Goal: Task Accomplishment & Management: Use online tool/utility

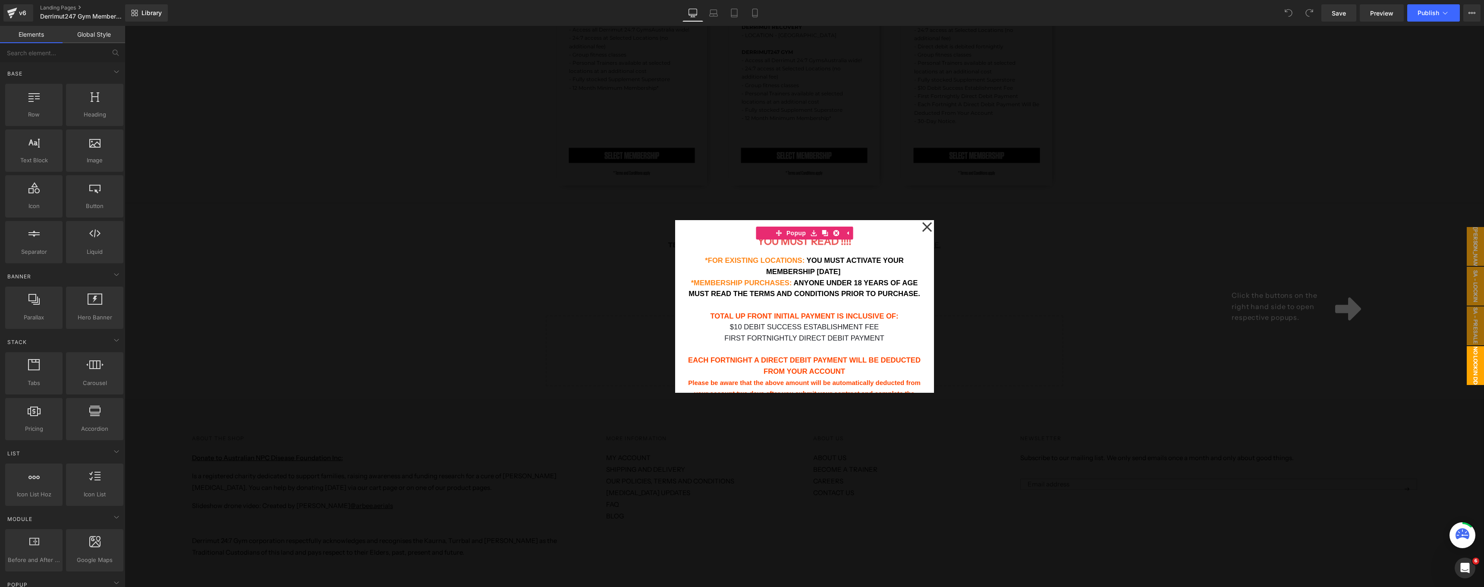
scroll to position [1264, 0]
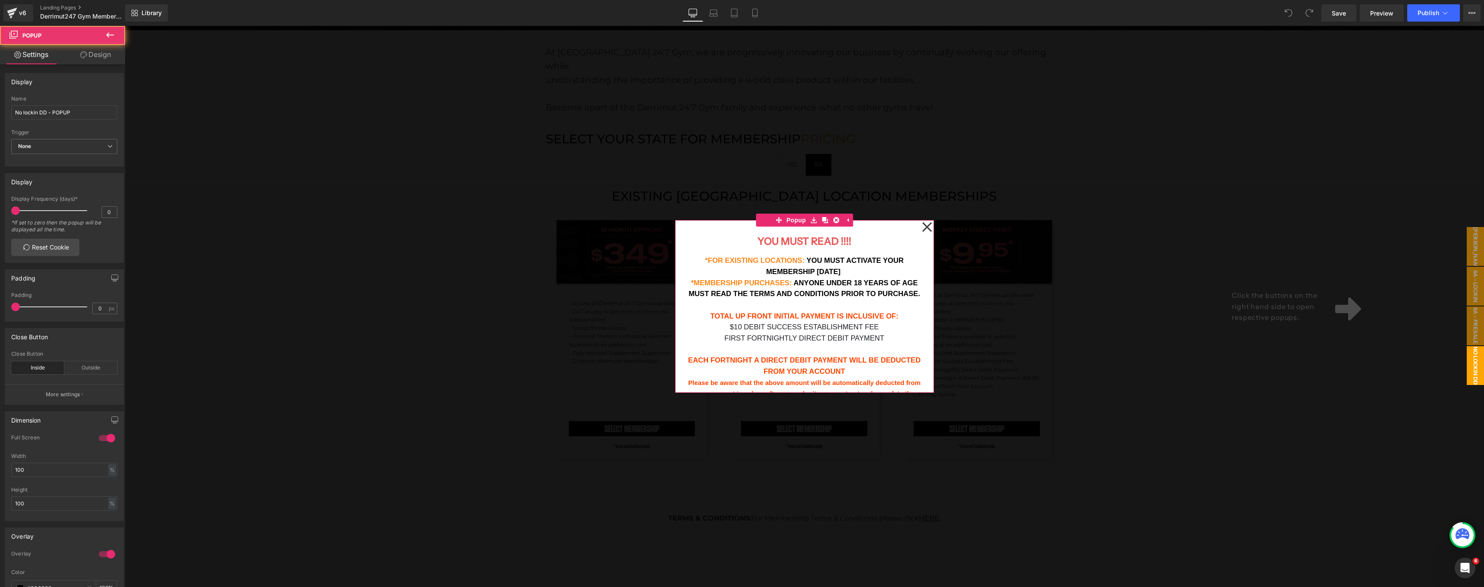
click at [926, 235] on icon at bounding box center [927, 226] width 10 height 43
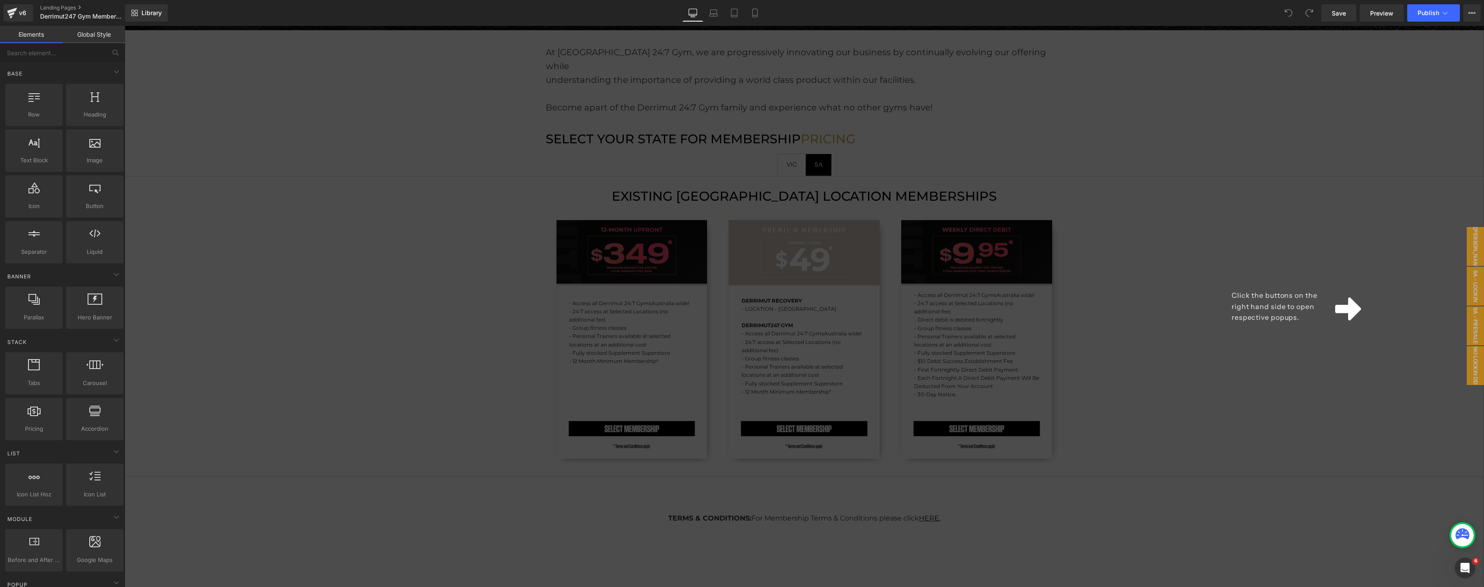
click at [1174, 188] on div "Click the buttons on the right hand side to open respective popups." at bounding box center [804, 306] width 1359 height 561
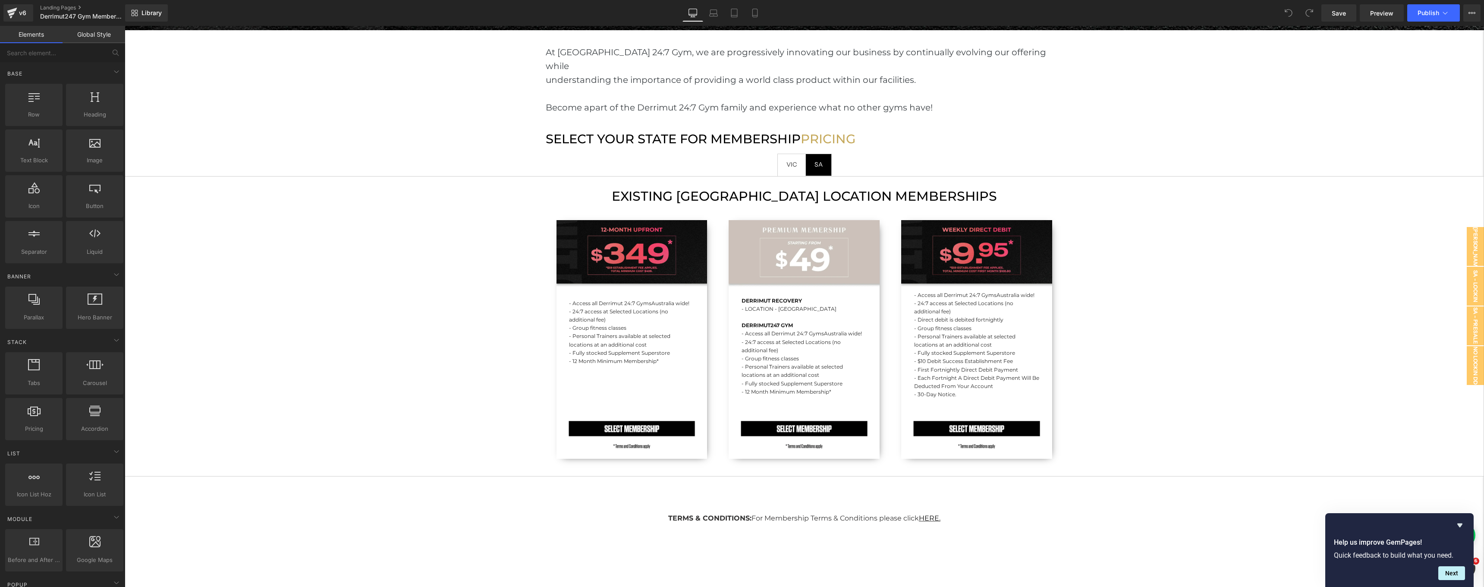
click at [535, 1] on div "Library Desktop Desktop Laptop Tablet Mobile Save Preview Publish Scheduled Vie…" at bounding box center [804, 13] width 1359 height 26
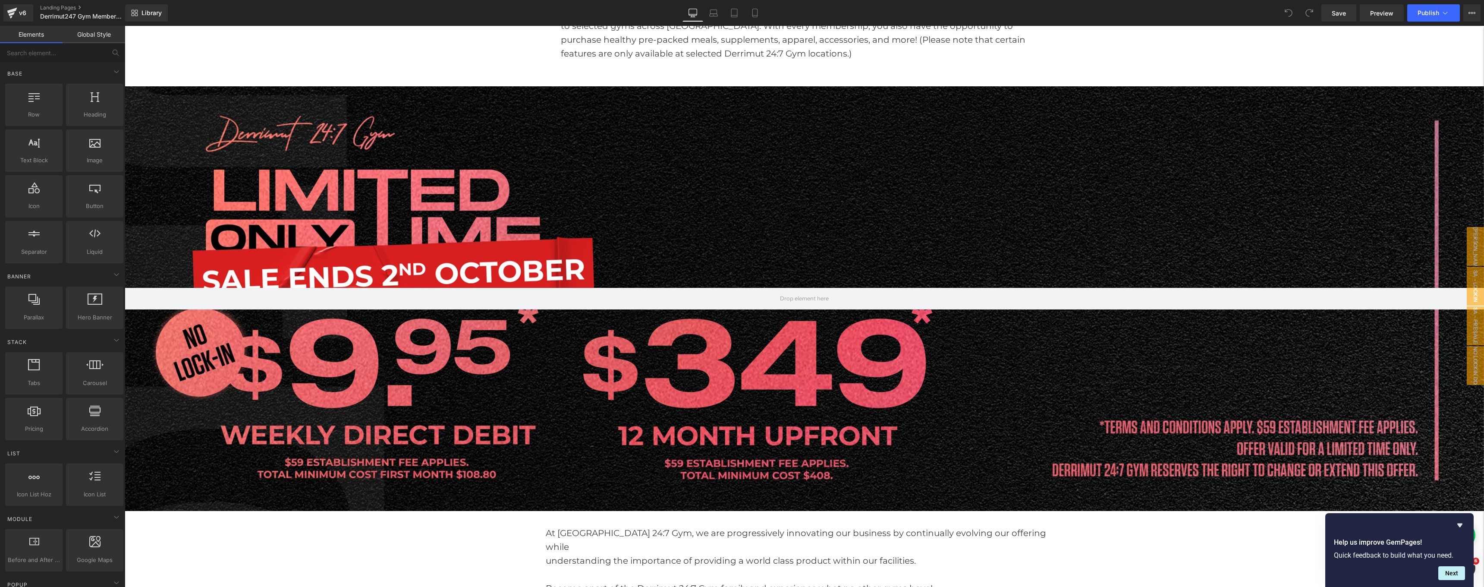
scroll to position [799, 0]
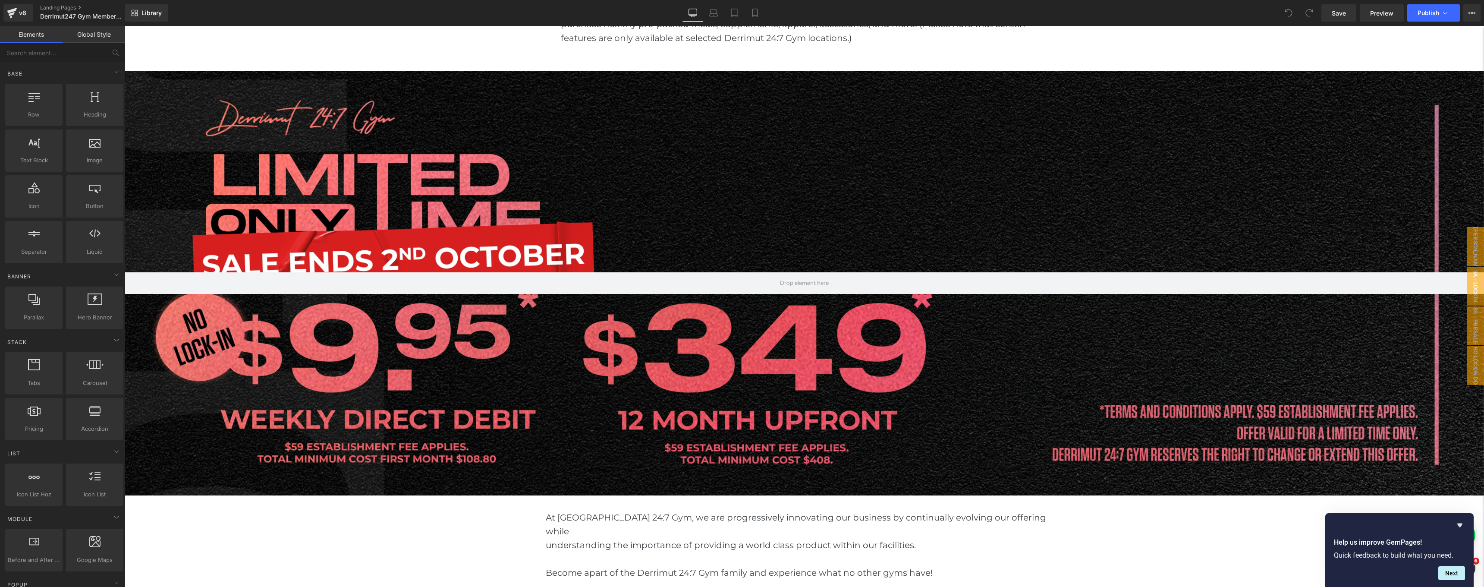
click at [436, 187] on div at bounding box center [804, 283] width 1359 height 424
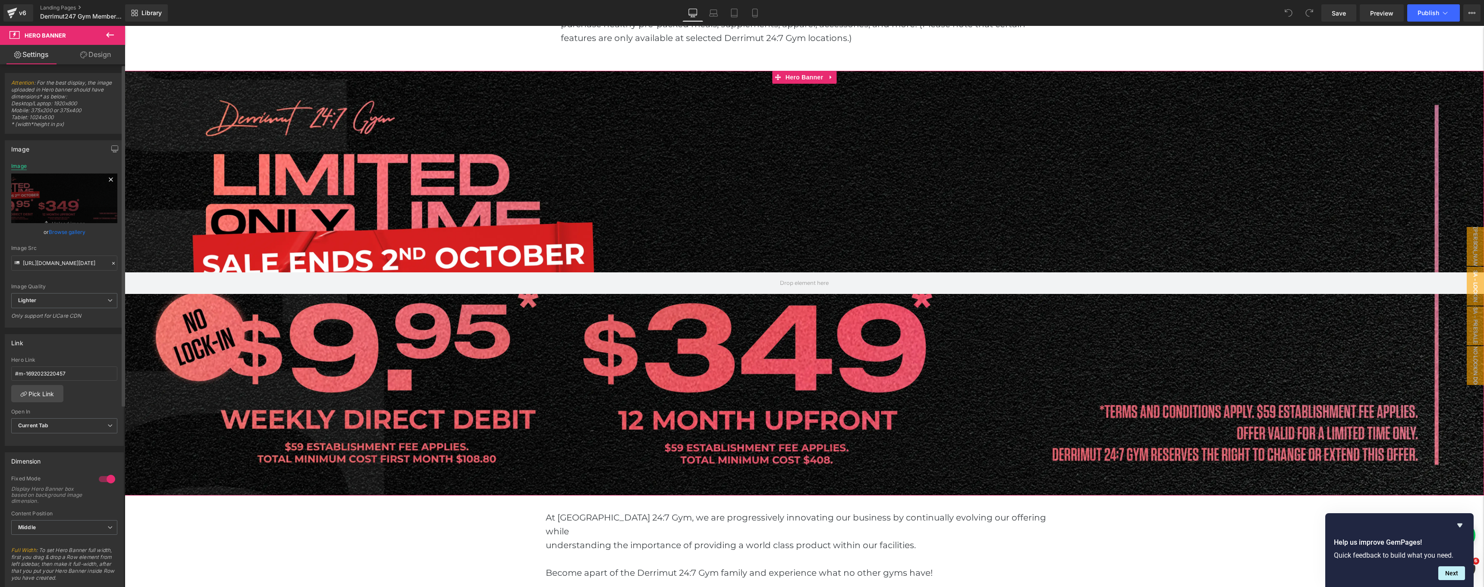
click at [15, 169] on div "Image" at bounding box center [19, 166] width 16 height 6
click at [73, 150] on div "Image https://ucarecdn.com/3a93d24e-2e3d-4184-93eb-5973231e862d/-/format/auto/-…" at bounding box center [64, 231] width 129 height 194
click at [63, 230] on link "Browse gallery" at bounding box center [67, 231] width 37 height 15
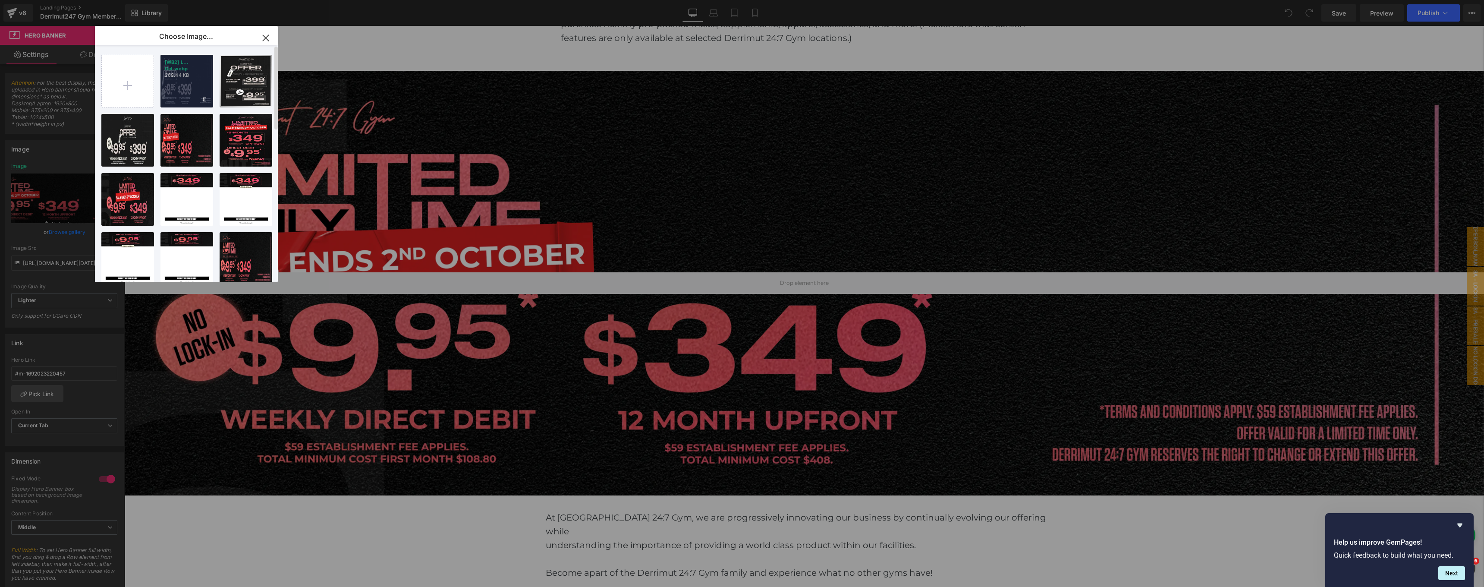
click at [187, 75] on p "269.44 KB" at bounding box center [187, 75] width 44 height 6
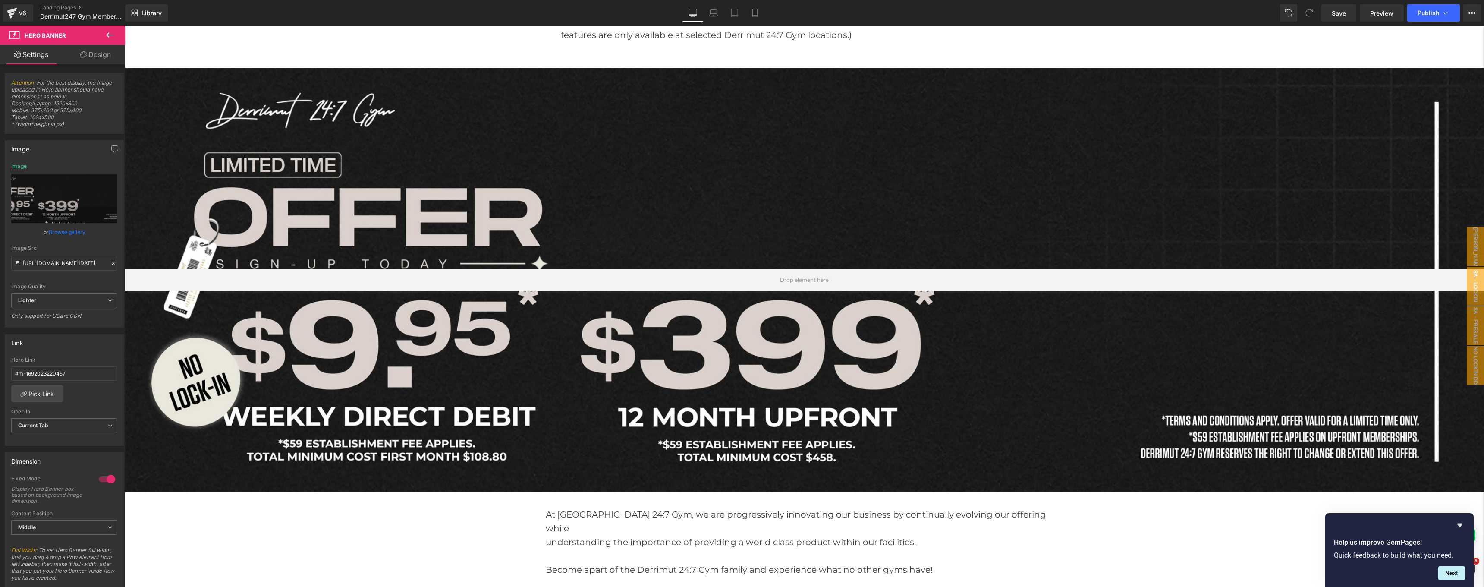
scroll to position [796, 0]
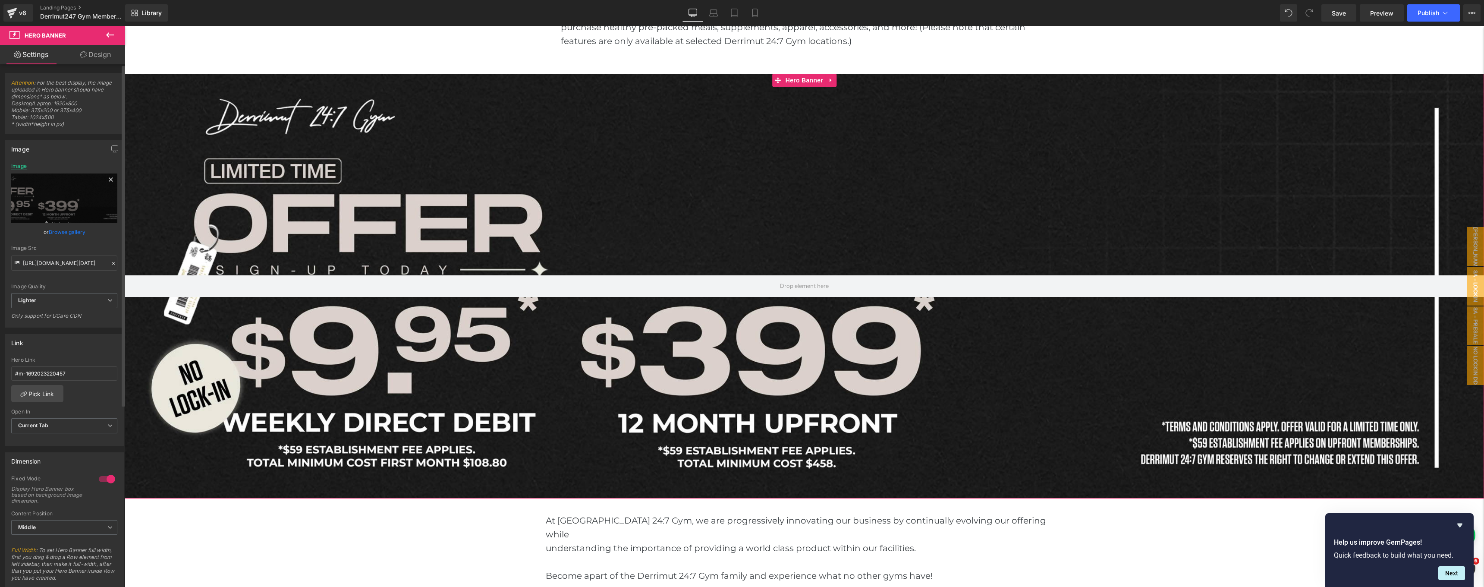
click at [18, 166] on div "Image" at bounding box center [19, 166] width 16 height 6
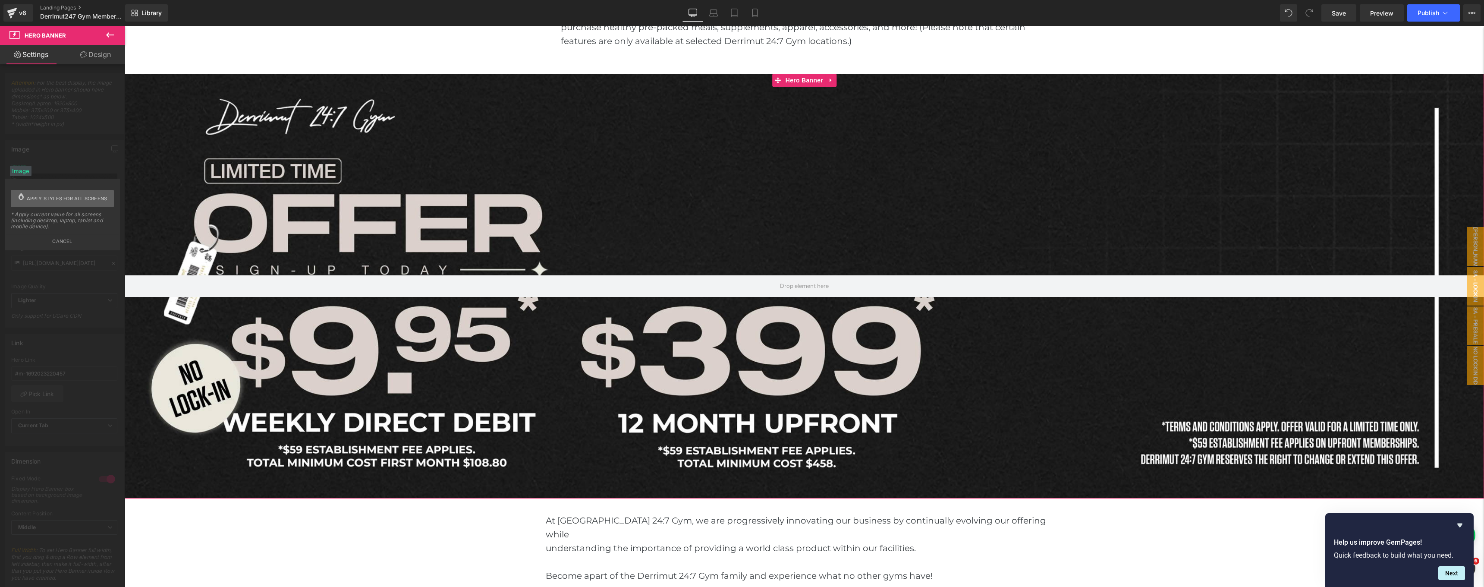
click at [49, 196] on span "Apply styles for all screens" at bounding box center [67, 198] width 81 height 17
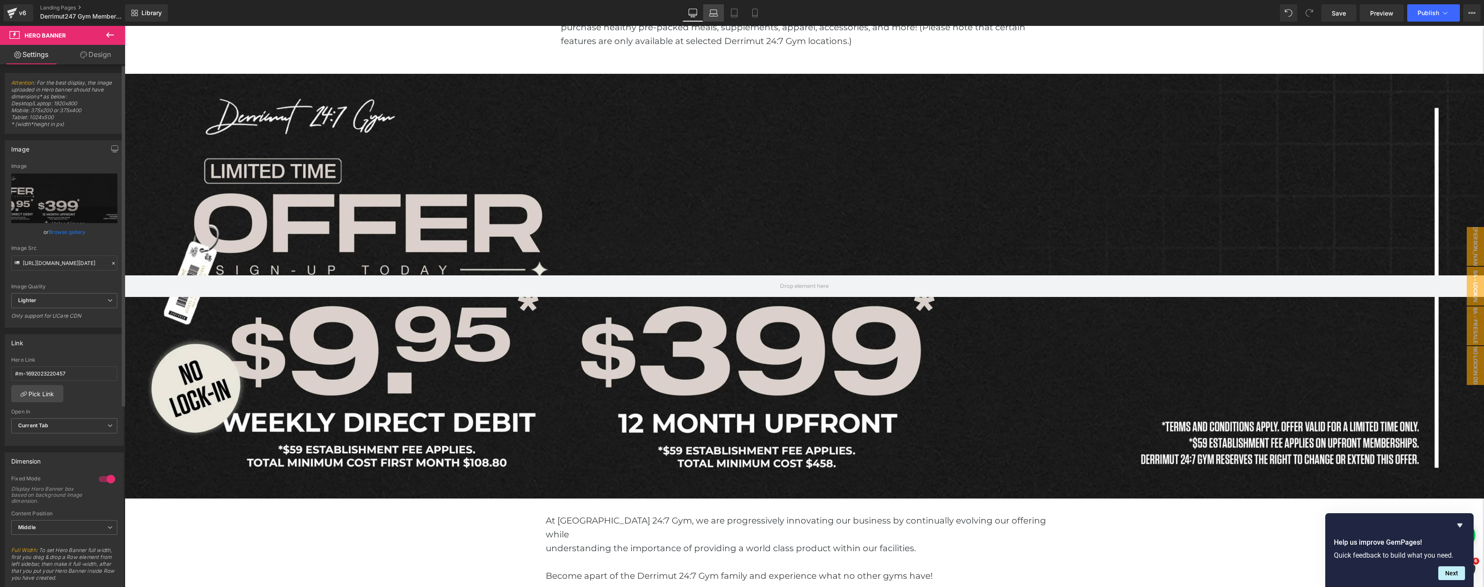
click at [710, 15] on icon at bounding box center [714, 15] width 8 height 3
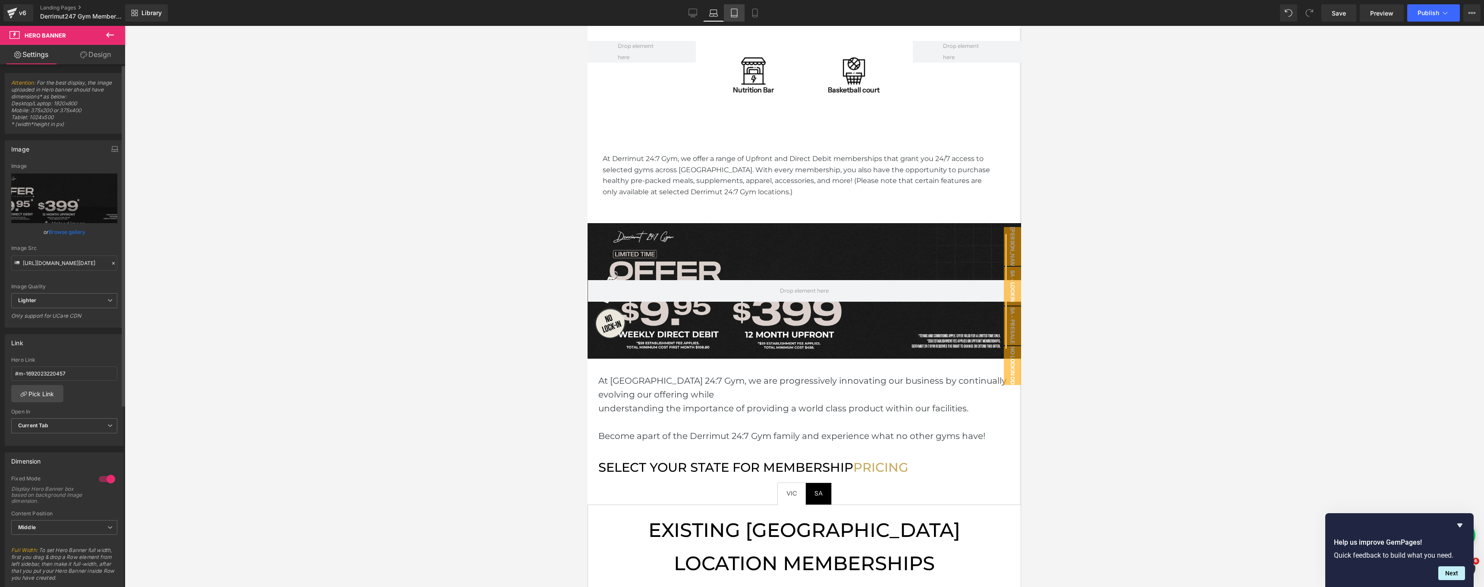
click at [742, 14] on link "Tablet" at bounding box center [734, 12] width 21 height 17
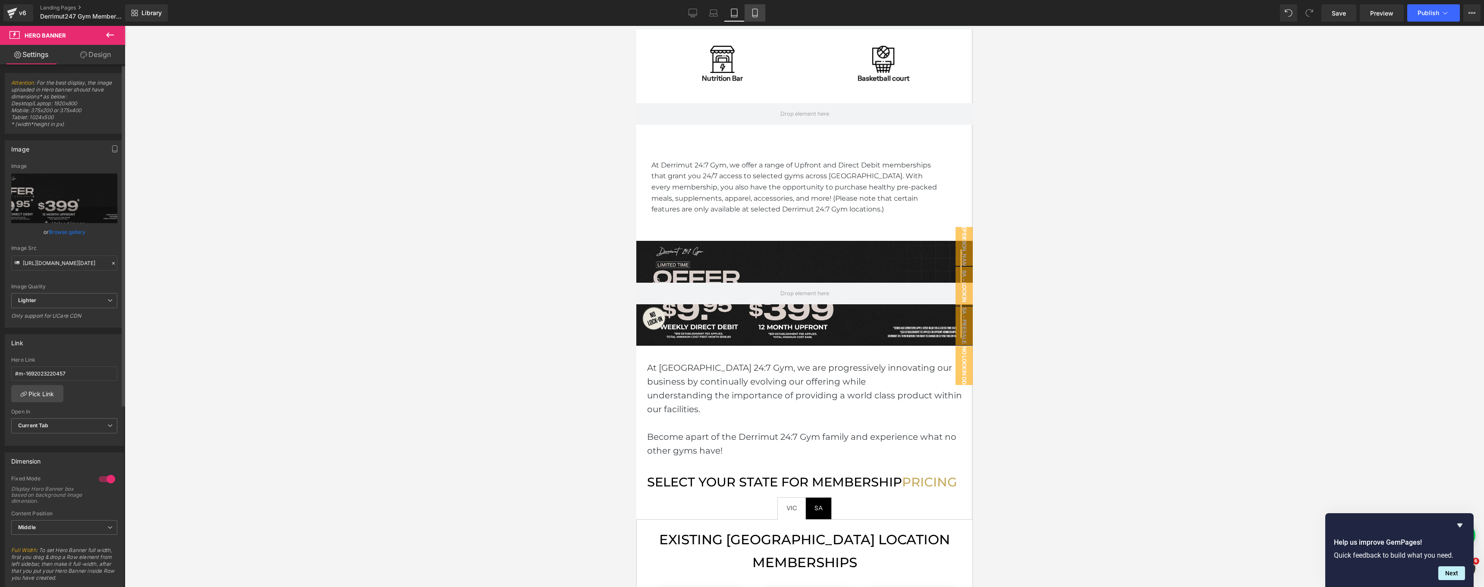
click at [752, 14] on icon at bounding box center [755, 13] width 9 height 9
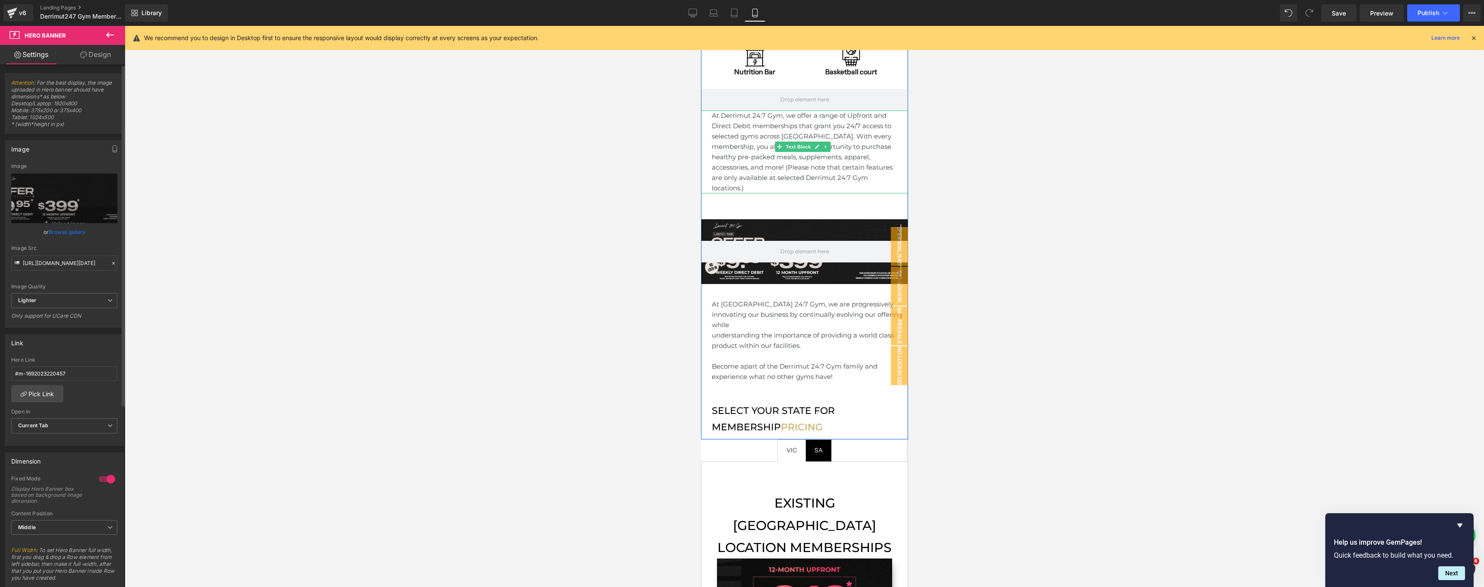
scroll to position [553, 0]
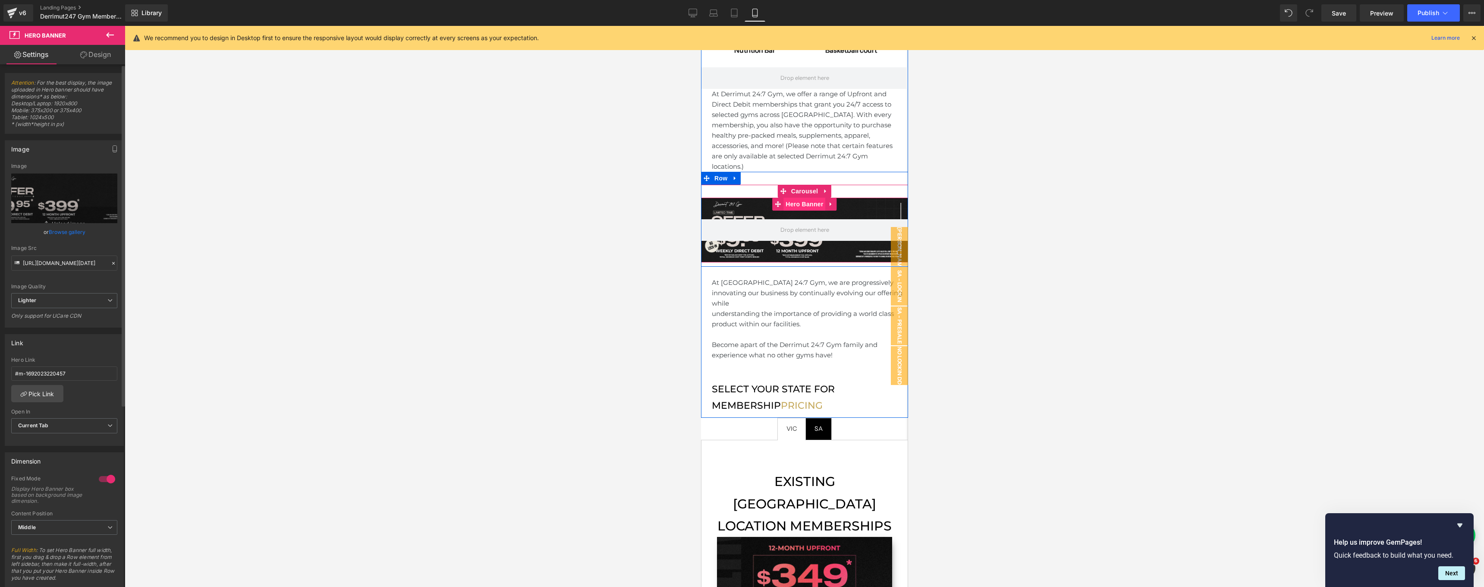
click at [798, 198] on span "Hero Banner" at bounding box center [804, 204] width 42 height 13
click at [71, 229] on link "Browse gallery" at bounding box center [67, 231] width 37 height 15
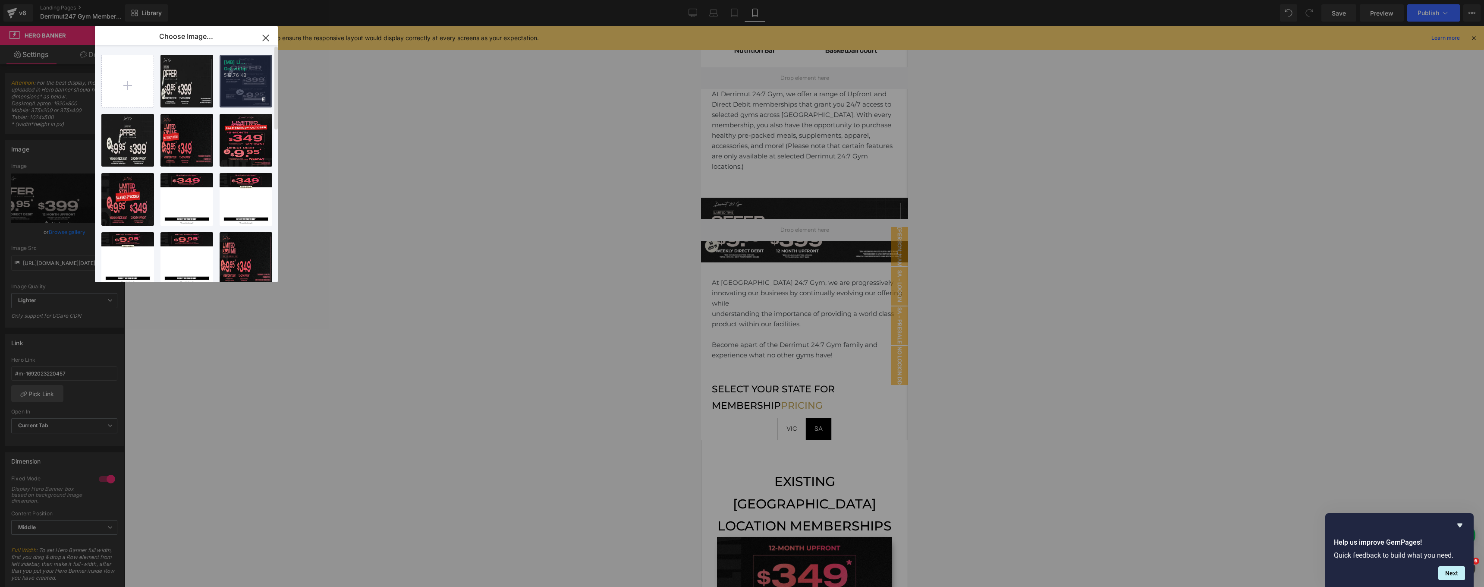
click at [250, 84] on div "[MB] Li... Oct.webp 519.76 KB" at bounding box center [246, 81] width 53 height 53
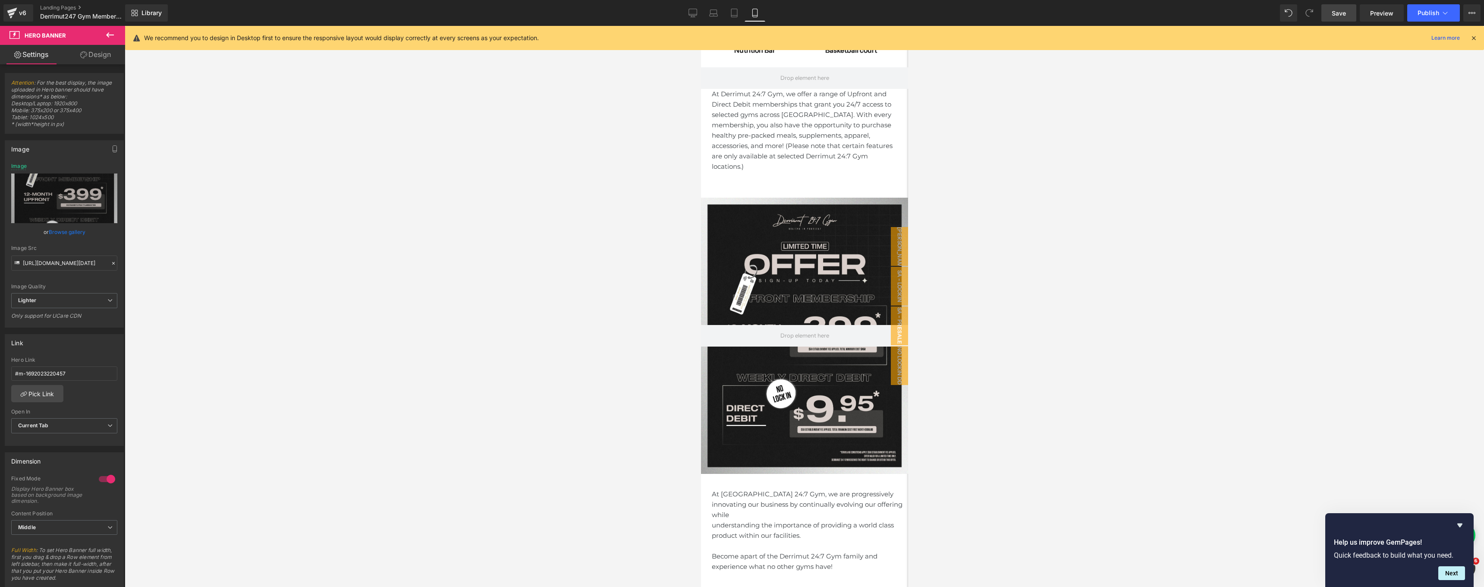
click at [1335, 14] on span "Save" at bounding box center [1339, 13] width 14 height 9
click at [687, 16] on link "Desktop" at bounding box center [692, 12] width 21 height 17
type input "https://ucarecdn.com/de9b223d-68f1-4e19-aa48-3438dc2ee2c3/-/format/auto/-/previ…"
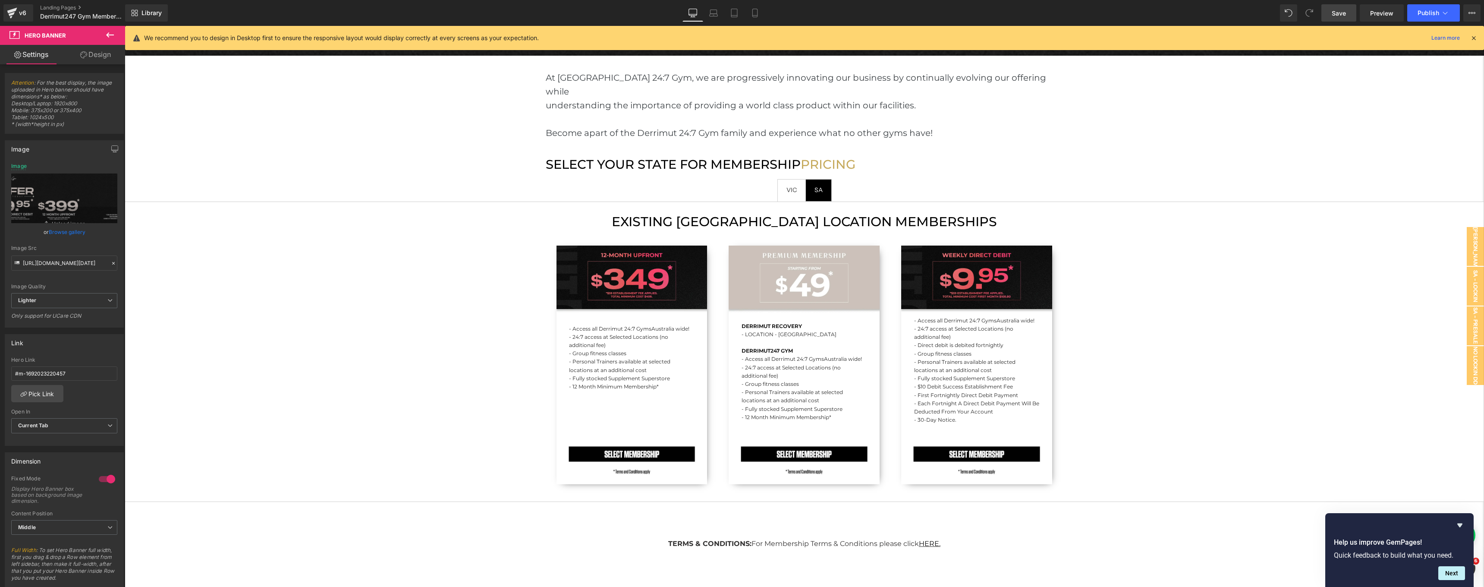
scroll to position [1256, 0]
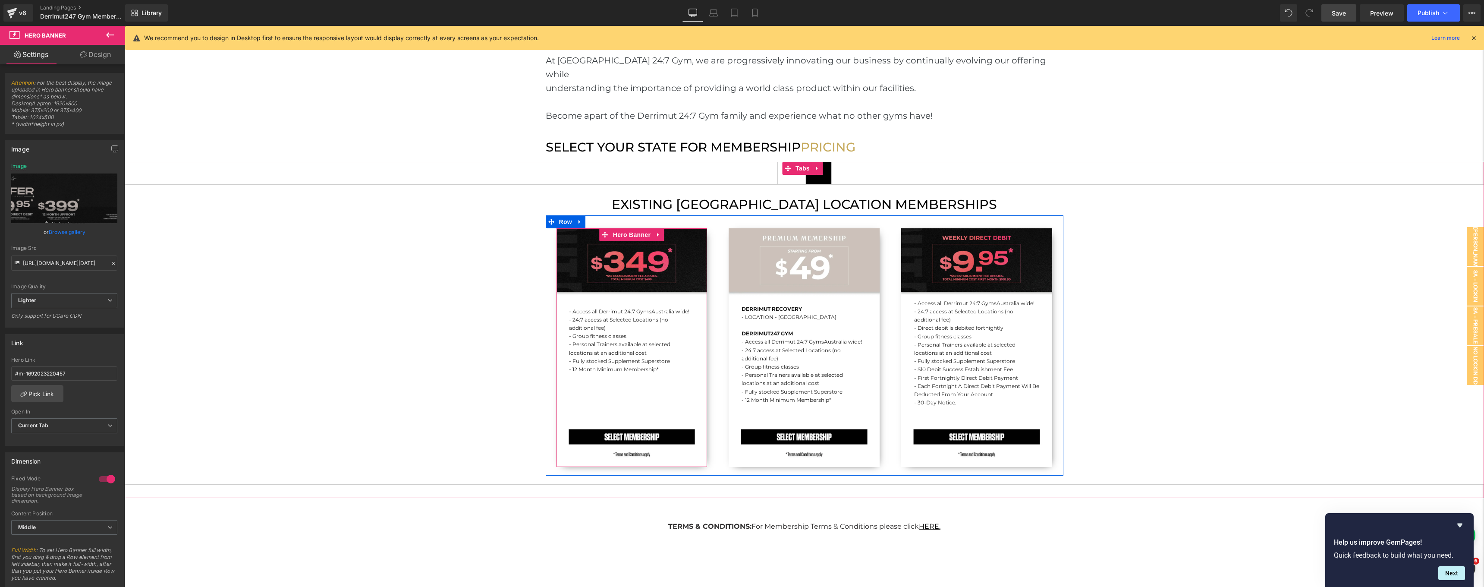
click at [635, 232] on div "- Access all Derrimut 24:7 Gyms [GEOGRAPHIC_DATA] wide! - 24:7 access at Select…" at bounding box center [631, 347] width 151 height 239
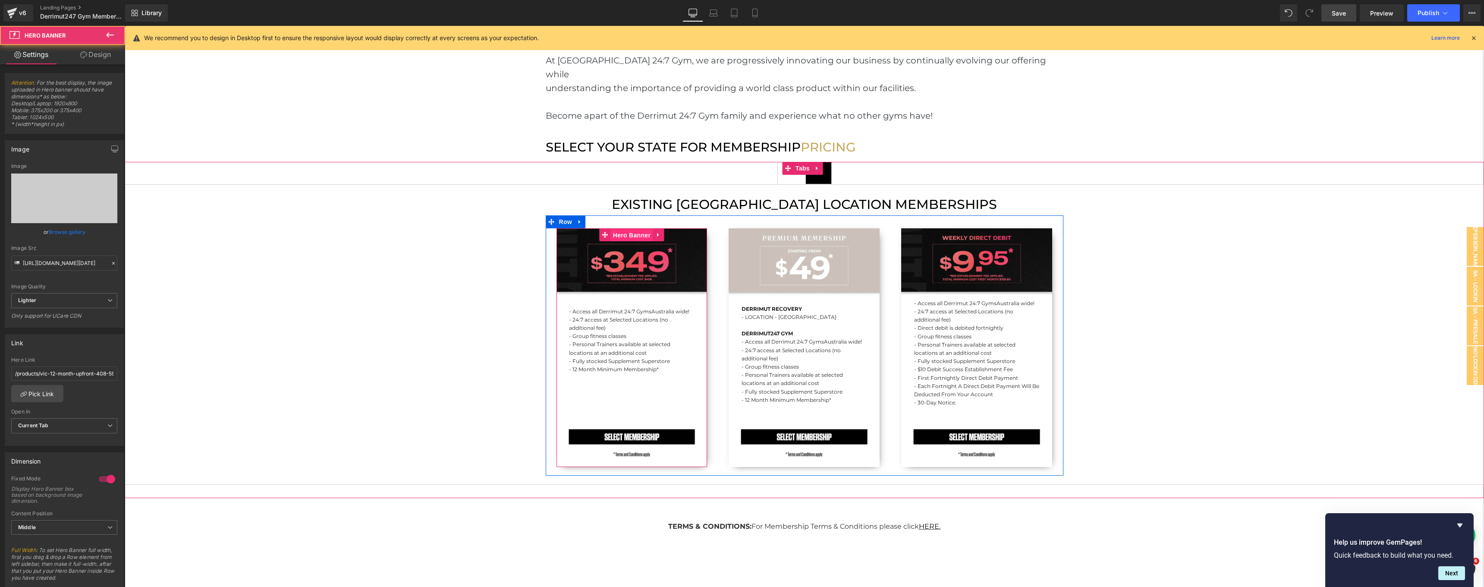
click at [628, 228] on link "Hero Banner" at bounding box center [626, 234] width 53 height 13
click at [63, 234] on link "Browse gallery" at bounding box center [67, 231] width 37 height 15
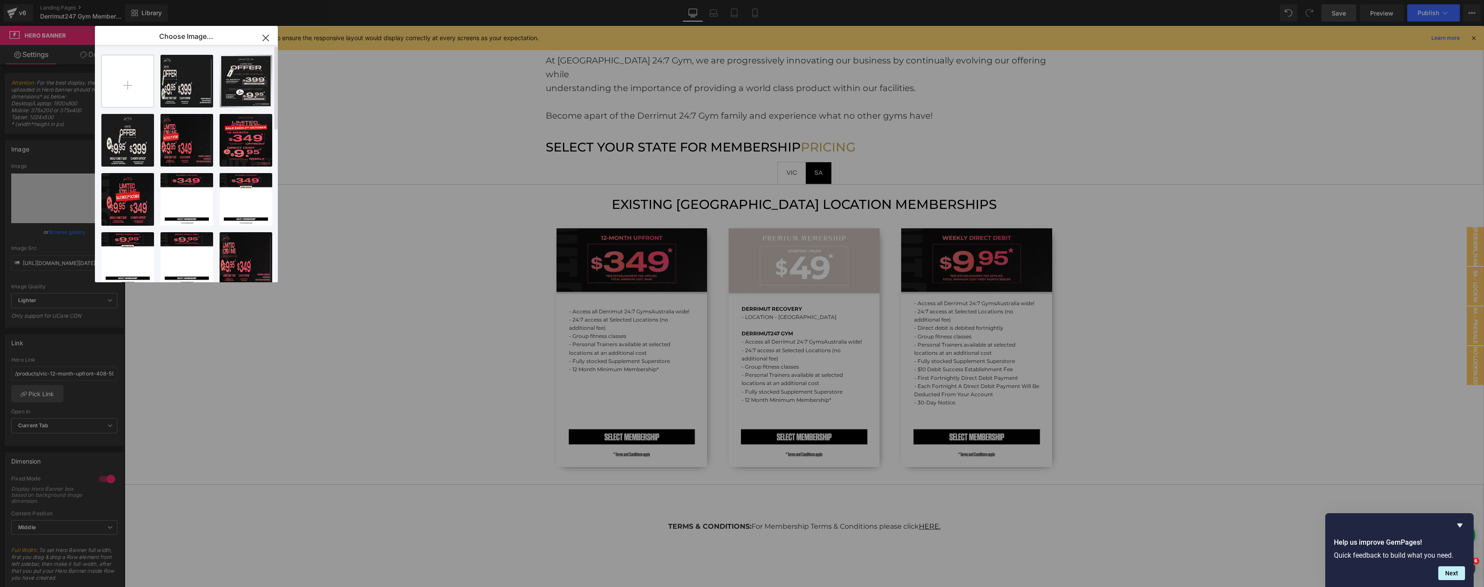
click at [126, 83] on input "file" at bounding box center [128, 81] width 52 height 52
type input "C:\fakepath\[DD] Limited Time Oct.webp"
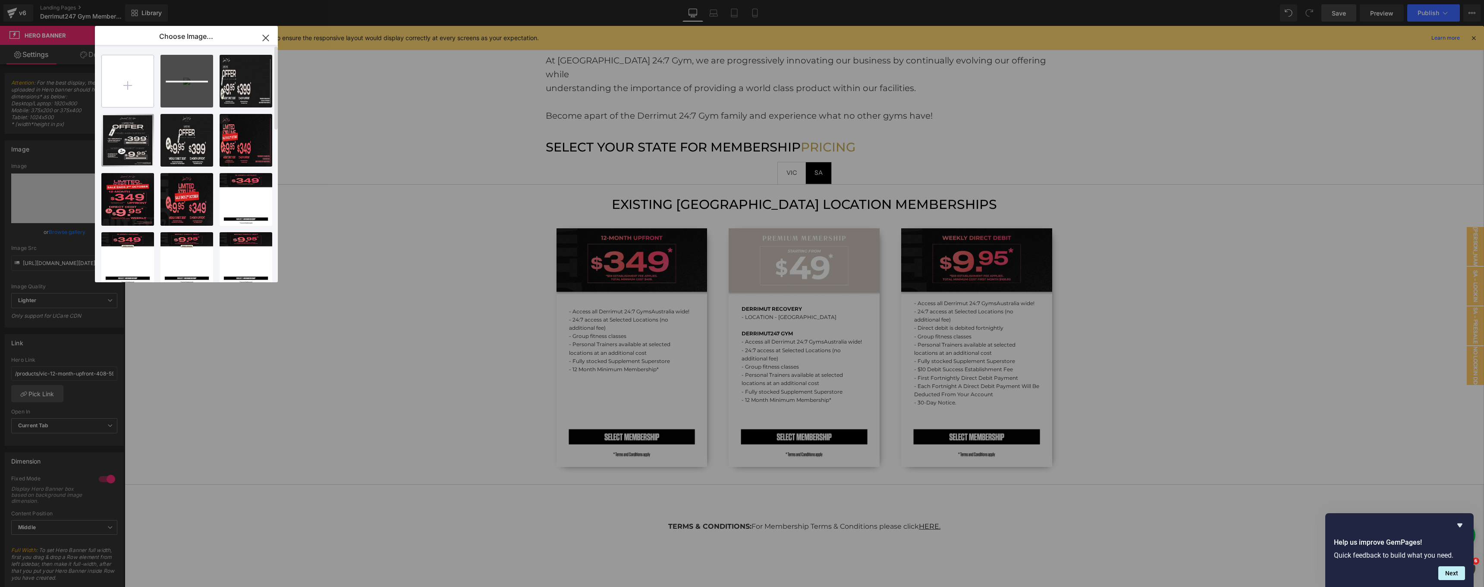
click at [134, 79] on input "file" at bounding box center [128, 81] width 52 height 52
type input "C:\fakepath\[Pre_DD] Limited Time Oct.webp"
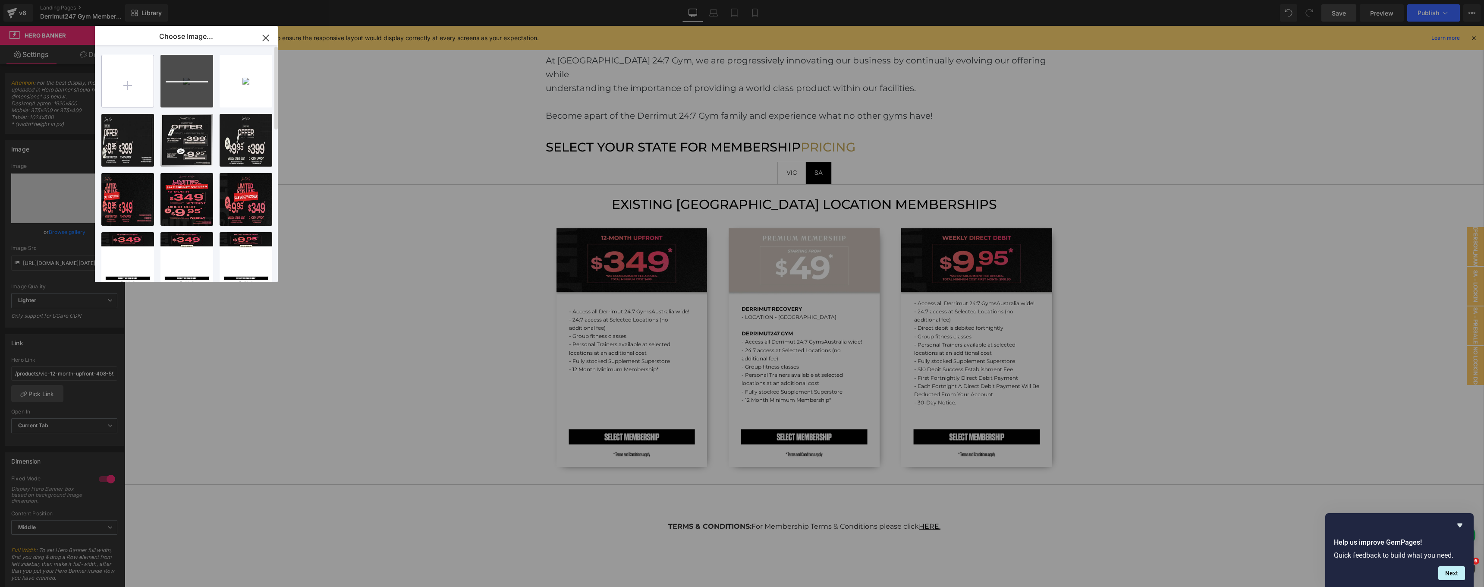
click at [126, 83] on input "file" at bounding box center [128, 81] width 52 height 52
type input "C:\fakepath\[Pre_UP] Limited Time Oct.webp"
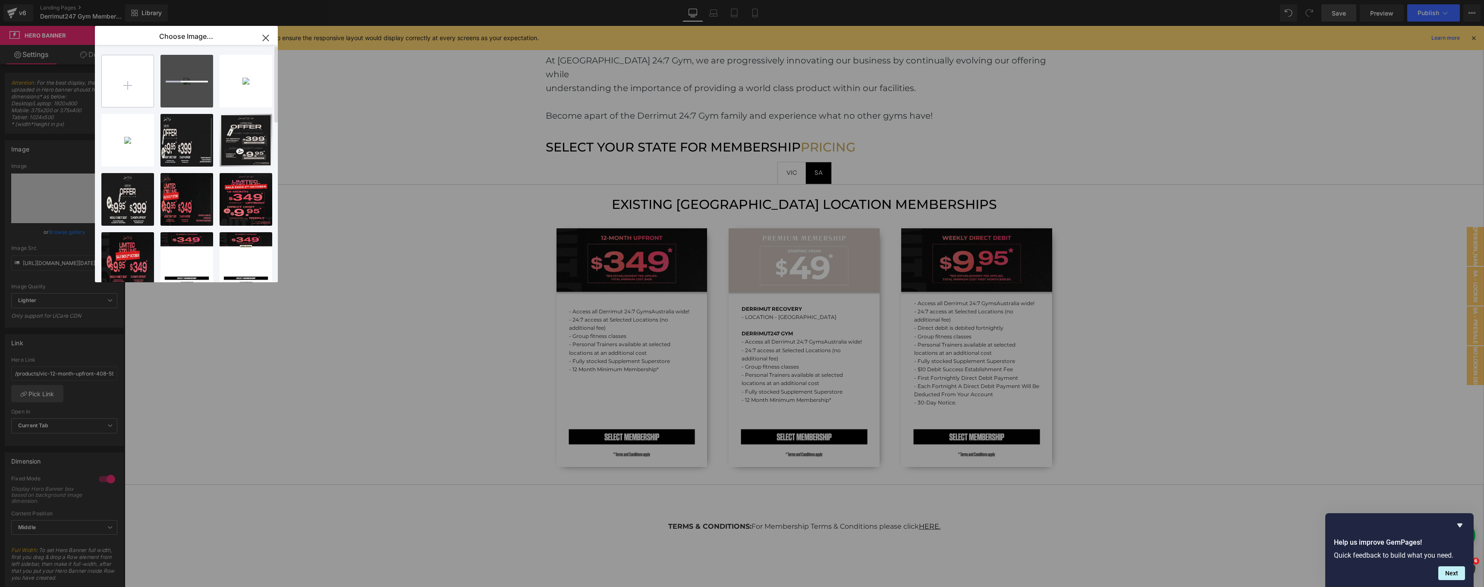
click at [128, 97] on input "file" at bounding box center [128, 81] width 52 height 52
type input "C:\fakepath\[UP] Limited Time Oct.webp"
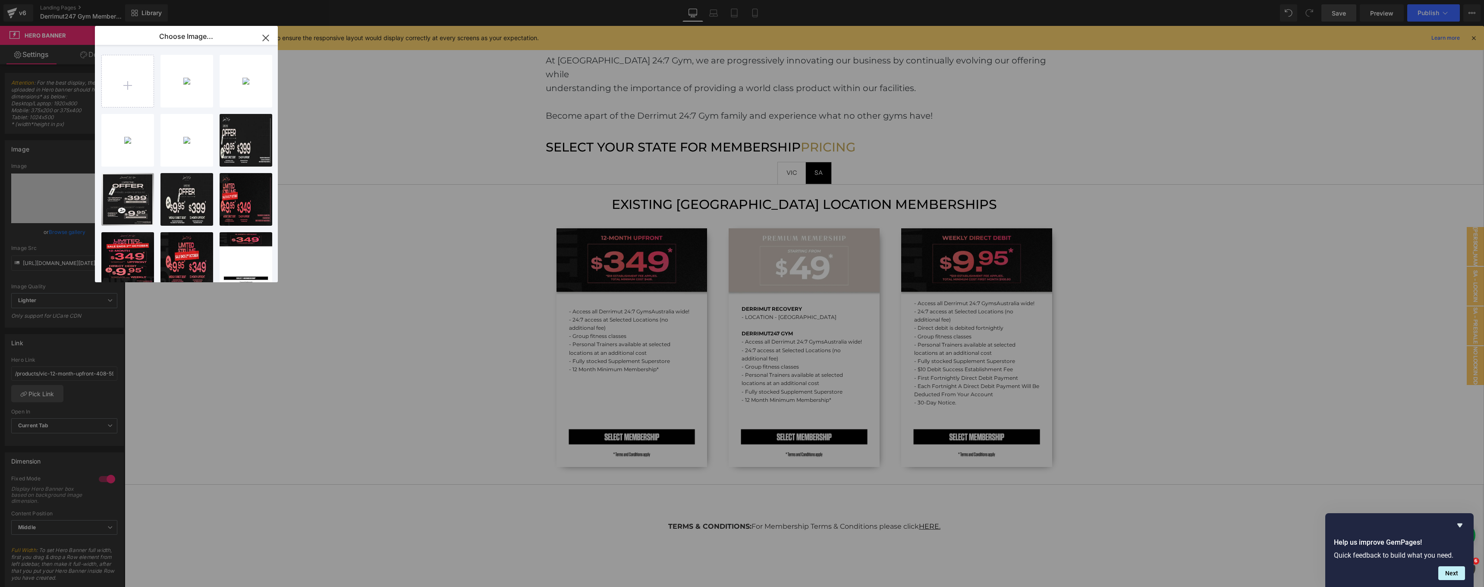
click at [265, 41] on icon "button" at bounding box center [266, 38] width 14 height 14
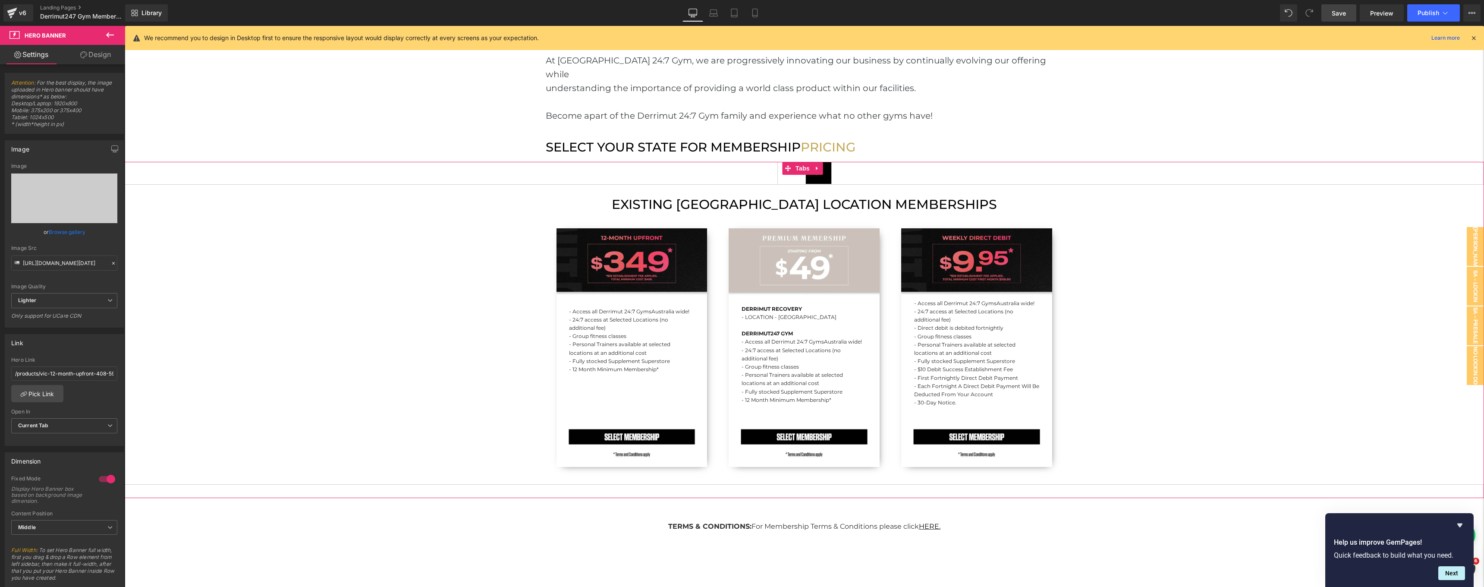
click at [612, 237] on div "- Access all Derrimut 24:7 Gyms [GEOGRAPHIC_DATA] wide! - 24:7 access at Select…" at bounding box center [631, 347] width 151 height 239
click at [71, 233] on link "Browse gallery" at bounding box center [67, 231] width 37 height 15
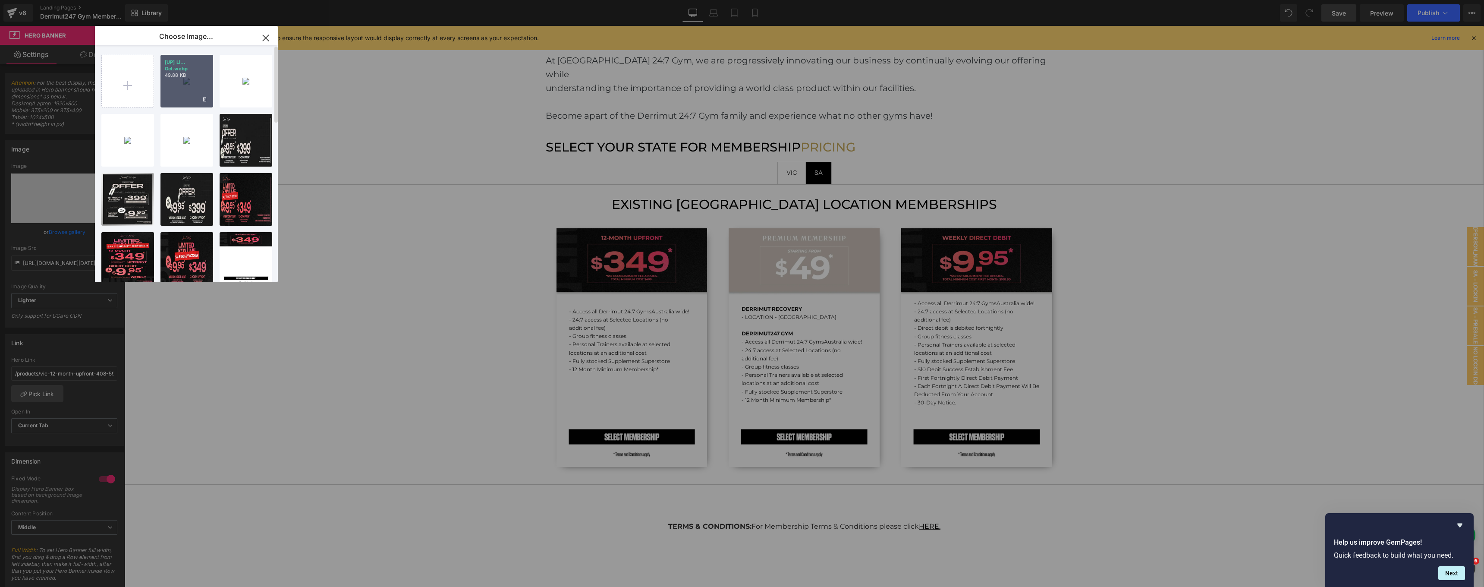
click at [185, 85] on div "[UP] Li... Oct.webp 49.88 KB" at bounding box center [186, 81] width 53 height 53
type input "[URL][DOMAIN_NAME][DATE]"
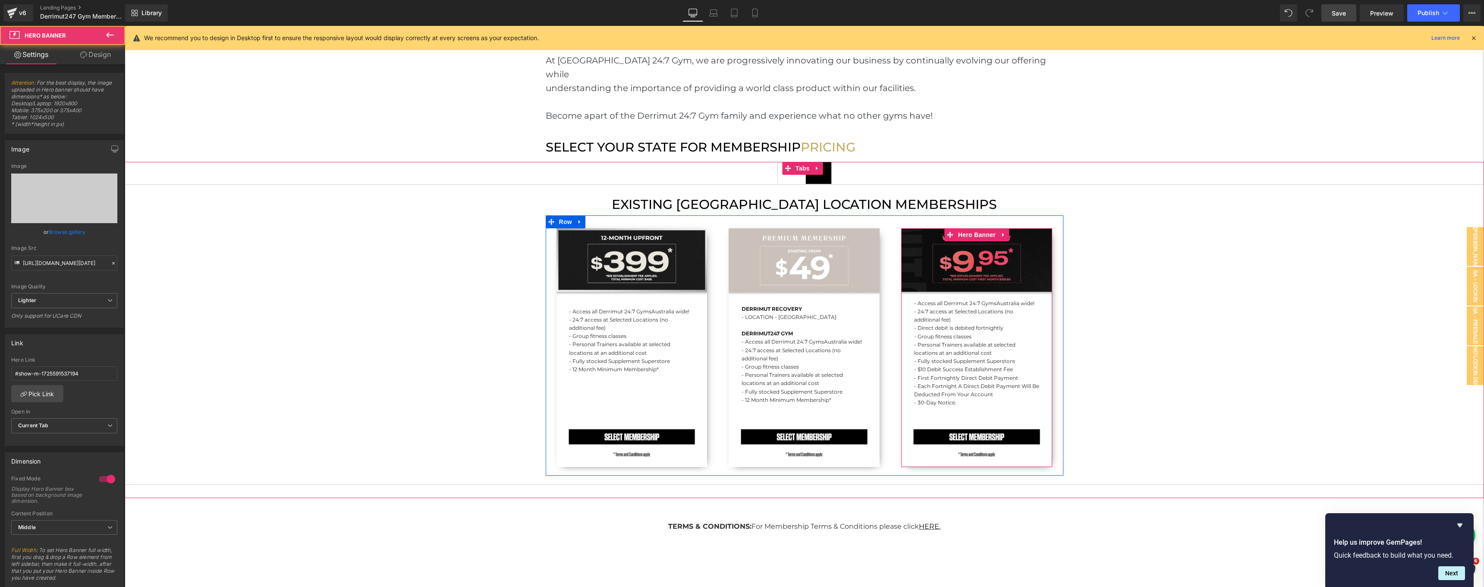
click at [947, 268] on div "- Access all Derrimut 24:7 Gyms Australia wide! - 24:7 access at Selected Locat…" at bounding box center [976, 347] width 151 height 239
click at [916, 268] on div "- Access all Derrimut 24:7 Gyms Australia wide! - 24:7 access at Selected Locat…" at bounding box center [976, 347] width 151 height 239
click at [77, 232] on link "Browse gallery" at bounding box center [67, 231] width 37 height 15
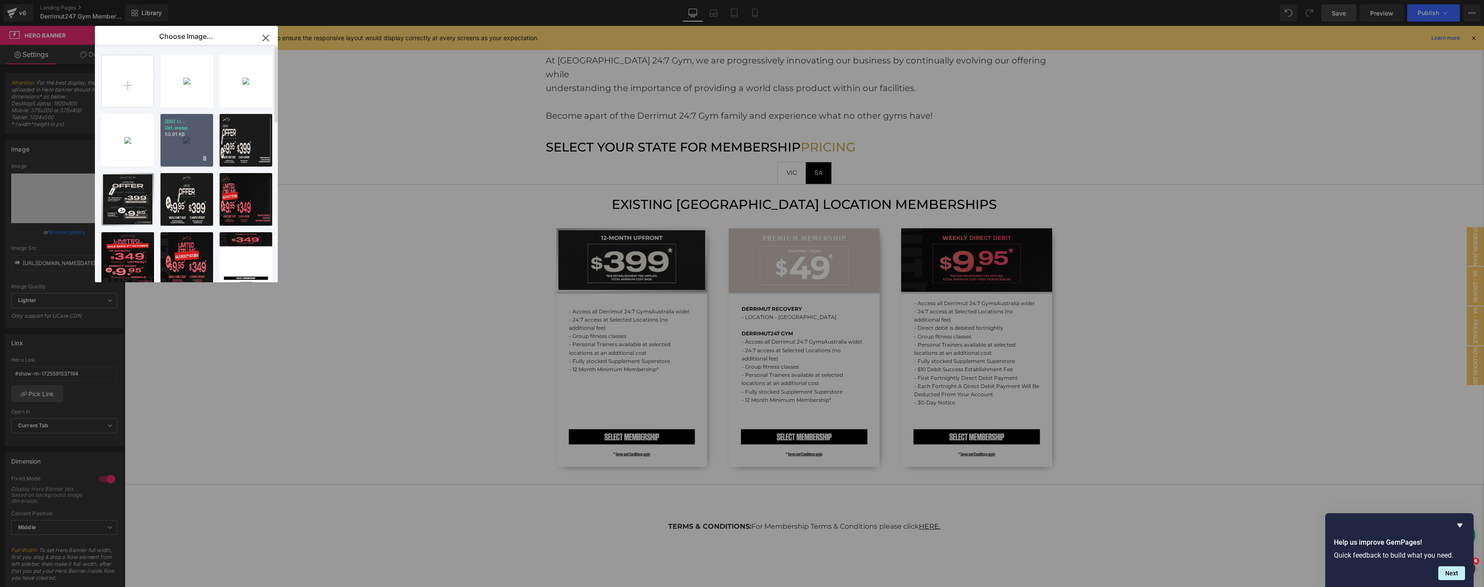
click at [170, 140] on div "[DD] Li... Oct.webp 50.81 KB" at bounding box center [186, 140] width 53 height 53
type input "https://ucarecdn.com/2b06c9a9-695e-4d5d-a189-796f6c62f193/-/format/auto/-/previ…"
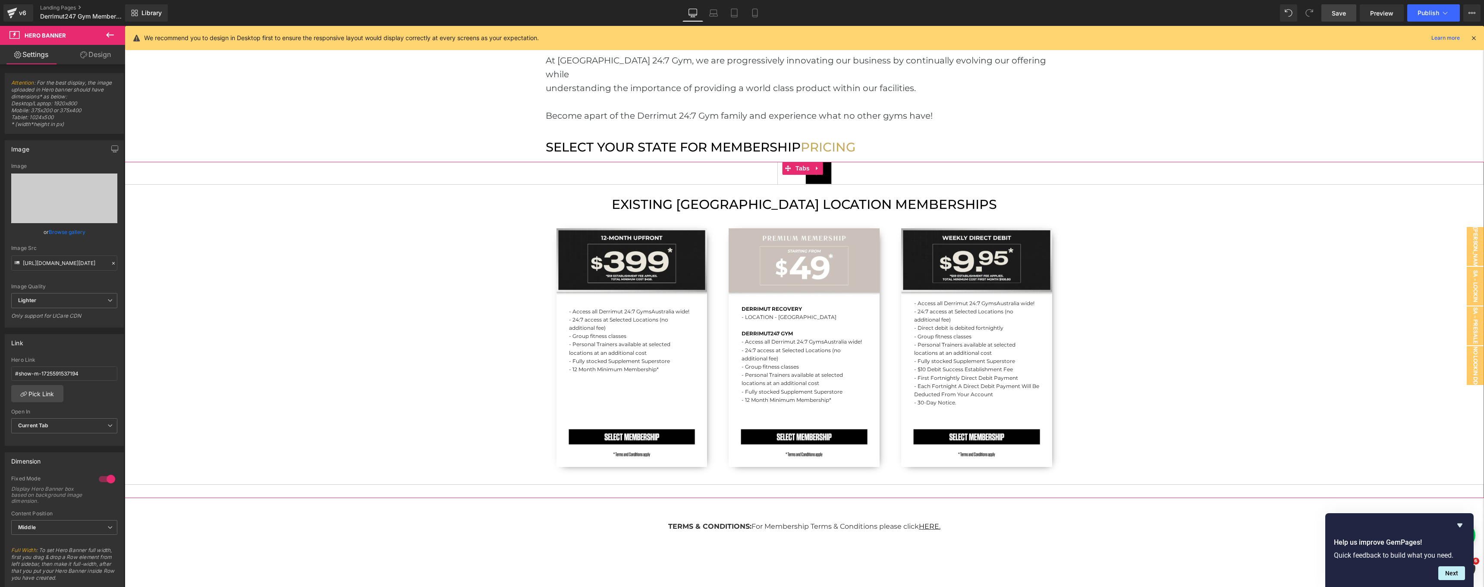
click at [825, 165] on span "SA Text Block" at bounding box center [818, 173] width 25 height 22
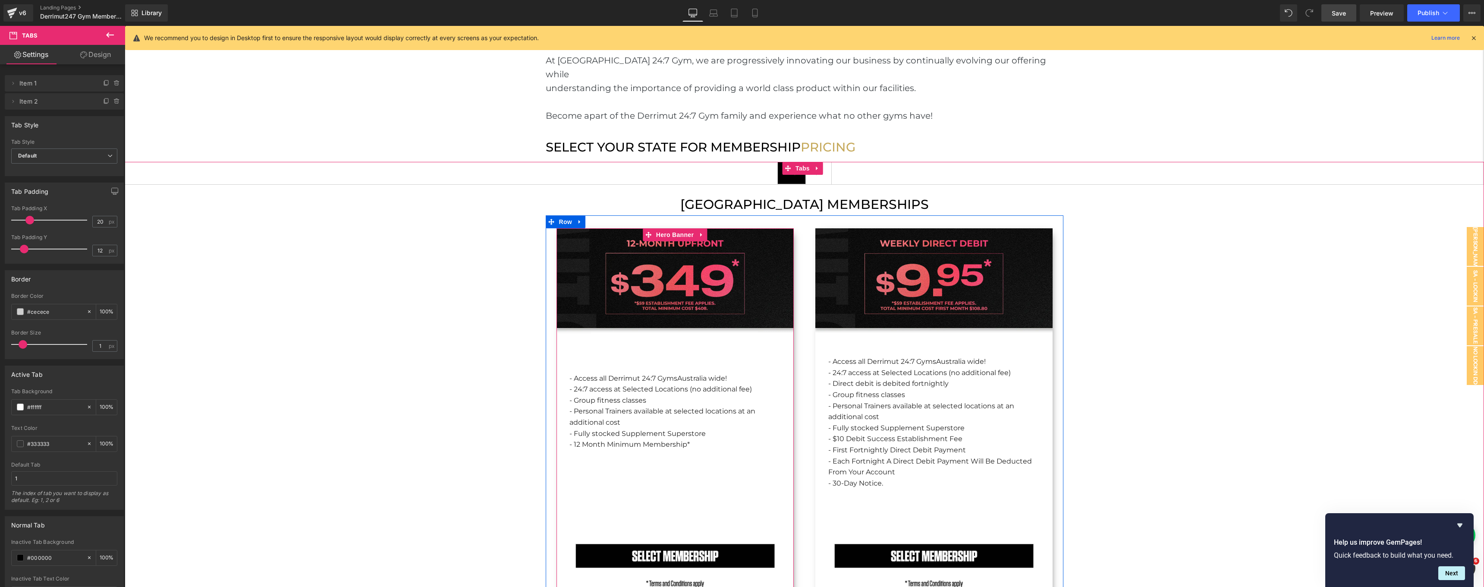
click at [576, 292] on div "- Access all Derrimut 24:7 Gyms [GEOGRAPHIC_DATA] wide! - 24:7 access at Select…" at bounding box center [674, 415] width 237 height 375
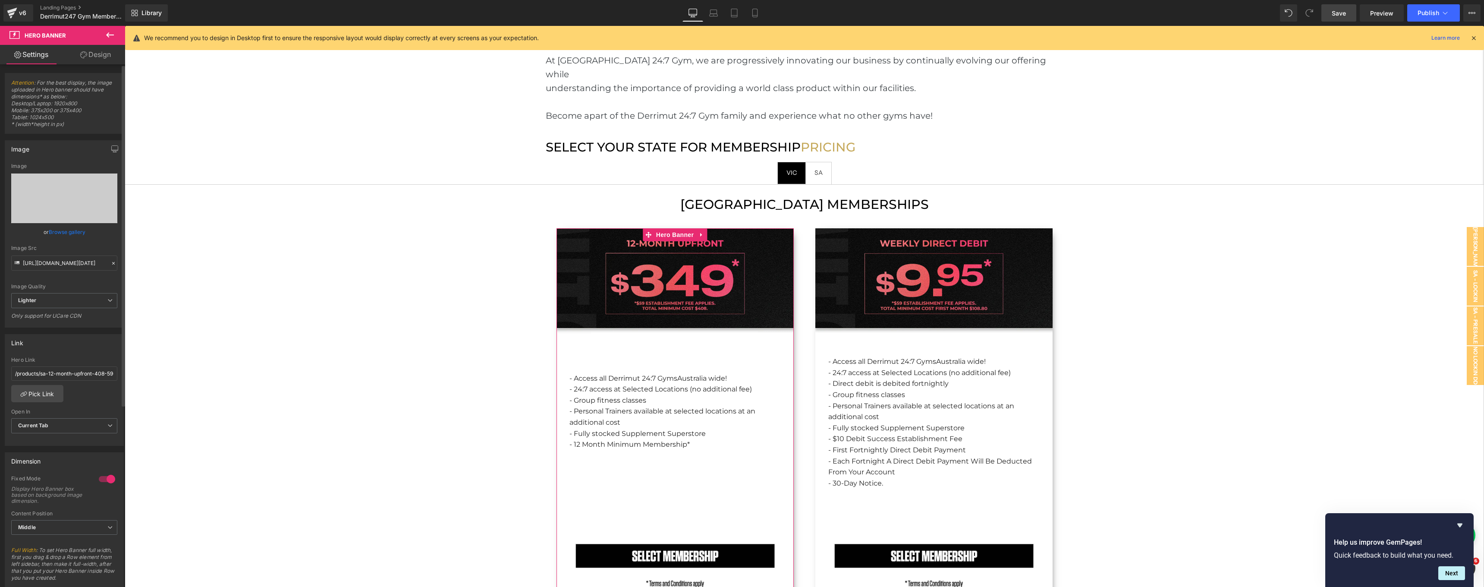
click at [70, 231] on link "Browse gallery" at bounding box center [67, 231] width 37 height 15
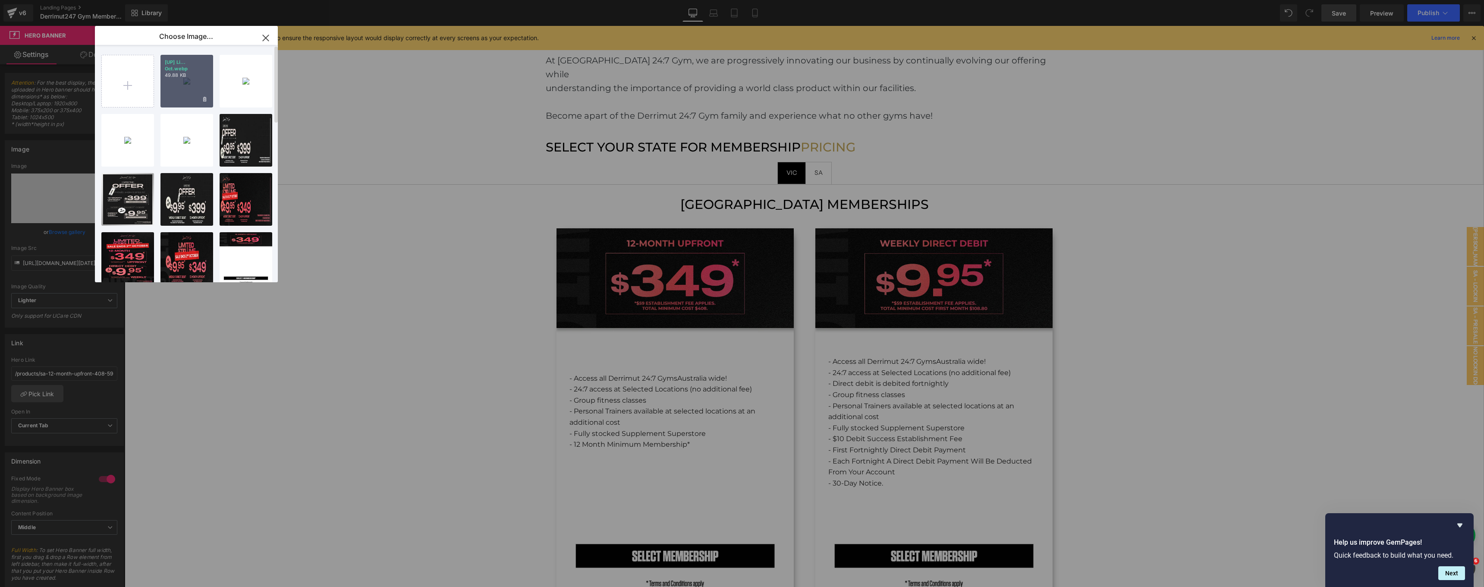
click at [204, 88] on div "[UP] Li... Oct.webp 49.88 KB" at bounding box center [186, 81] width 53 height 53
type input "[URL][DOMAIN_NAME][DATE]"
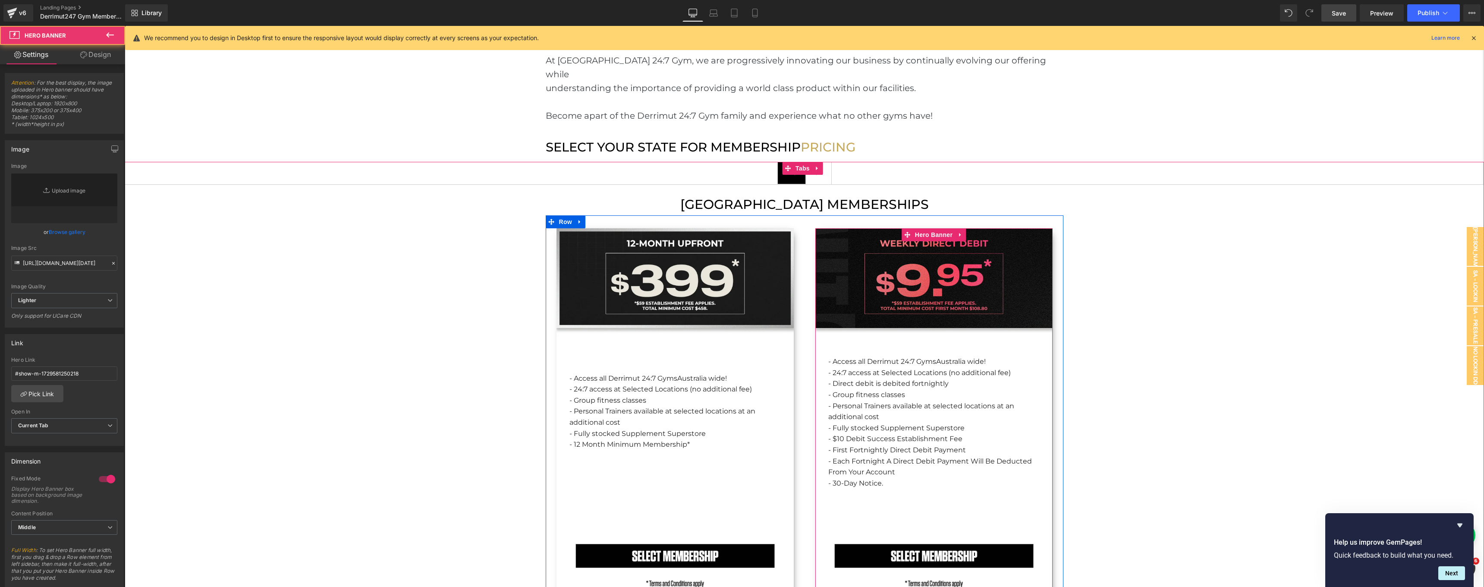
click at [852, 264] on div "- Access all Derrimut 24:7 Gyms Australia wide! - 24:7 access at Selected Locat…" at bounding box center [933, 415] width 237 height 375
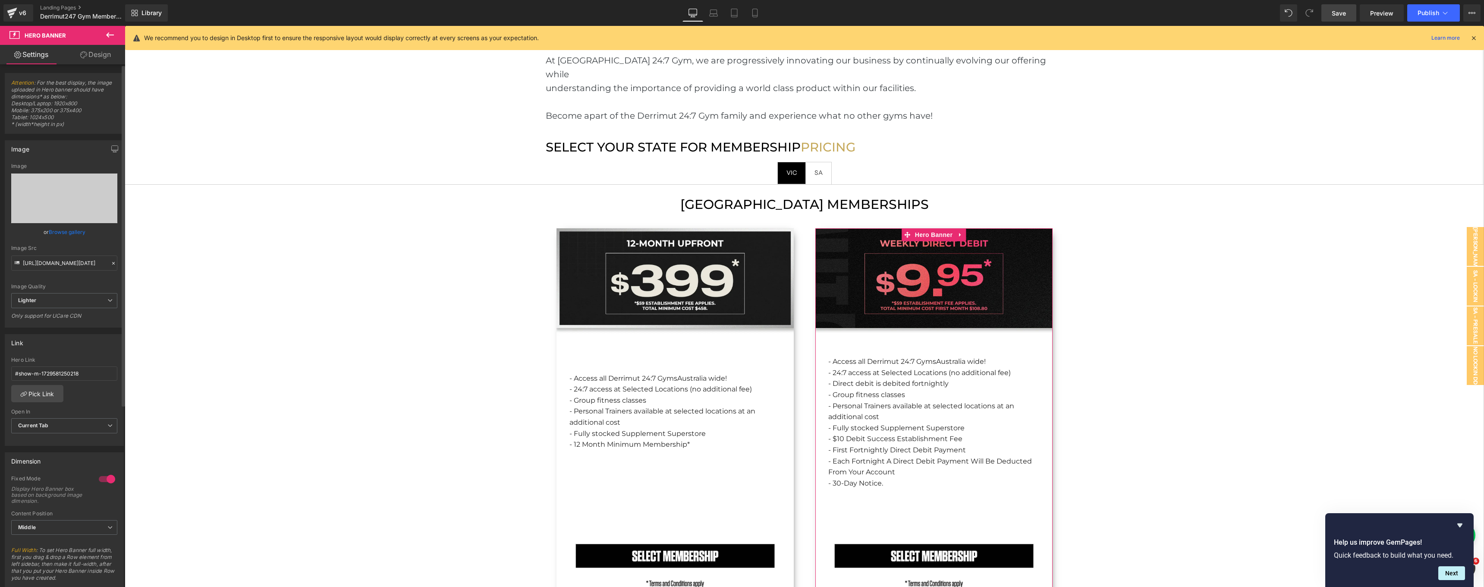
click at [82, 226] on link "Browse gallery" at bounding box center [67, 231] width 37 height 15
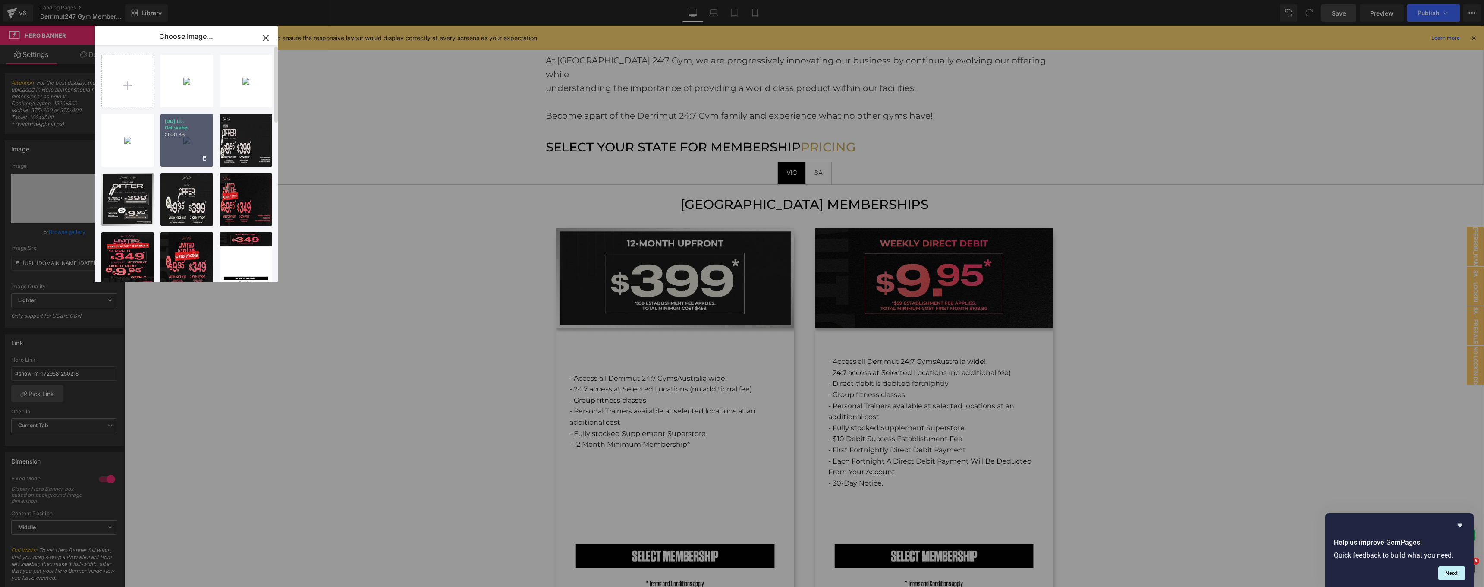
click at [178, 146] on div "[DD] Li... Oct.webp 50.81 KB" at bounding box center [186, 140] width 53 height 53
type input "https://ucarecdn.com/2b06c9a9-695e-4d5d-a189-796f6c62f193/-/format/auto/-/previ…"
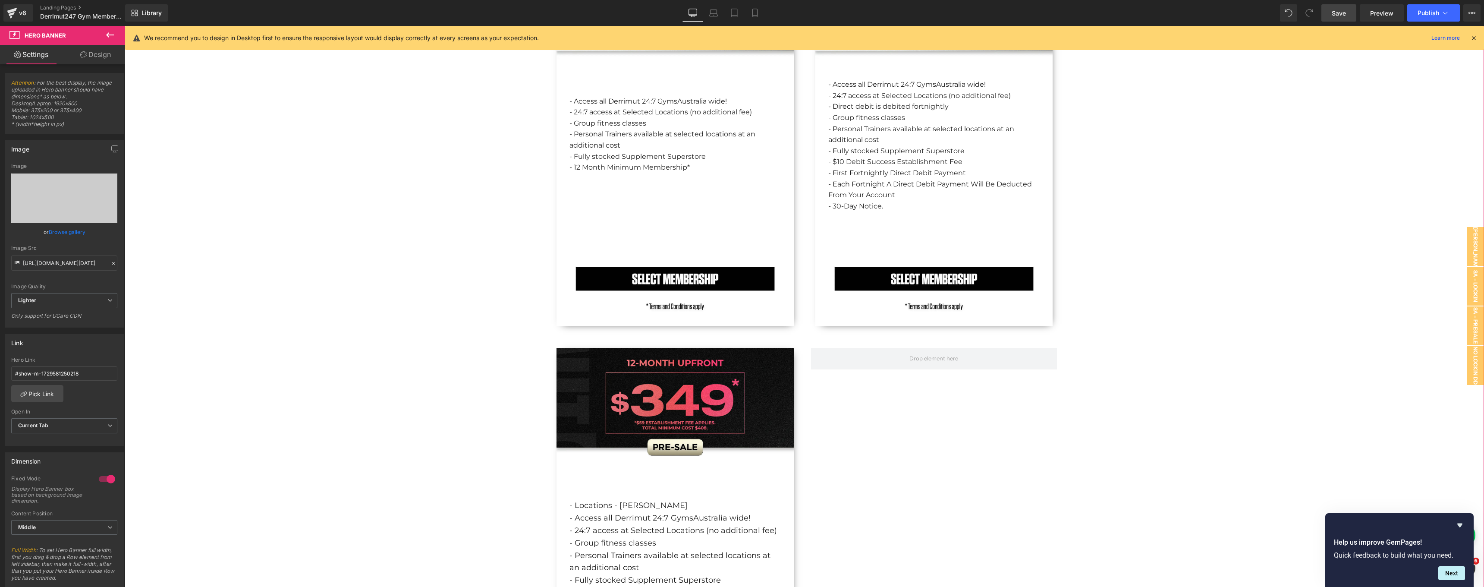
scroll to position [1556, 0]
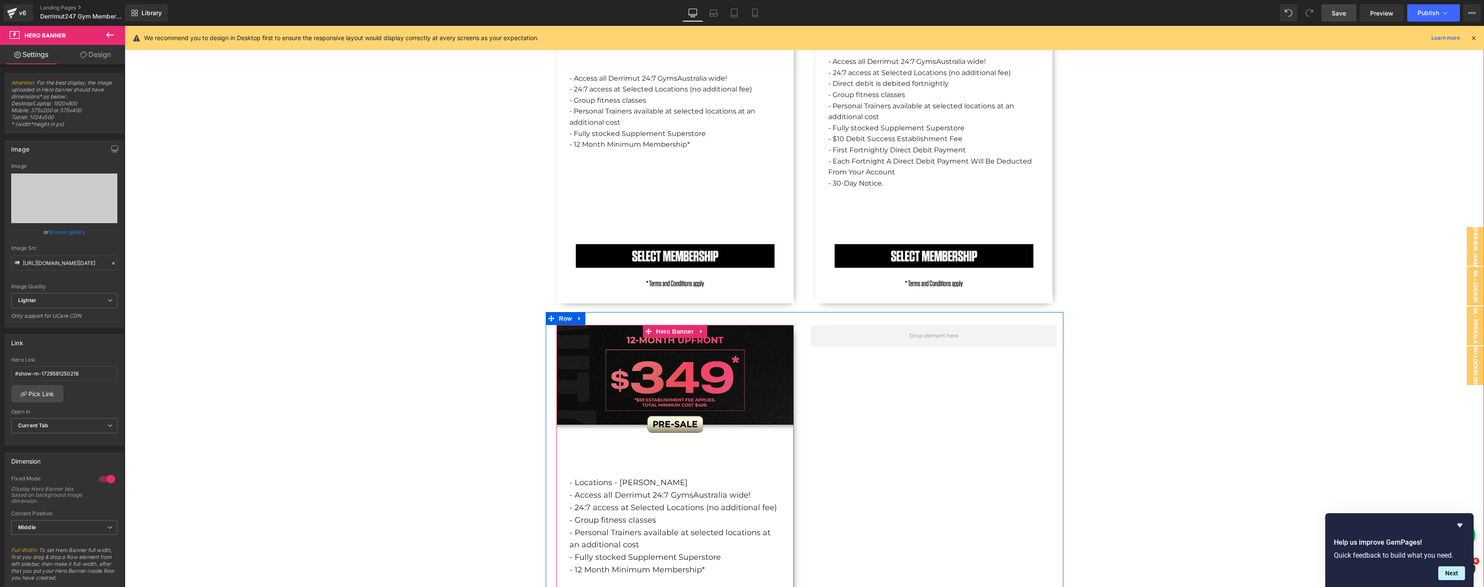
click at [588, 354] on div "- Locations - Elizabeth - Access all Derrimut 24:7 Gyms Australia wide! - 24:7 …" at bounding box center [674, 512] width 237 height 375
click at [68, 229] on link "Browse gallery" at bounding box center [67, 231] width 37 height 15
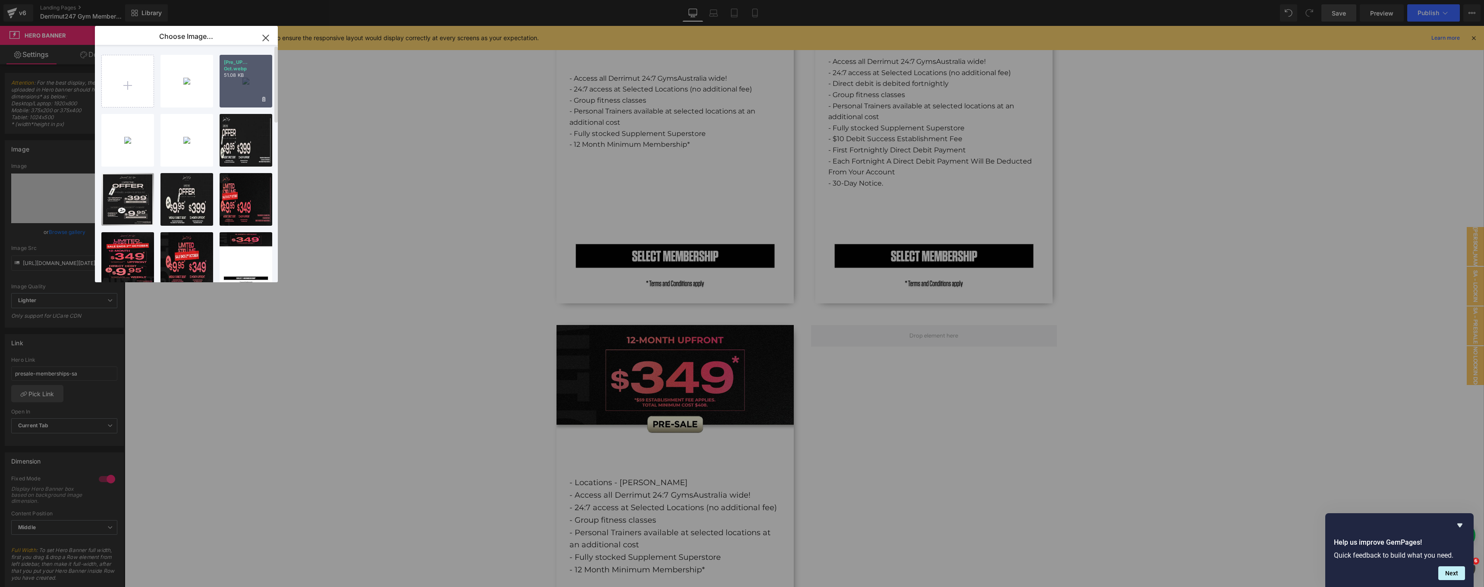
click at [250, 85] on div "[Pre_UP... Oct.webp 51.08 KB" at bounding box center [246, 81] width 53 height 53
type input "https://ucarecdn.com/581ca4f0-730a-4081-aa59-f5a3adab44ec/-/format/auto/-/previ…"
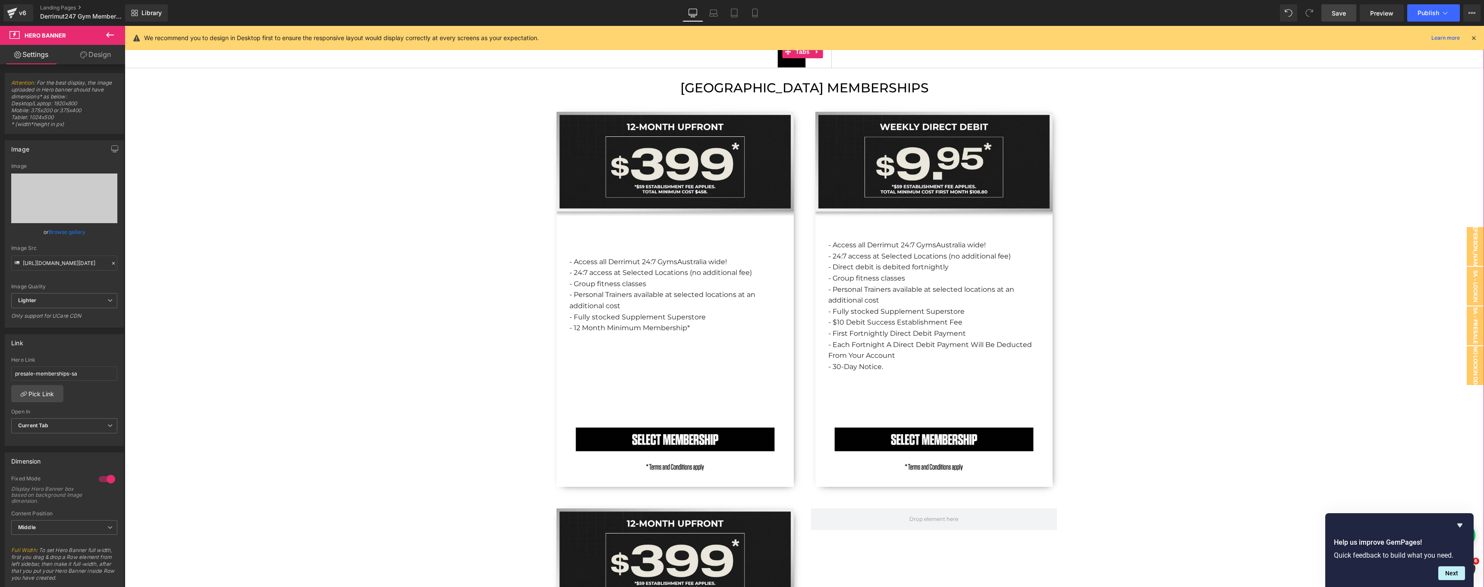
scroll to position [1275, 0]
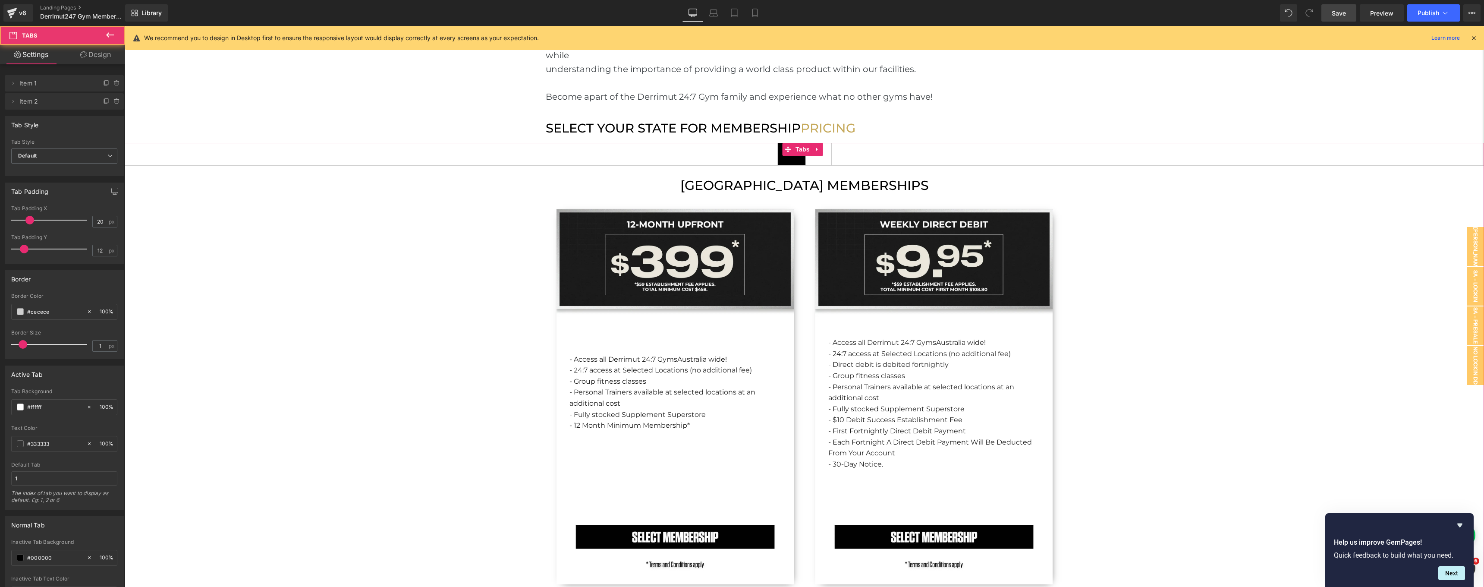
click at [797, 146] on span "VIC Text Block" at bounding box center [792, 154] width 28 height 22
click at [827, 149] on span "SA Text Block" at bounding box center [818, 154] width 25 height 22
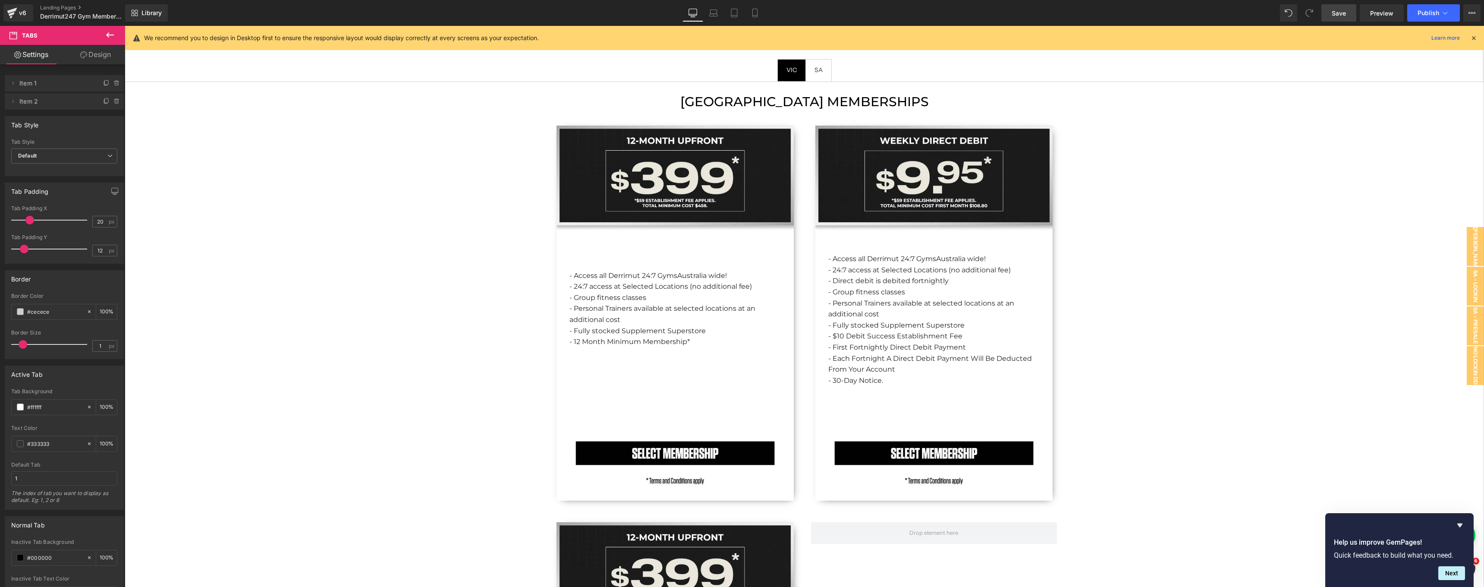
scroll to position [1315, 0]
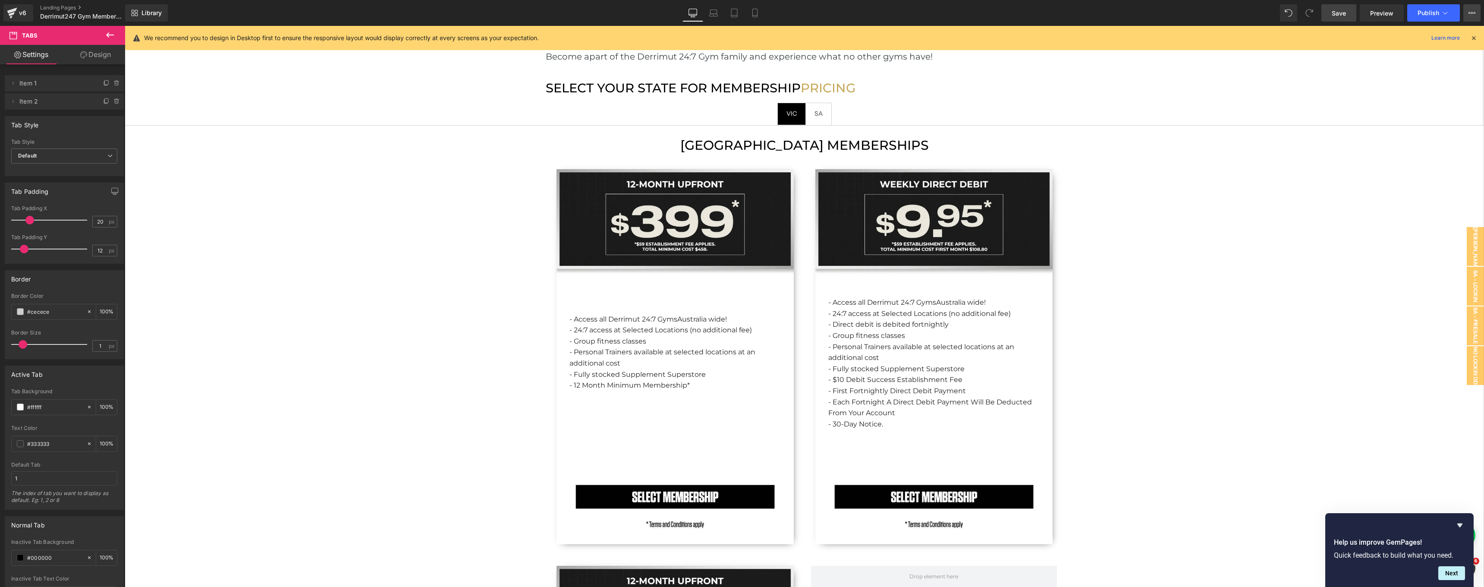
click at [1464, 15] on button "View Live Page View with current Template Save Template to Library Schedule Pub…" at bounding box center [1471, 12] width 17 height 17
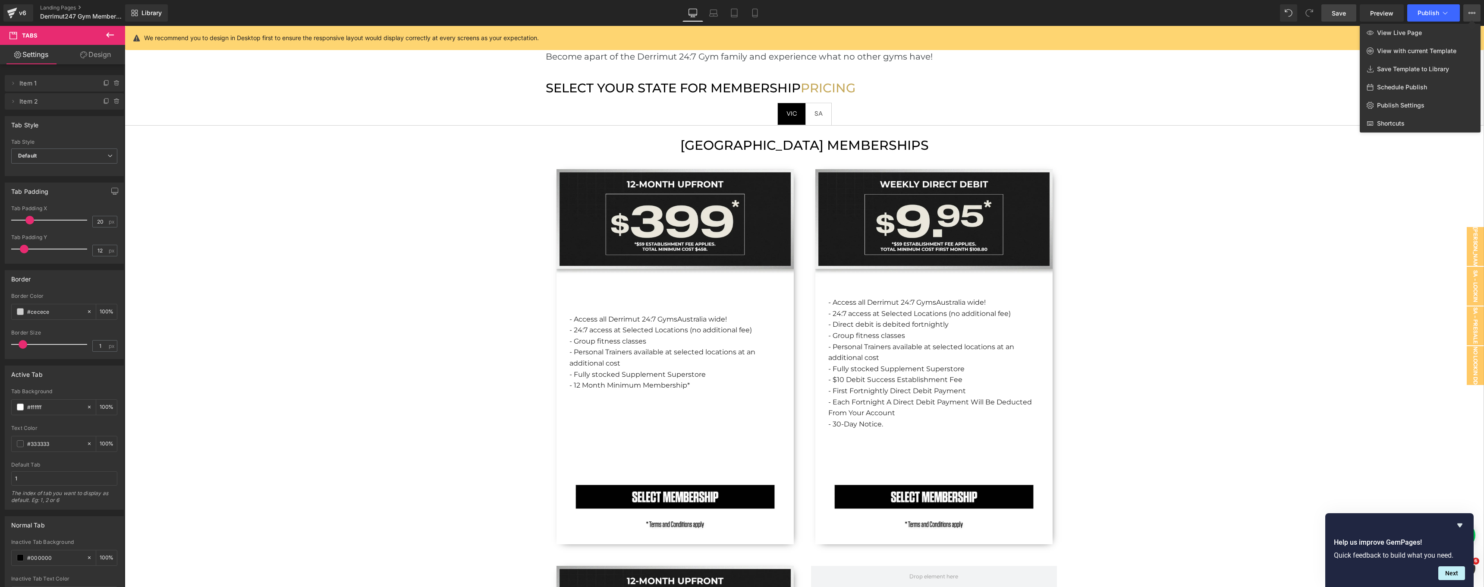
click at [1345, 19] on link "Save" at bounding box center [1338, 12] width 35 height 17
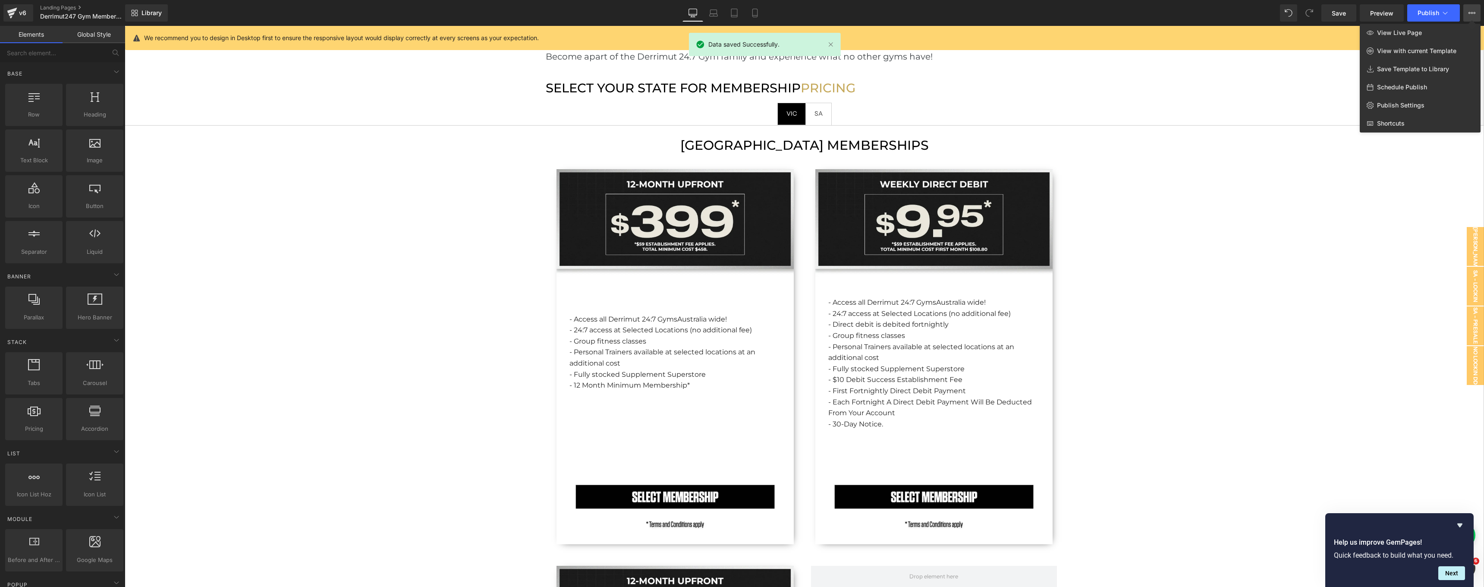
click at [792, 101] on div at bounding box center [804, 306] width 1359 height 561
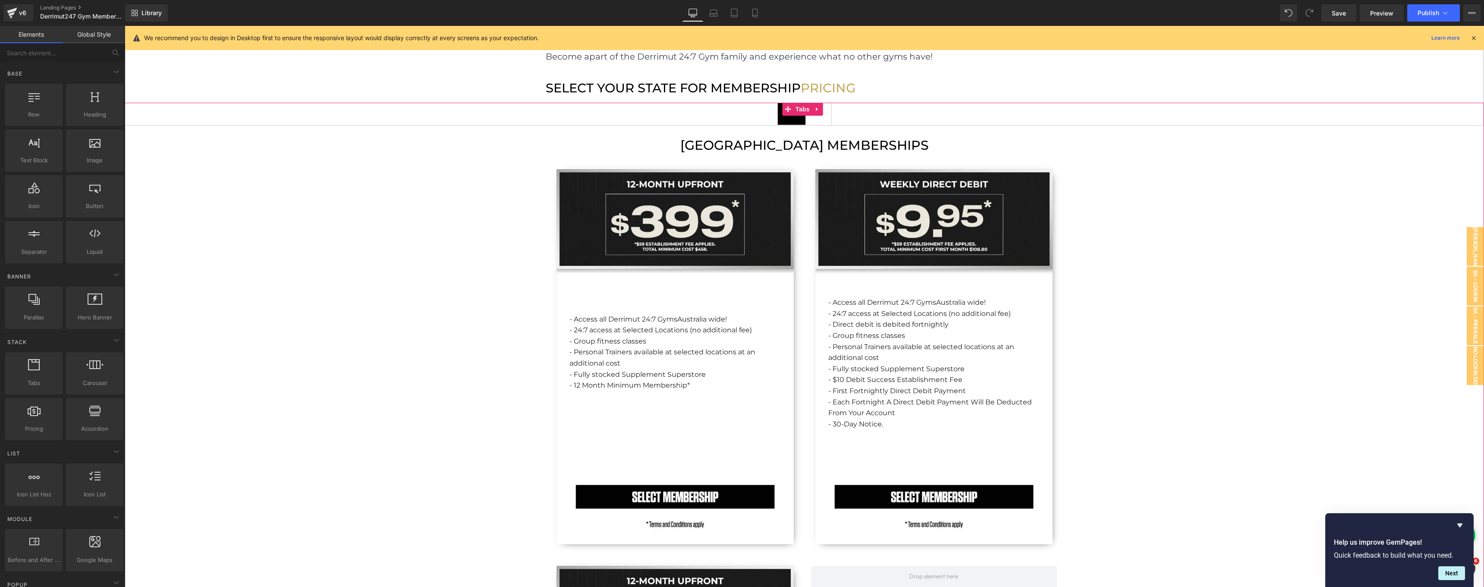
click at [793, 107] on span "VIC Text Block" at bounding box center [792, 114] width 28 height 22
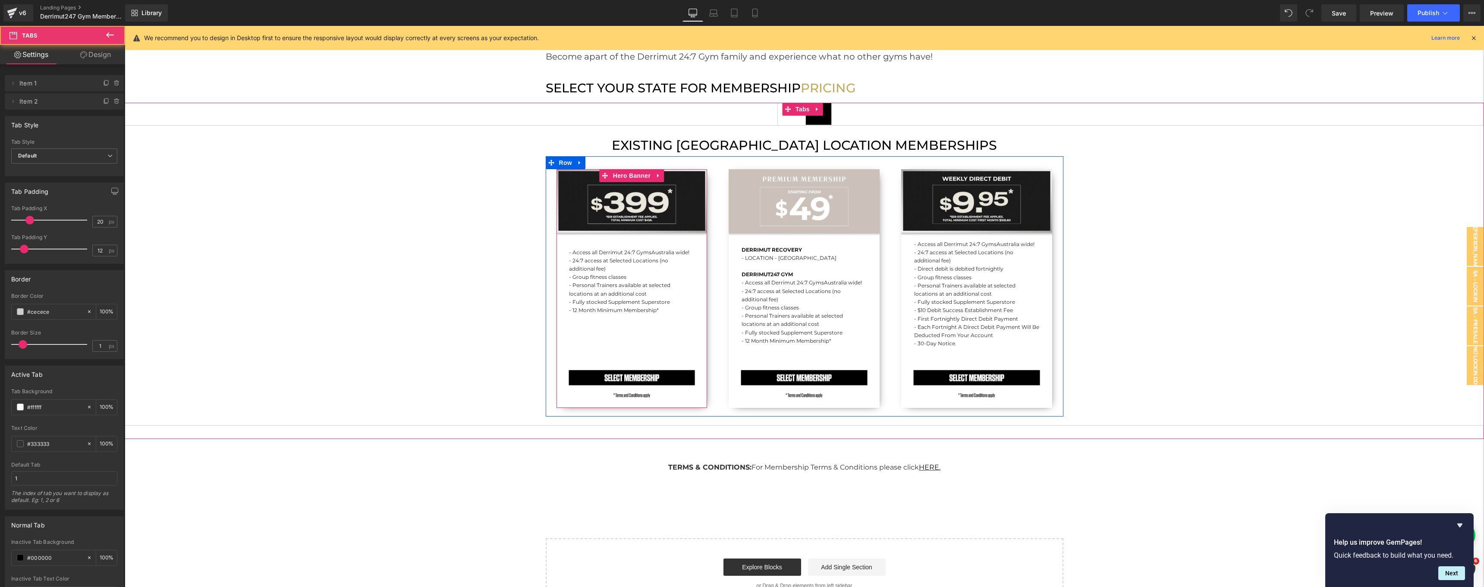
click at [663, 196] on div "- Access all Derrimut 24:7 Gyms [GEOGRAPHIC_DATA] wide! - 24:7 access at Select…" at bounding box center [631, 288] width 151 height 239
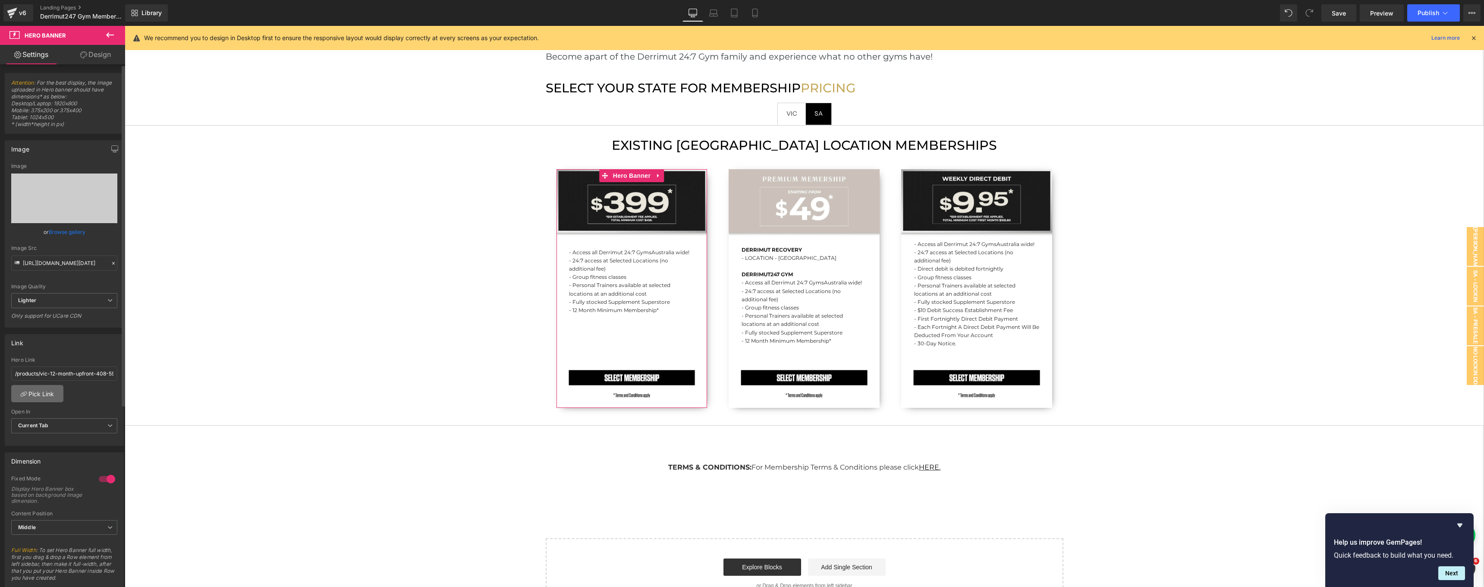
click at [35, 388] on link "Pick Link" at bounding box center [37, 393] width 52 height 17
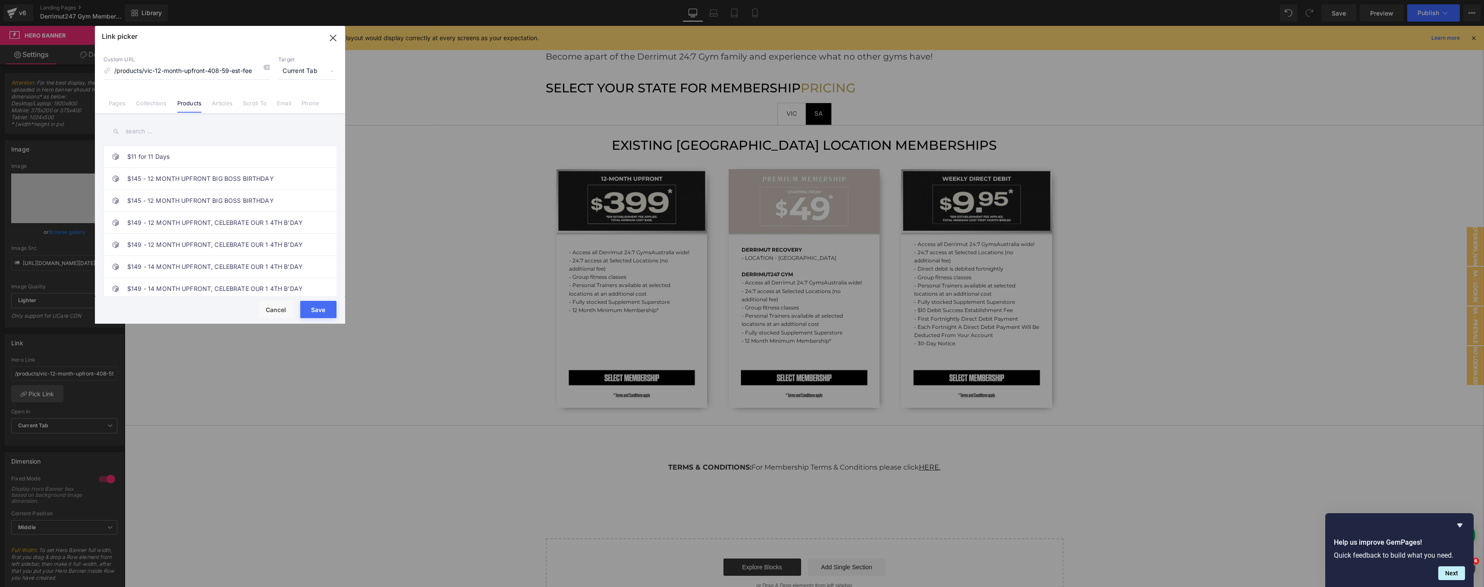
click at [162, 132] on input "text" at bounding box center [220, 131] width 233 height 19
paste input "10286898413879"
type input "10286898413879"
click at [179, 132] on input "text" at bounding box center [220, 131] width 233 height 19
paste input "12 MONTH UPFRONT ($399 + $59 EST FEE)"
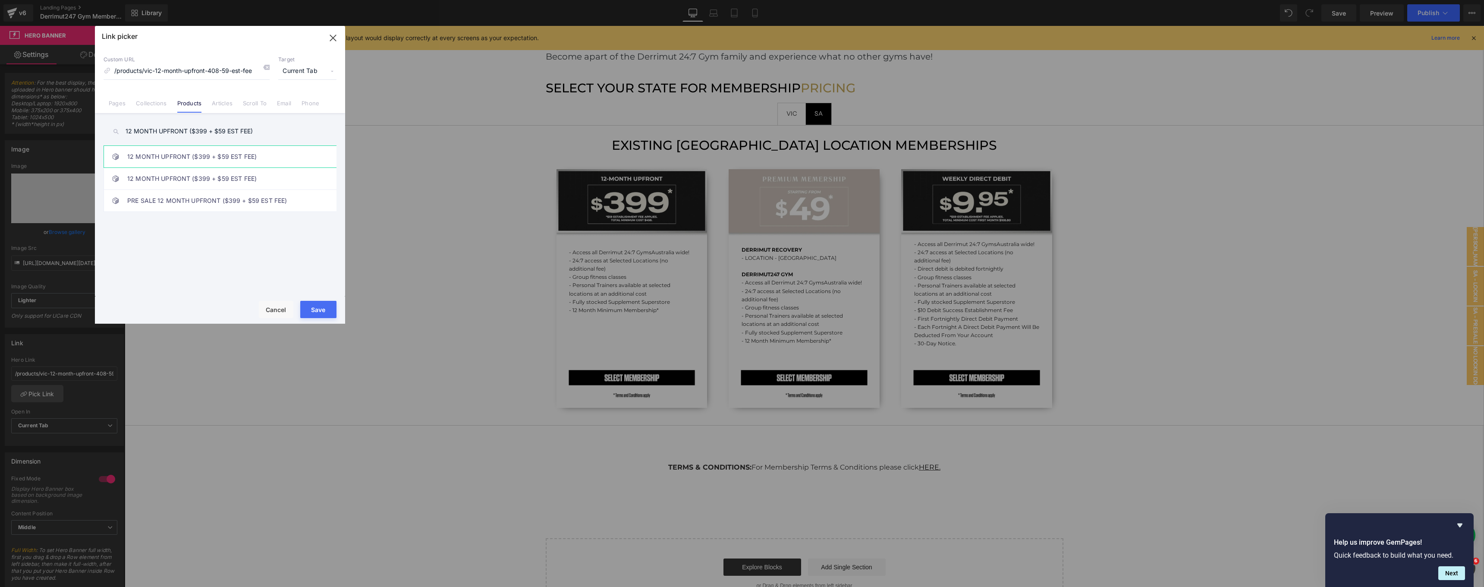
type input "12 MONTH UPFRONT ($399 + $59 EST FEE)"
click at [285, 160] on link "12 MONTH UPFRONT ($399 + $59 EST FEE)" at bounding box center [222, 157] width 190 height 22
click at [278, 179] on link "12 MONTH UPFRONT ($399 + $59 EST FEE)" at bounding box center [222, 179] width 190 height 22
click at [333, 39] on icon "button" at bounding box center [333, 38] width 14 height 14
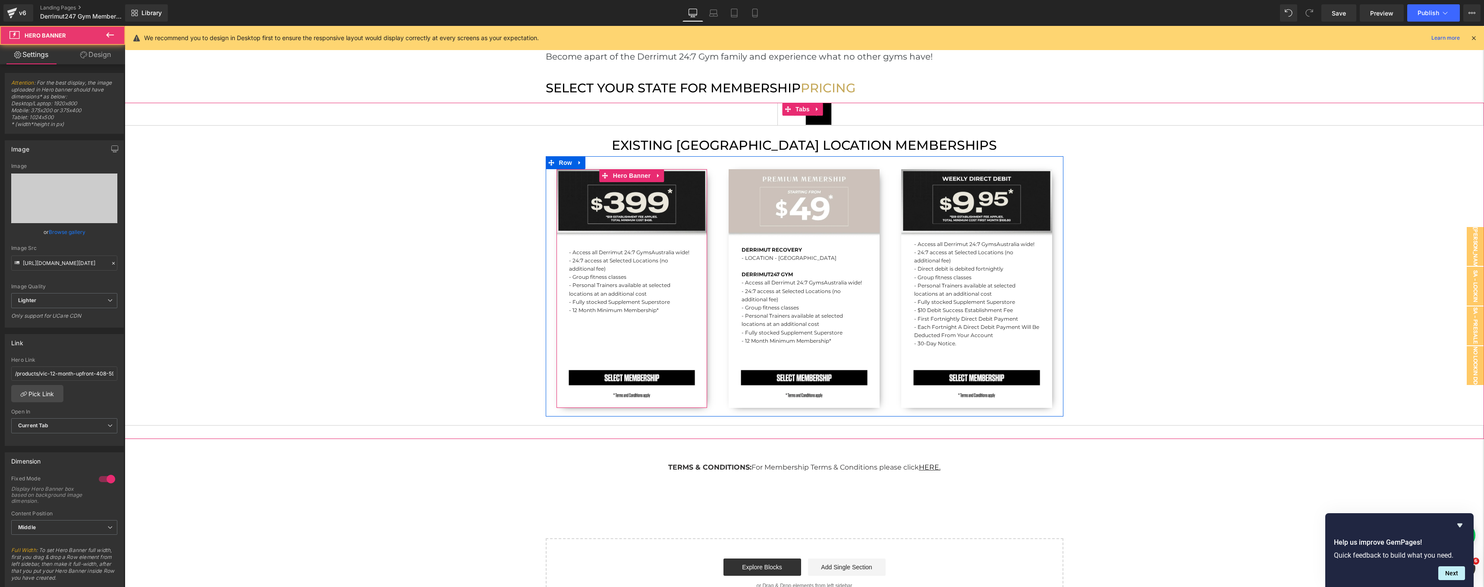
click at [603, 195] on div "- Access all Derrimut 24:7 Gyms [GEOGRAPHIC_DATA] wide! - 24:7 access at Select…" at bounding box center [631, 288] width 151 height 239
click at [52, 391] on link "Pick Link" at bounding box center [37, 393] width 52 height 17
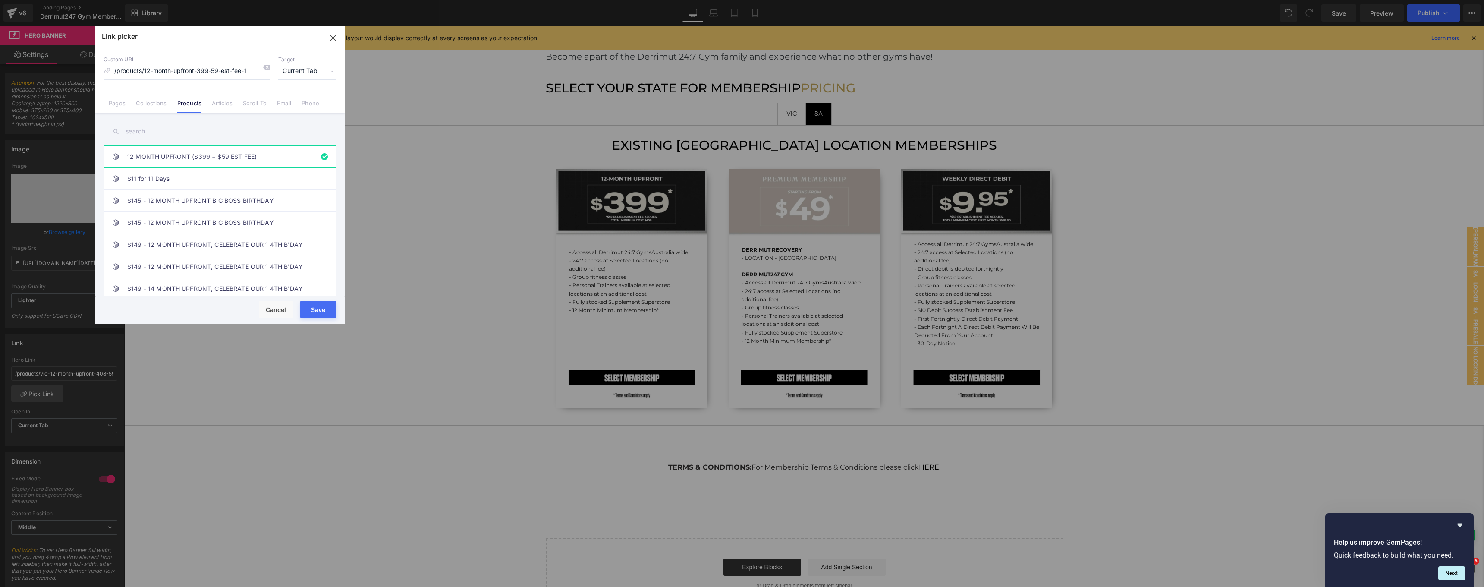
click at [187, 132] on input "text" at bounding box center [220, 131] width 233 height 19
paste input "12 MONTH UPFRONT ($399 + $59 EST FEE)"
type input "12 MONTH UPFRONT ($399 + $59 EST FEE)"
click at [192, 179] on link "12 MONTH UPFRONT ($399 + $59 EST FEE)" at bounding box center [222, 179] width 190 height 22
click at [201, 146] on link "12 MONTH UPFRONT ($399 + $59 EST FEE)" at bounding box center [222, 157] width 190 height 22
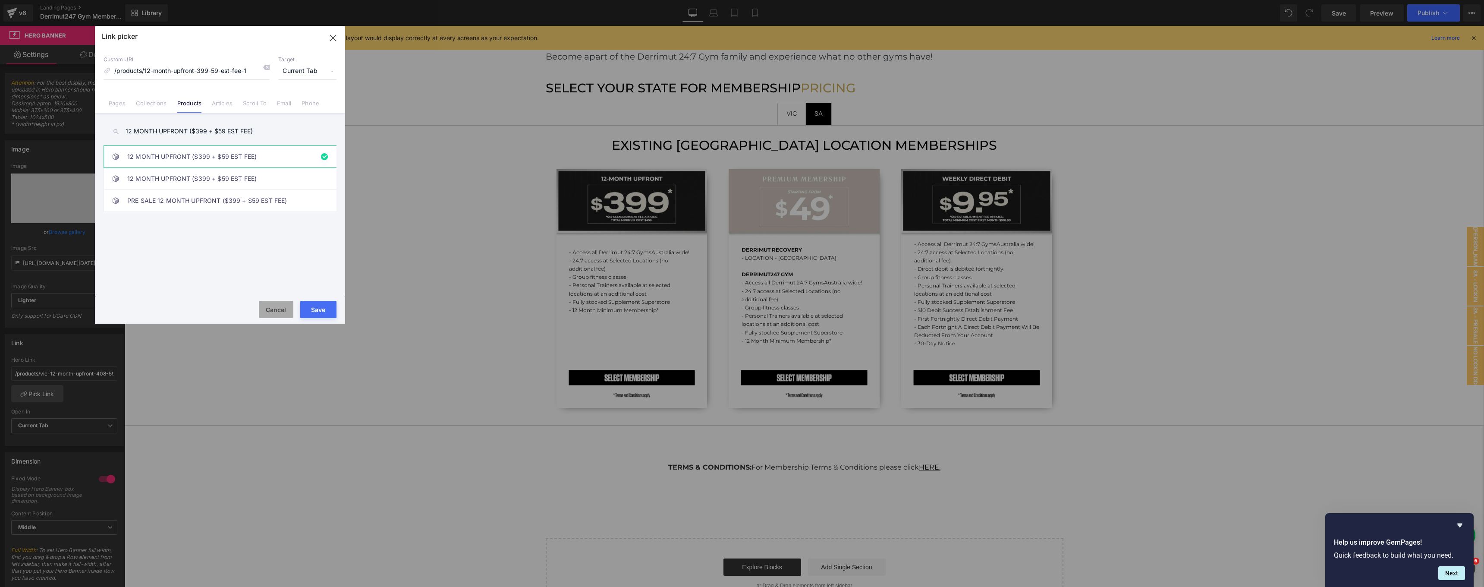
click at [274, 308] on button "Cancel" at bounding box center [276, 309] width 35 height 17
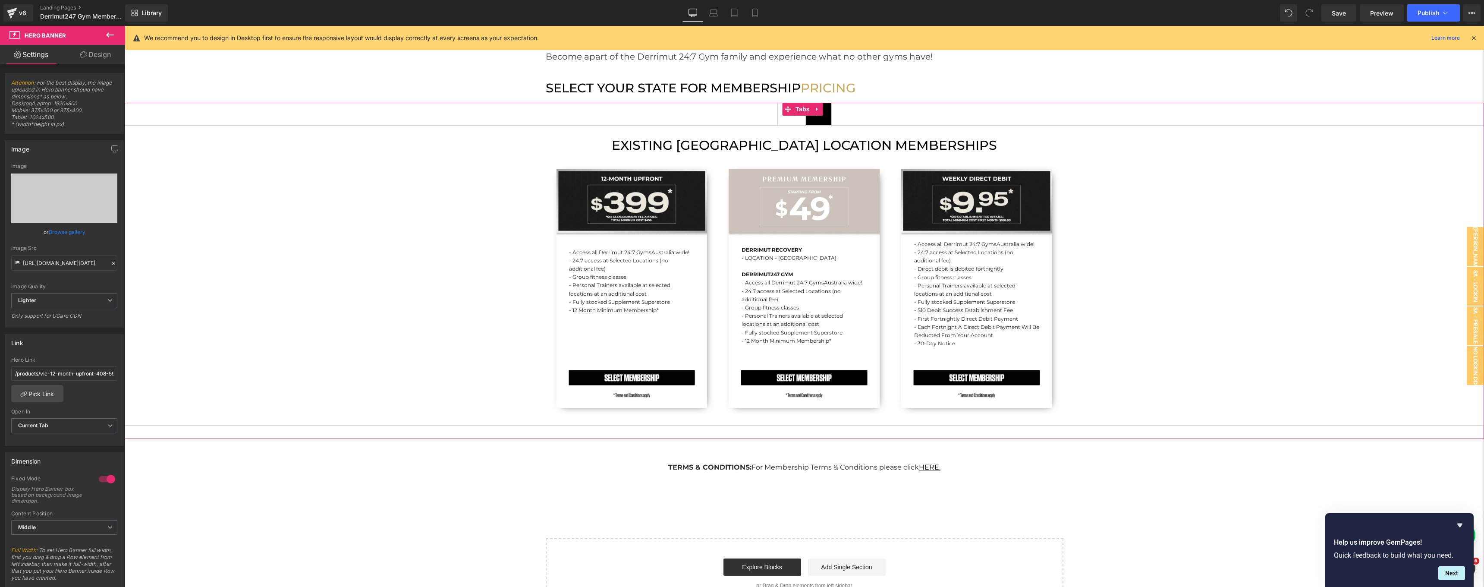
click at [499, 214] on div "EXISTING VIC LOCATION MEMBERSHIPS Heading - Access all Derrimut 24:7 Gyms Austr…" at bounding box center [804, 275] width 1359 height 300
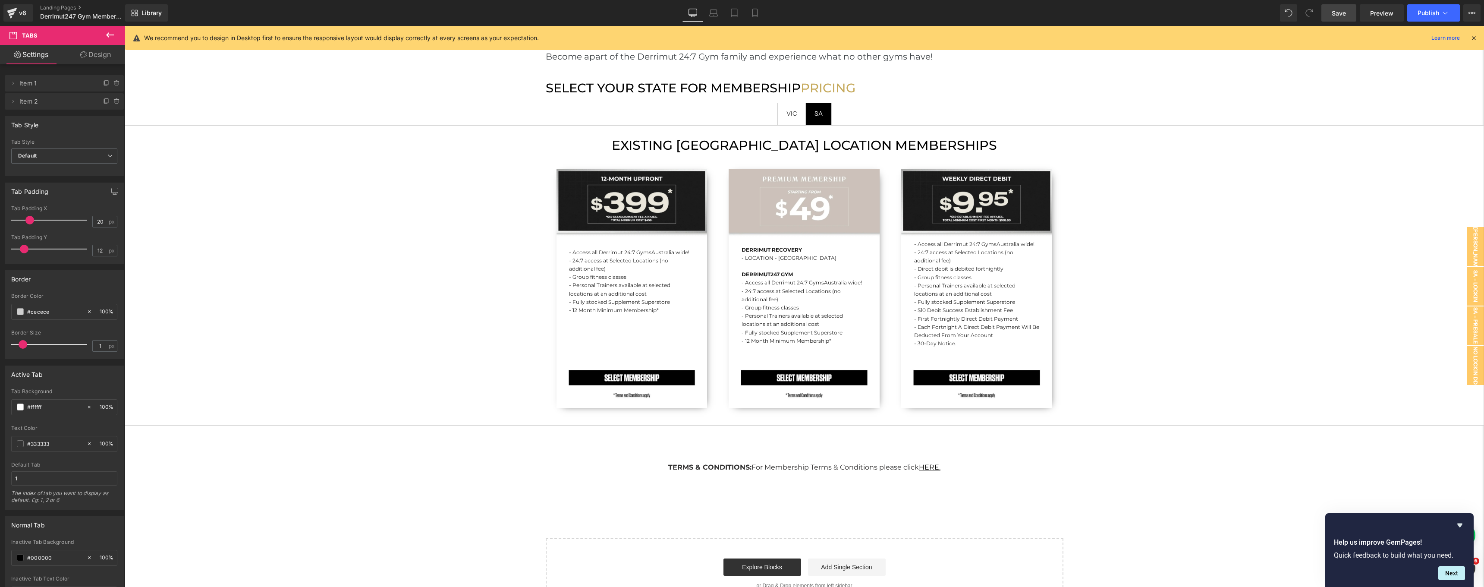
click at [1340, 15] on span "Save" at bounding box center [1339, 13] width 14 height 9
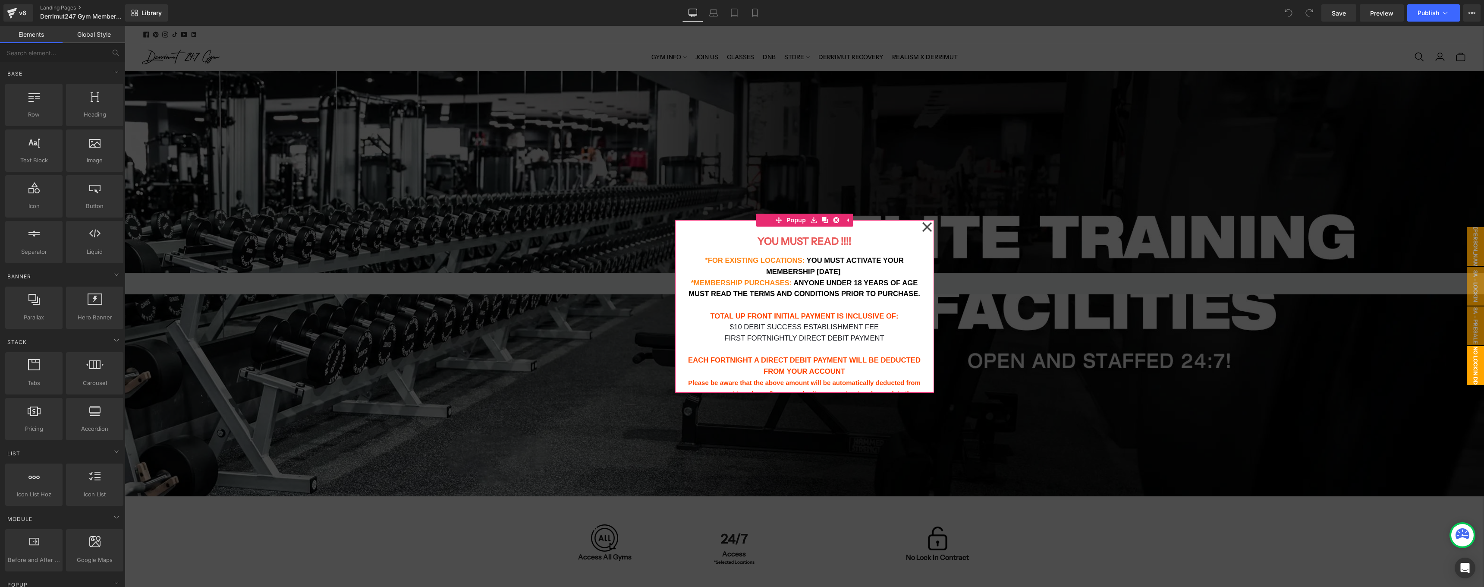
click at [927, 224] on icon at bounding box center [926, 226] width 9 height 9
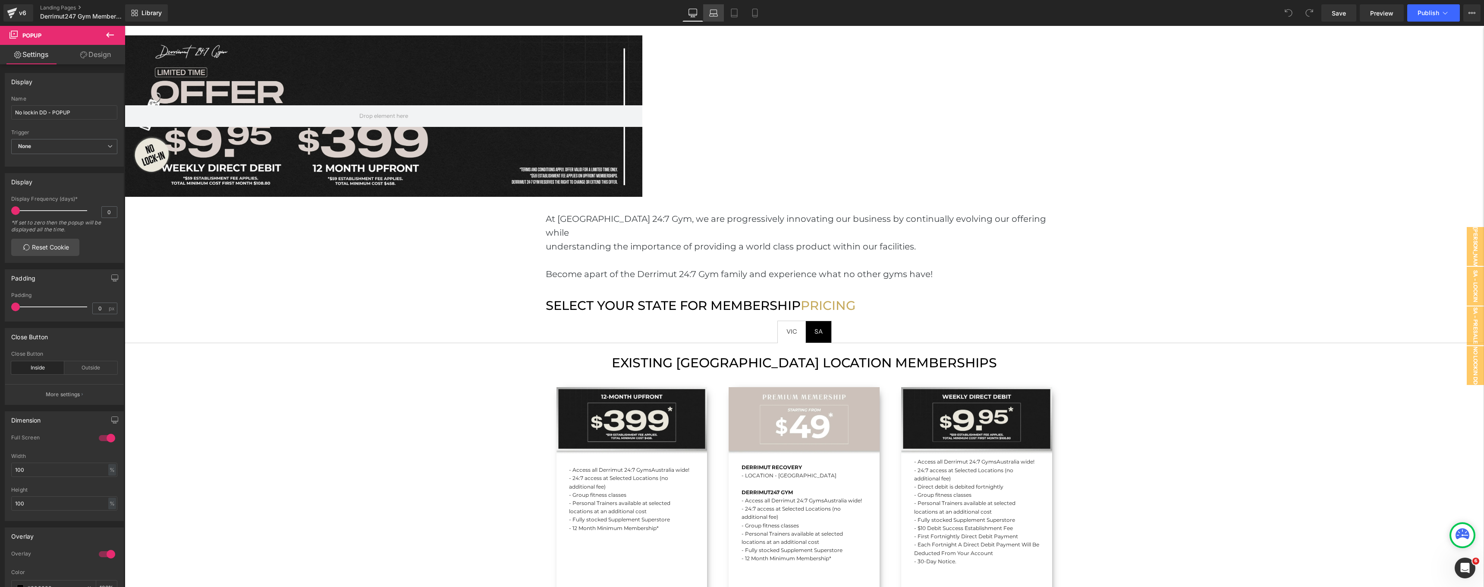
click at [714, 13] on icon at bounding box center [713, 13] width 9 height 9
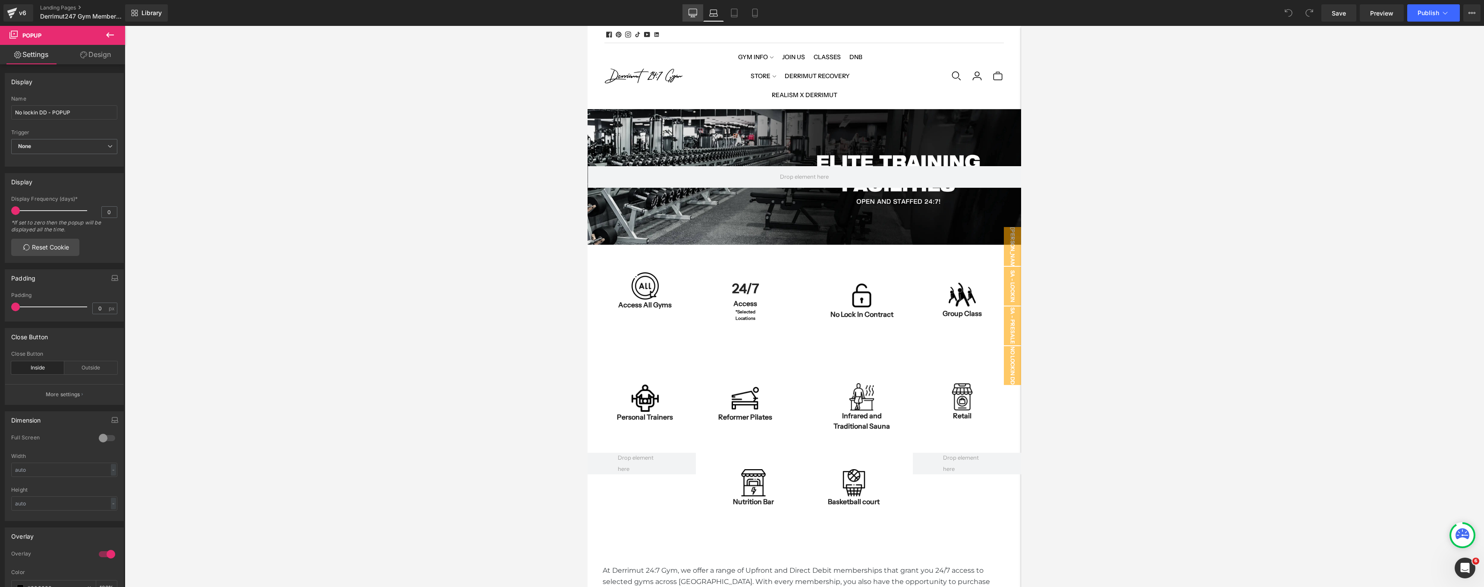
click at [696, 14] on icon at bounding box center [693, 14] width 8 height 0
type input "100"
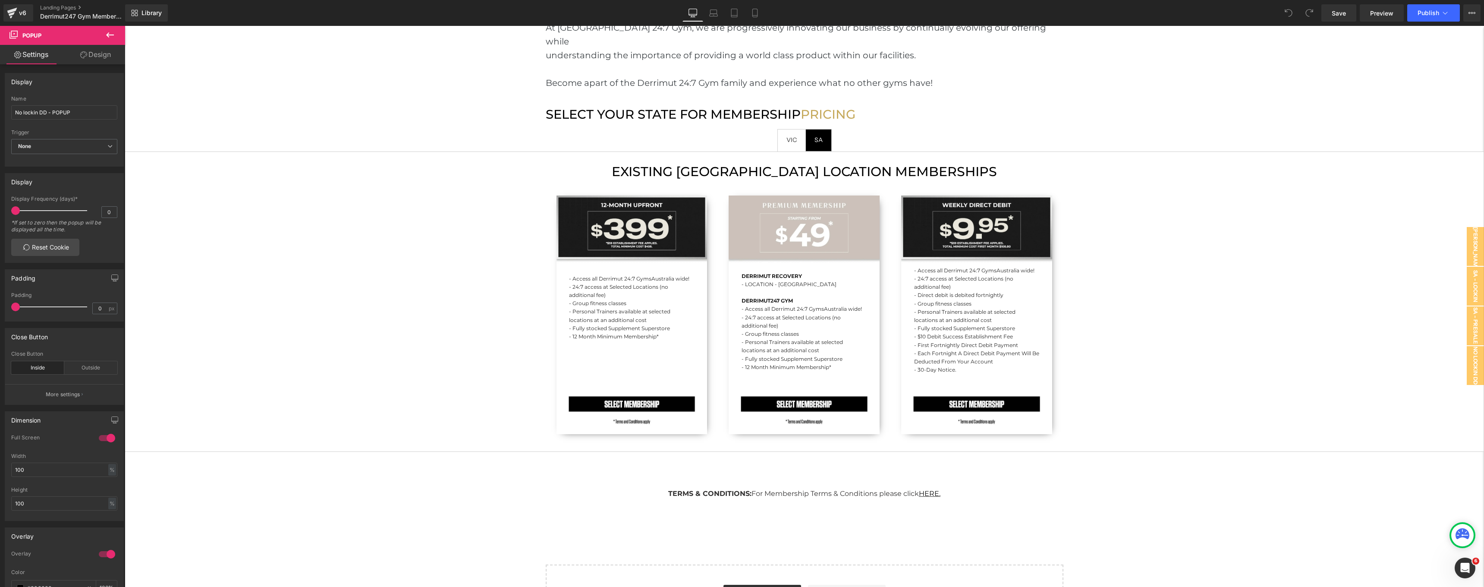
scroll to position [1329, 0]
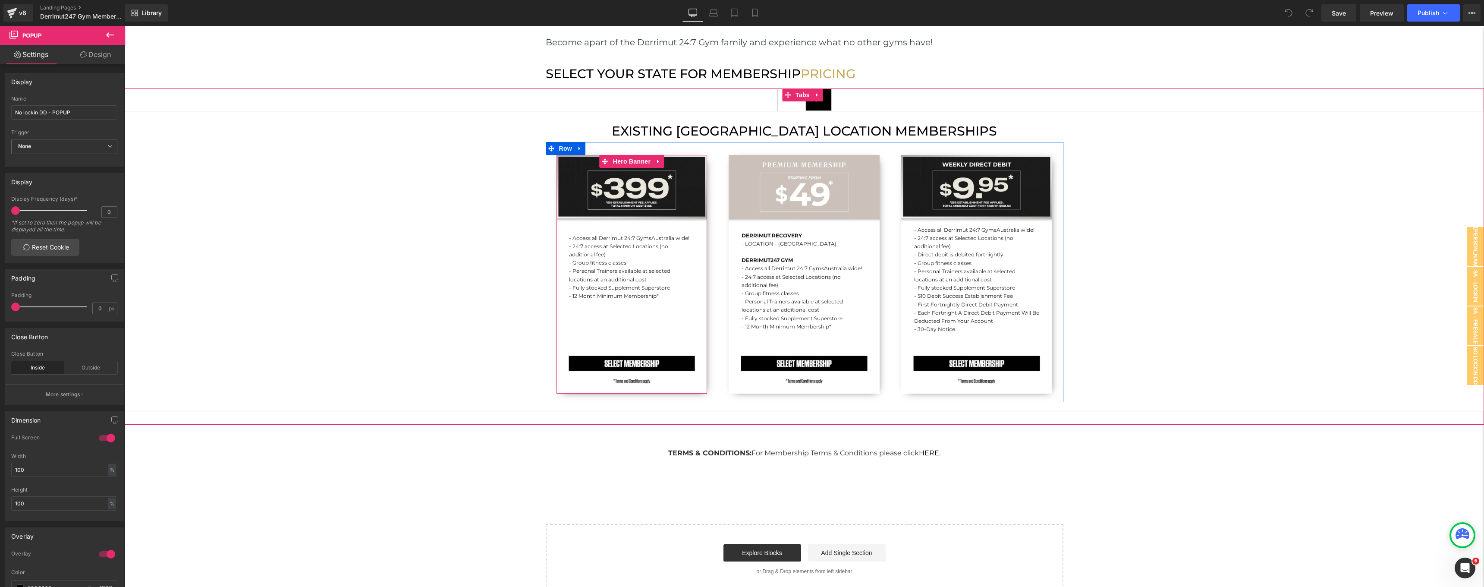
click at [577, 171] on div "- Access all Derrimut 24:7 Gyms [GEOGRAPHIC_DATA] wide! - 24:7 access at Select…" at bounding box center [631, 274] width 151 height 239
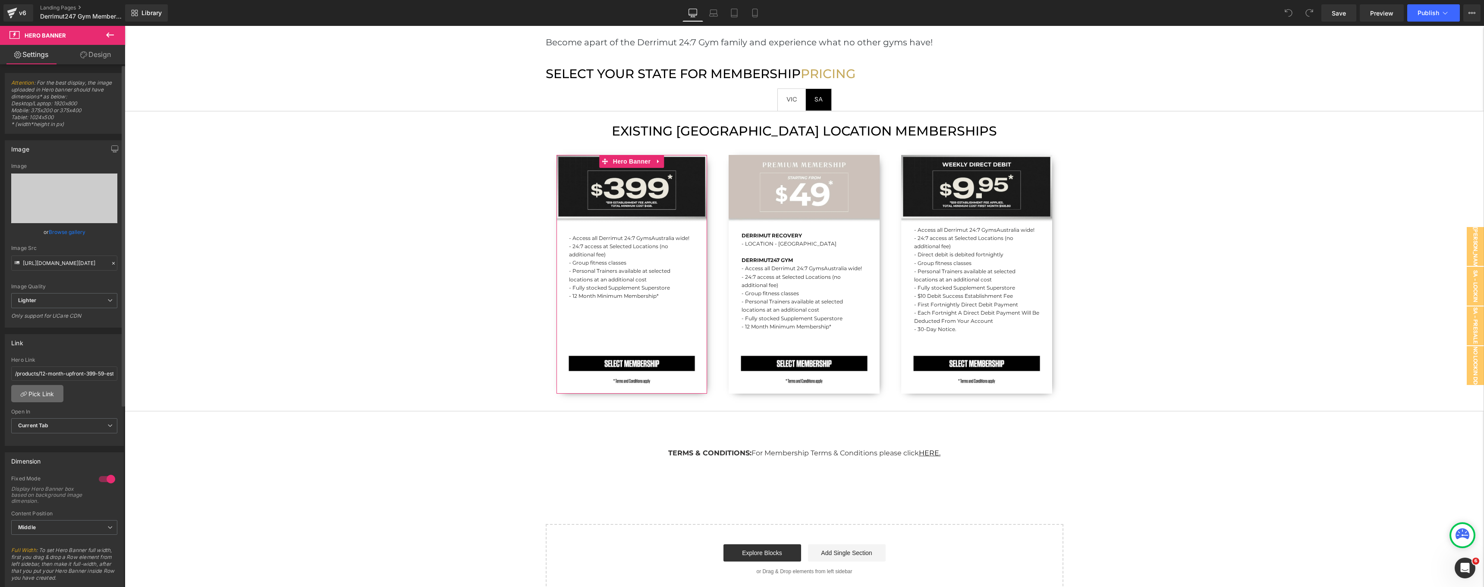
click at [44, 392] on link "Pick Link" at bounding box center [37, 393] width 52 height 17
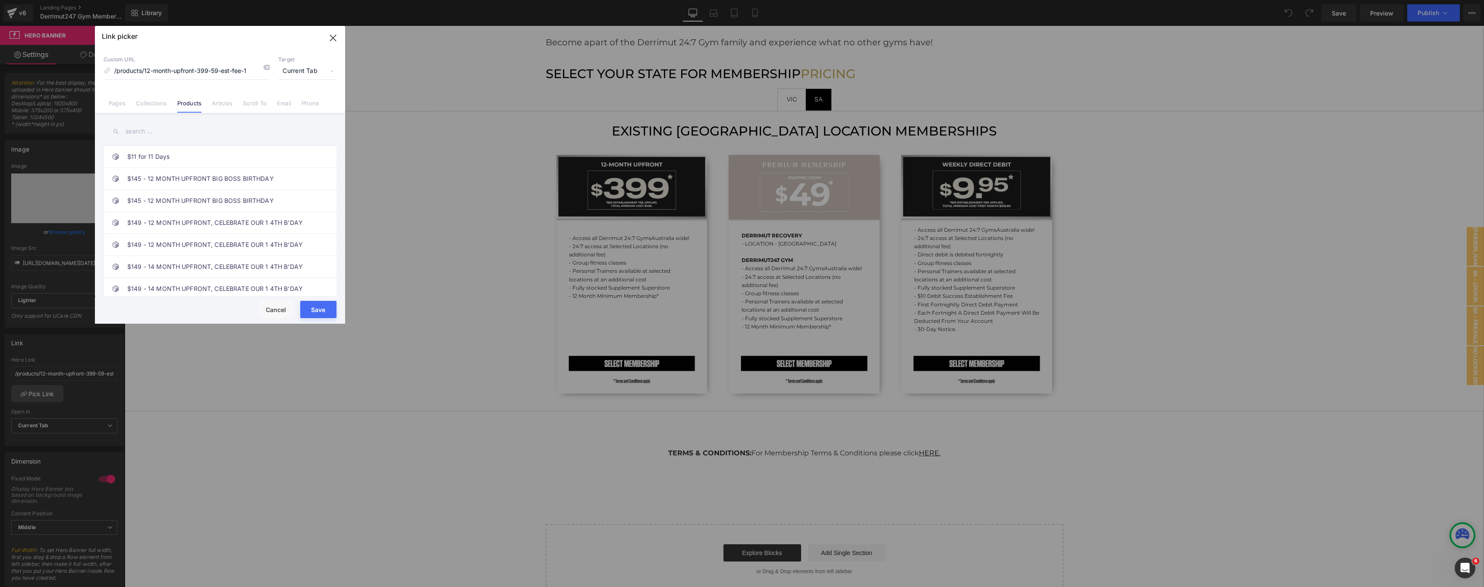
click at [152, 132] on input "text" at bounding box center [220, 131] width 233 height 19
paste input "12 MONTH UPFRONT ($399 + $59 EST FEE)"
type input "12 MONTH UPFRONT ($399 + $59 EST FEE)"
click at [234, 177] on link "12 MONTH UPFRONT ($399 + $59 EST FEE)" at bounding box center [222, 179] width 190 height 22
click at [239, 153] on link "12 MONTH UPFRONT ($399 + $59 EST FEE)" at bounding box center [222, 157] width 190 height 22
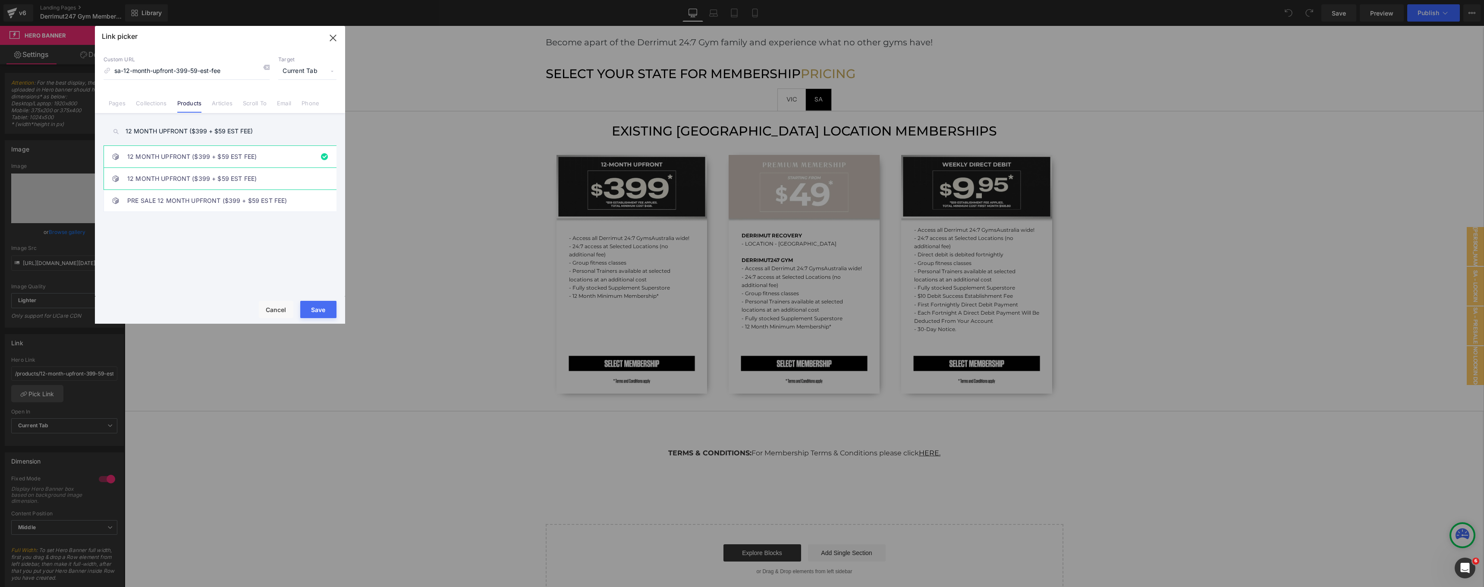
click at [244, 171] on link "12 MONTH UPFRONT ($399 + $59 EST FEE)" at bounding box center [222, 179] width 190 height 22
click at [246, 153] on link "12 MONTH UPFRONT ($399 + $59 EST FEE)" at bounding box center [222, 157] width 190 height 22
click at [248, 191] on link "PRE SALE 12 MONTH UPFRONT ($399 + $59 EST FEE)" at bounding box center [222, 201] width 190 height 22
click at [248, 197] on link "PRE SALE 12 MONTH UPFRONT ($399 + $59 EST FEE)" at bounding box center [222, 201] width 190 height 22
click at [248, 176] on link "12 MONTH UPFRONT ($399 + $59 EST FEE)" at bounding box center [222, 179] width 190 height 22
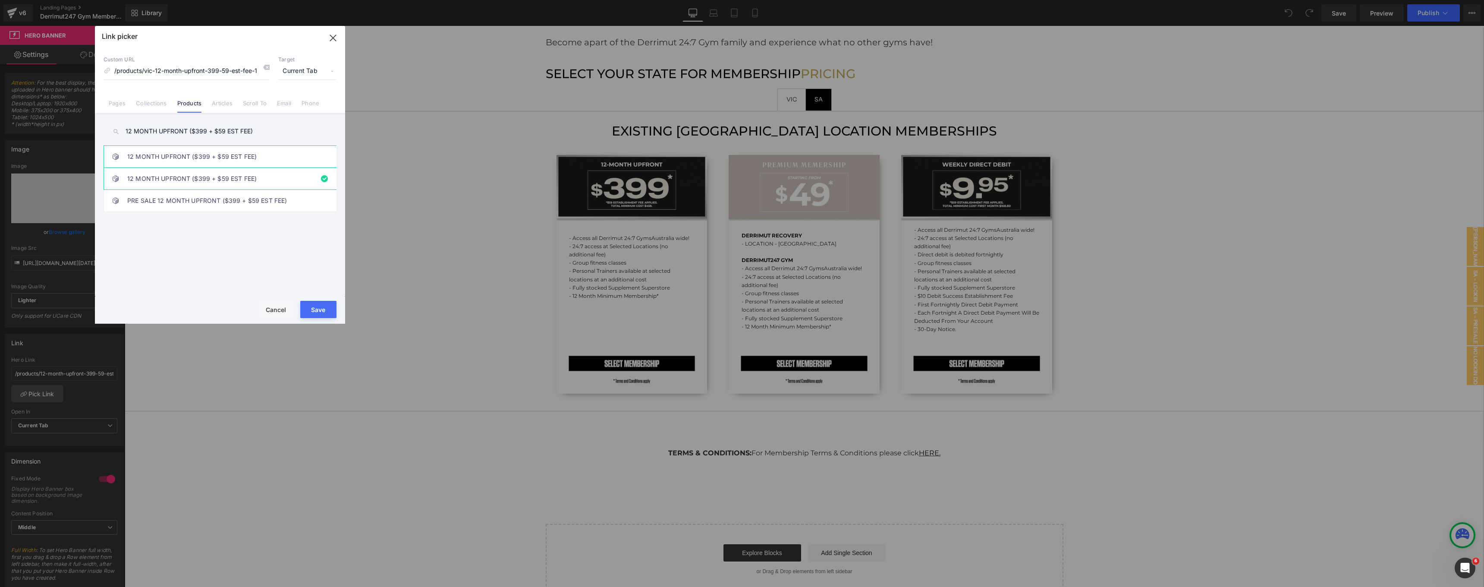
click at [247, 160] on link "12 MONTH UPFRONT ($399 + $59 EST FEE)" at bounding box center [222, 157] width 190 height 22
click at [250, 178] on link "12 MONTH UPFRONT ($399 + $59 EST FEE)" at bounding box center [222, 179] width 190 height 22
type input "/products/vic-12-month-upfront-399-59-est-fee-1"
click at [322, 308] on button "Save" at bounding box center [318, 309] width 36 height 17
type input "/products/vic-12-month-upfront-399-59-est-fee-1"
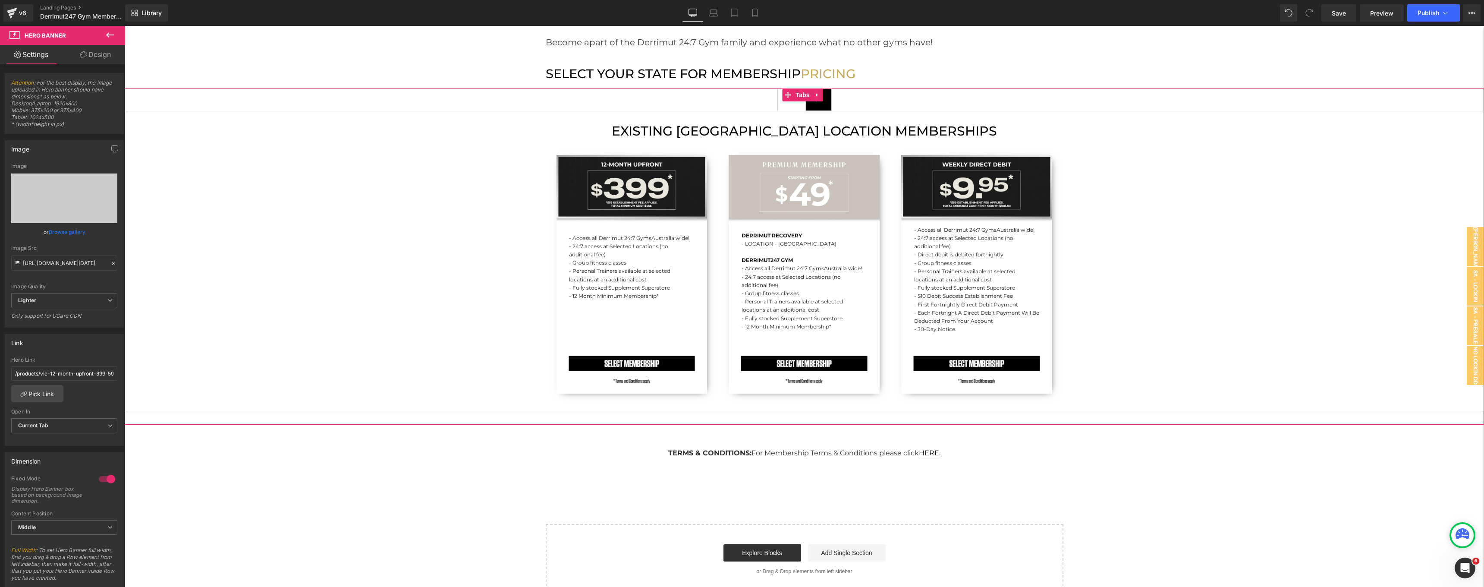
click at [827, 95] on li "SA Text Block" at bounding box center [818, 99] width 26 height 22
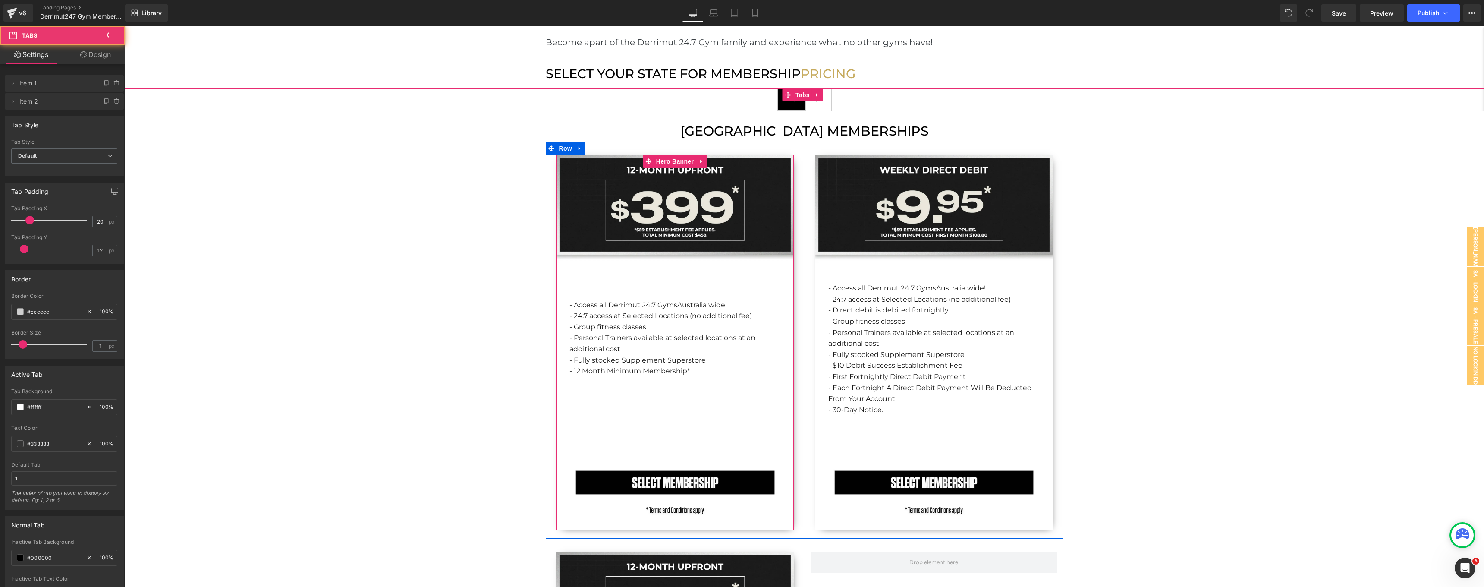
click at [676, 195] on div "- Access all Derrimut 24:7 Gyms [GEOGRAPHIC_DATA] wide! - 24:7 access at Select…" at bounding box center [674, 342] width 237 height 375
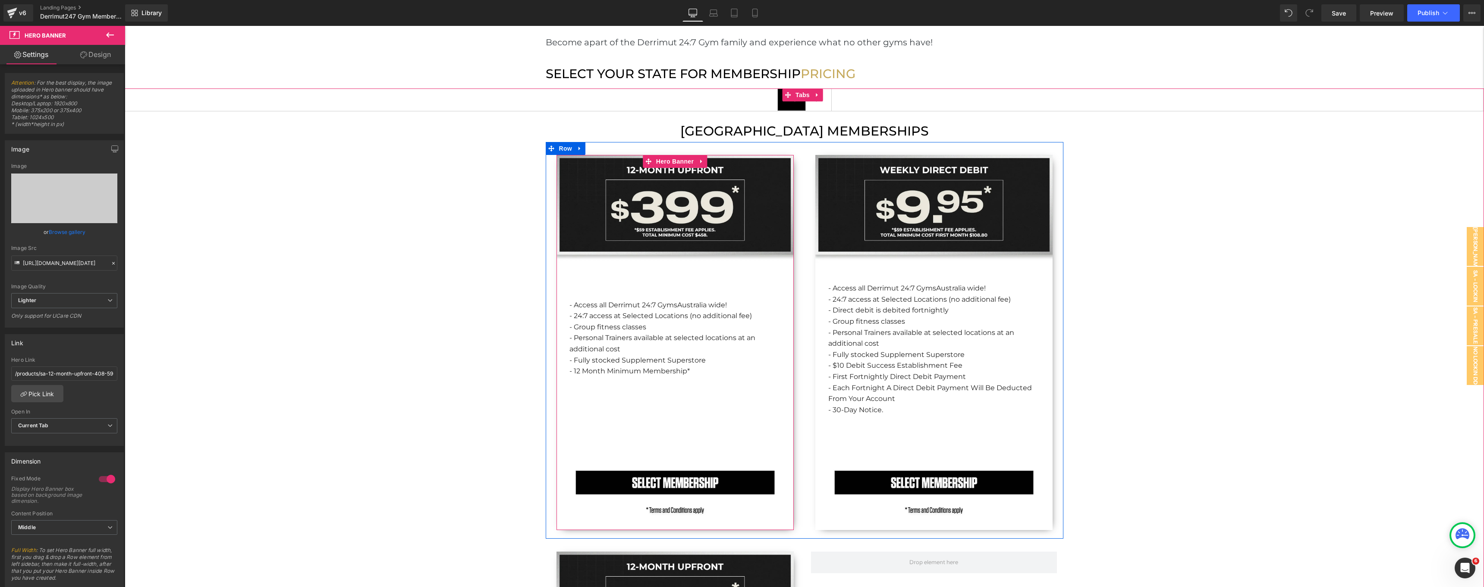
click at [587, 212] on div "- Access all Derrimut 24:7 Gyms [GEOGRAPHIC_DATA] wide! - 24:7 access at Select…" at bounding box center [674, 342] width 237 height 375
click at [49, 395] on link "Pick Link" at bounding box center [37, 393] width 52 height 17
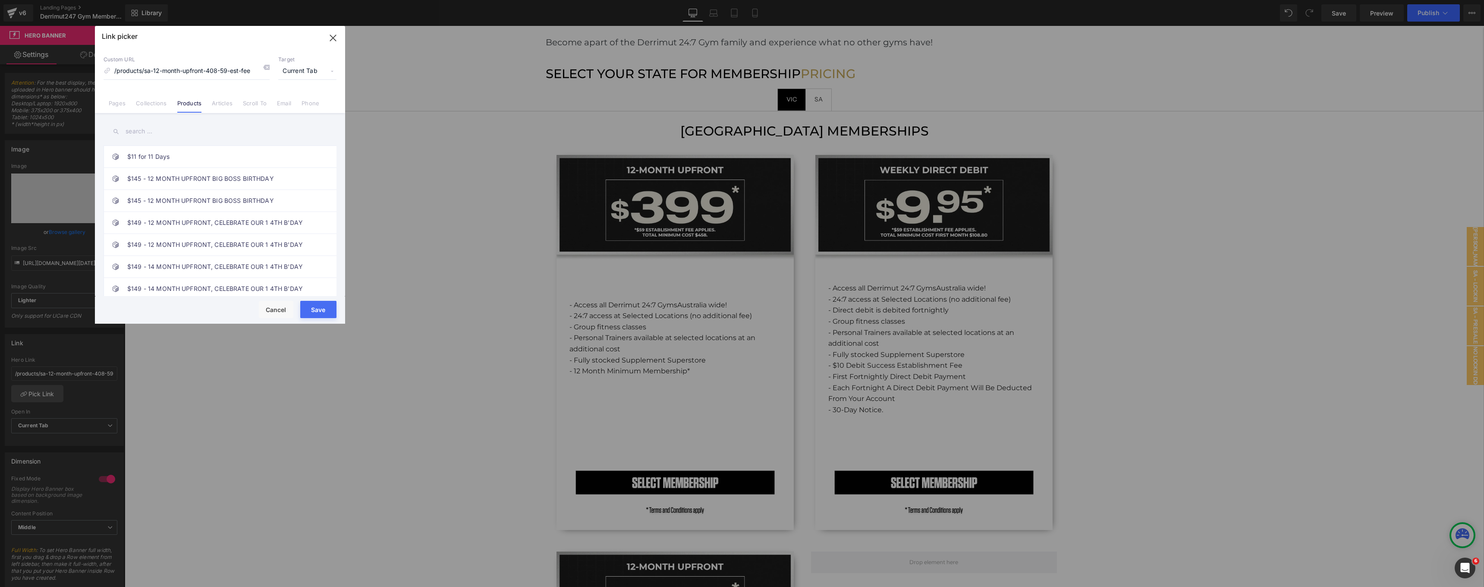
click at [157, 130] on input "text" at bounding box center [220, 131] width 233 height 19
paste input "12 MONTH UPFRONT ($399 + $59 EST FEE)"
type input "12 MONTH UPFRONT ($399 + $59 EST FEE)"
click at [221, 160] on link "12 MONTH UPFRONT ($399 + $59 EST FEE)" at bounding box center [222, 157] width 190 height 22
click at [228, 184] on link "12 MONTH UPFRONT ($399 + $59 EST FEE)" at bounding box center [222, 179] width 190 height 22
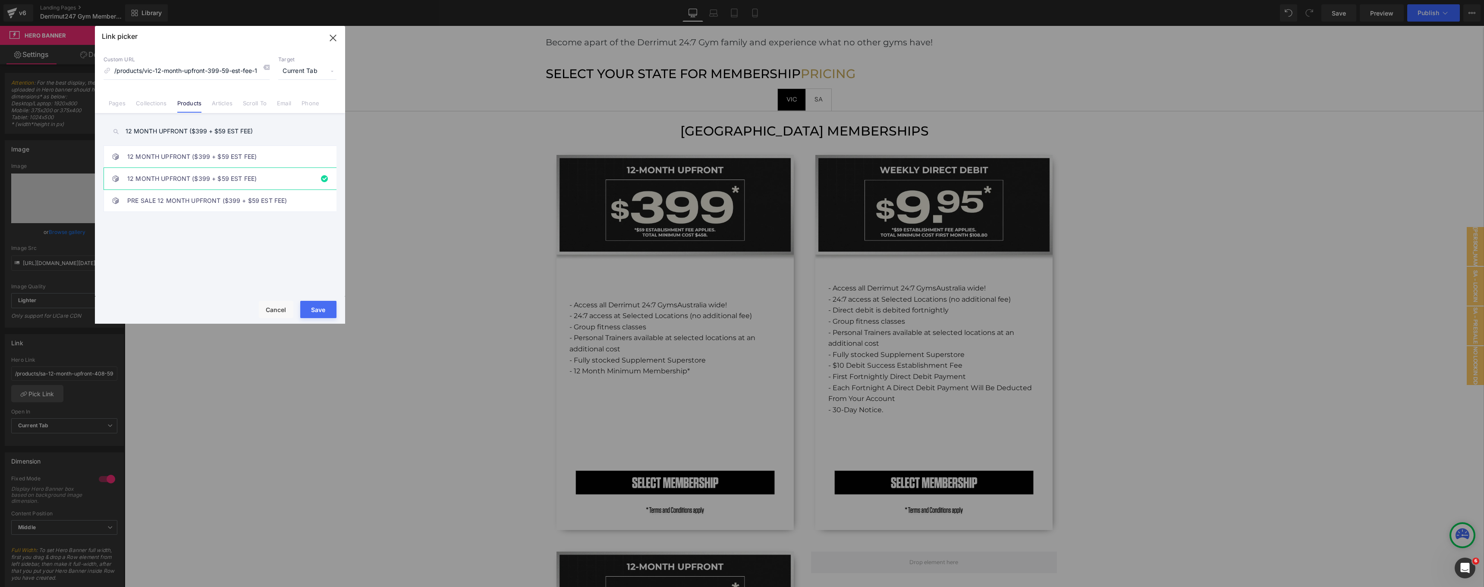
click at [226, 145] on div "12 MONTH UPFRONT ($399 + $59 EST FEE) $11 for 11 Days $145 - 12 MONTH UPFRONT B…" at bounding box center [220, 205] width 250 height 185
click at [227, 152] on link "12 MONTH UPFRONT ($399 + $59 EST FEE)" at bounding box center [222, 157] width 190 height 22
type input "/products/sa-12-month-upfront-399-59-est-fee"
click at [315, 304] on button "Save" at bounding box center [318, 309] width 36 height 17
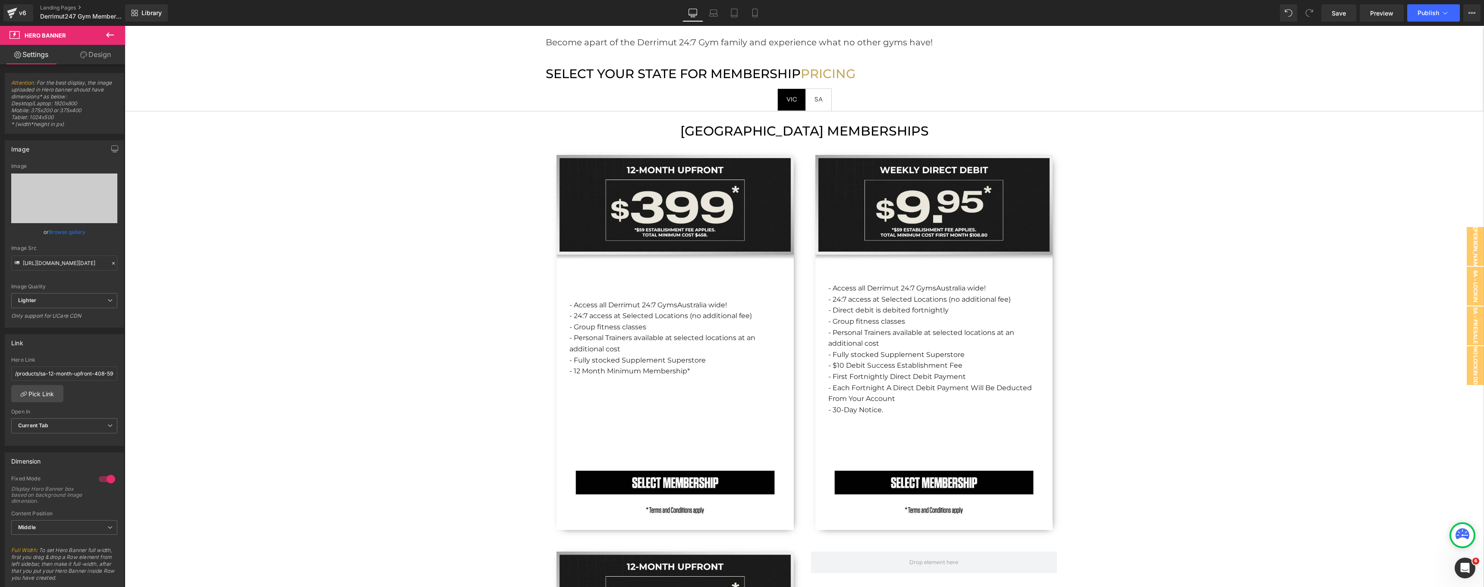
type input "/products/sa-12-month-upfront-399-59-est-fee"
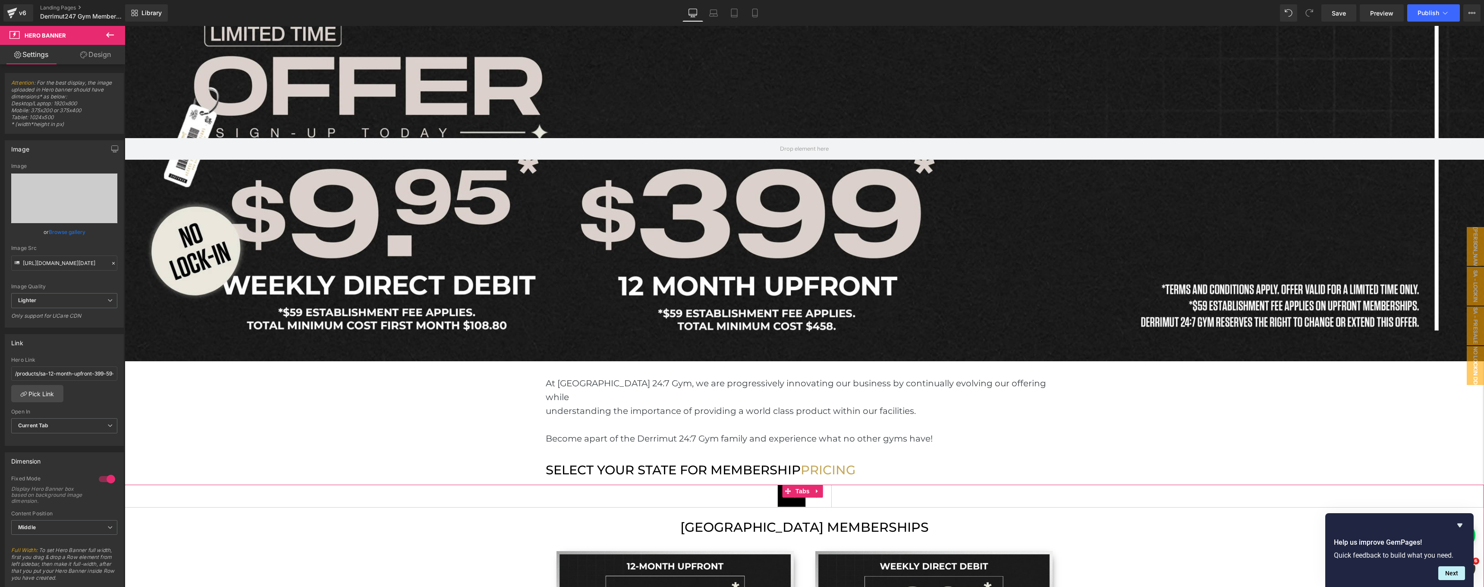
scroll to position [864, 0]
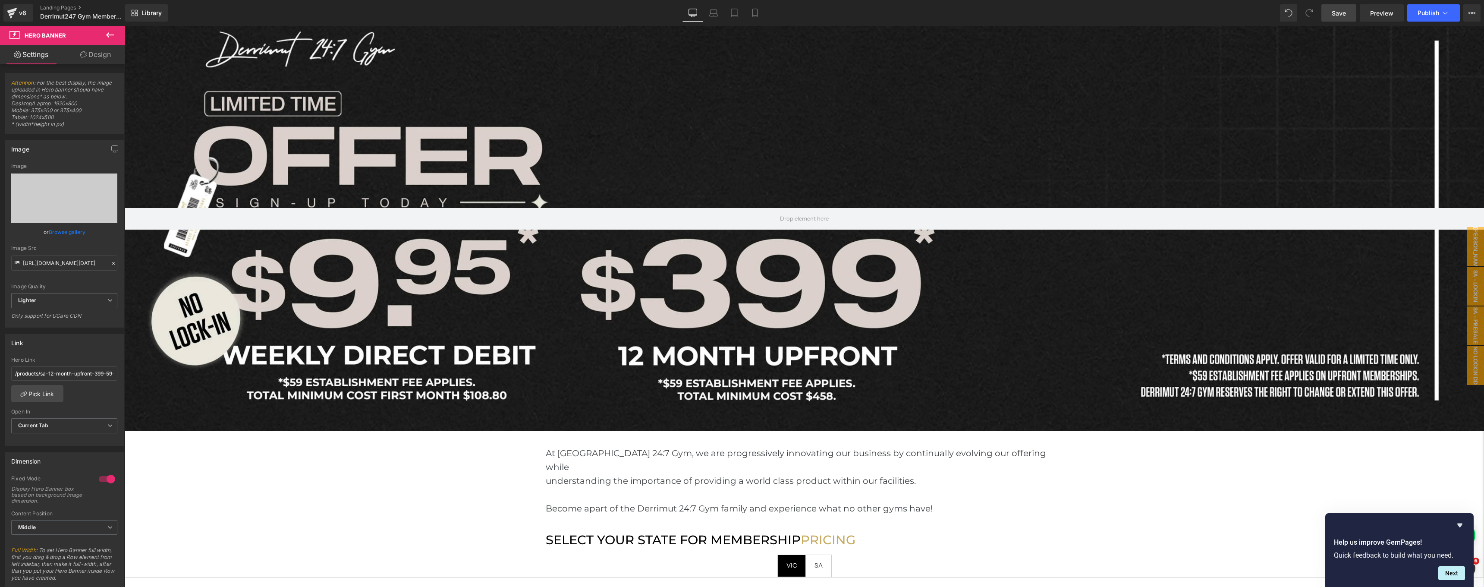
click at [1331, 16] on link "Save" at bounding box center [1338, 12] width 35 height 17
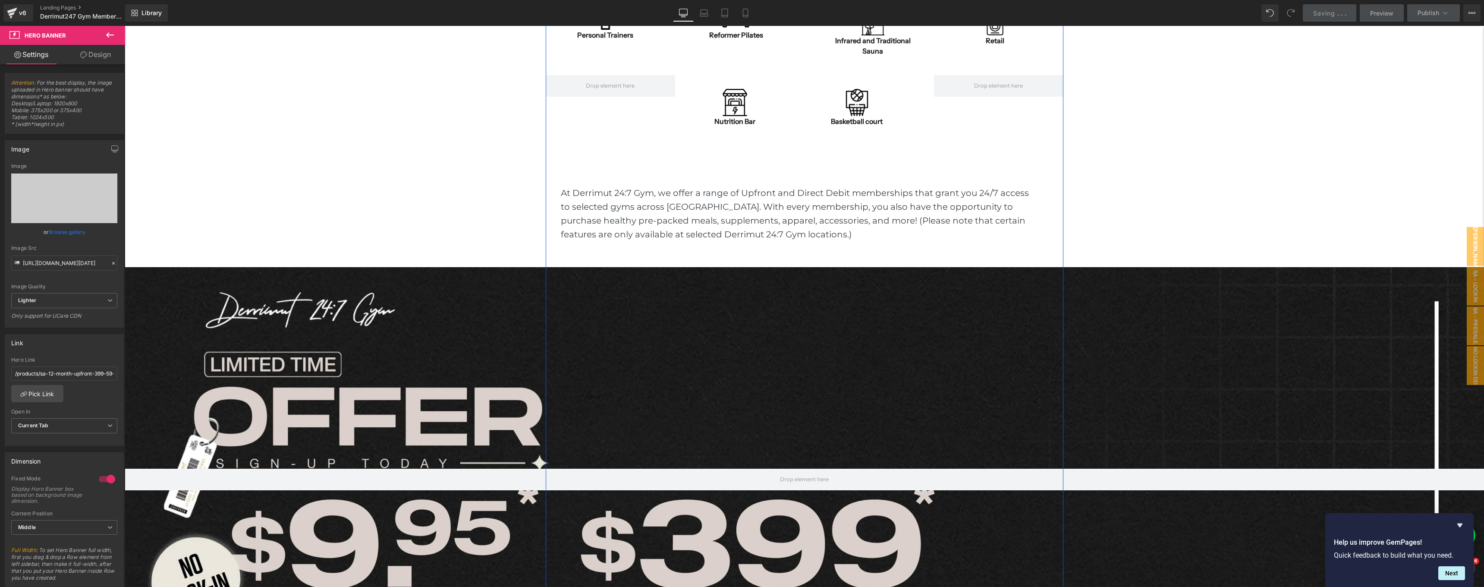
scroll to position [632, 0]
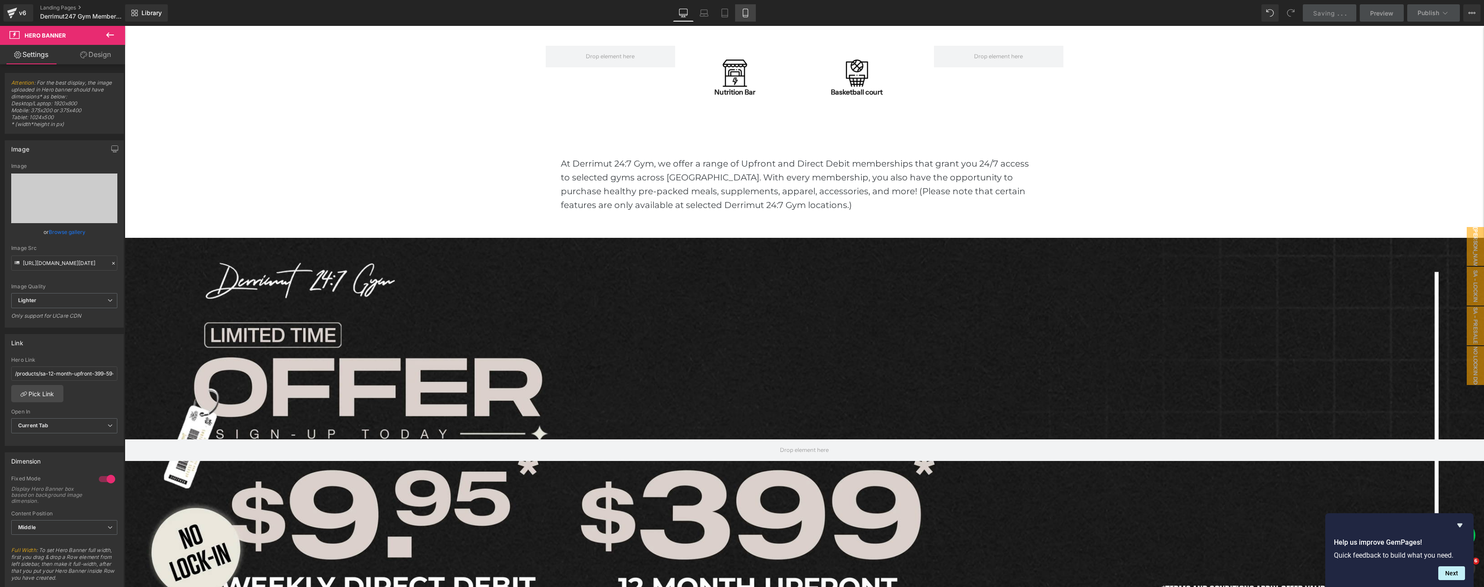
click at [748, 15] on icon at bounding box center [745, 13] width 5 height 8
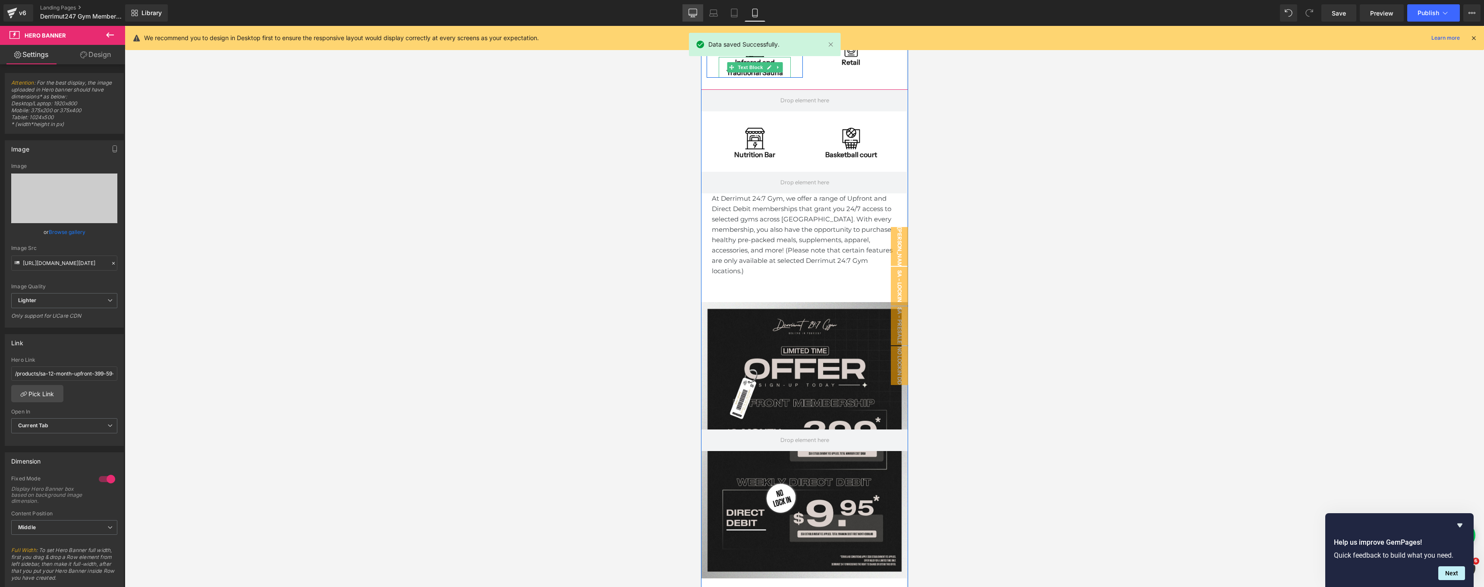
click at [688, 10] on link "Desktop" at bounding box center [692, 12] width 21 height 17
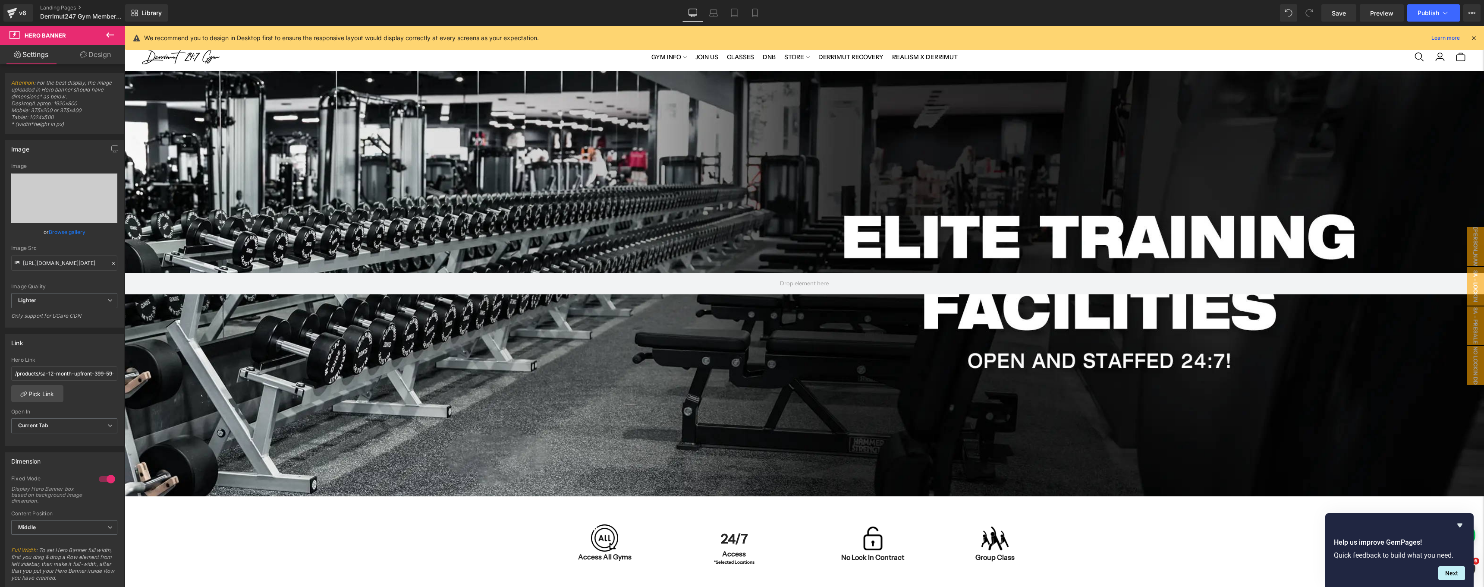
scroll to position [0, 0]
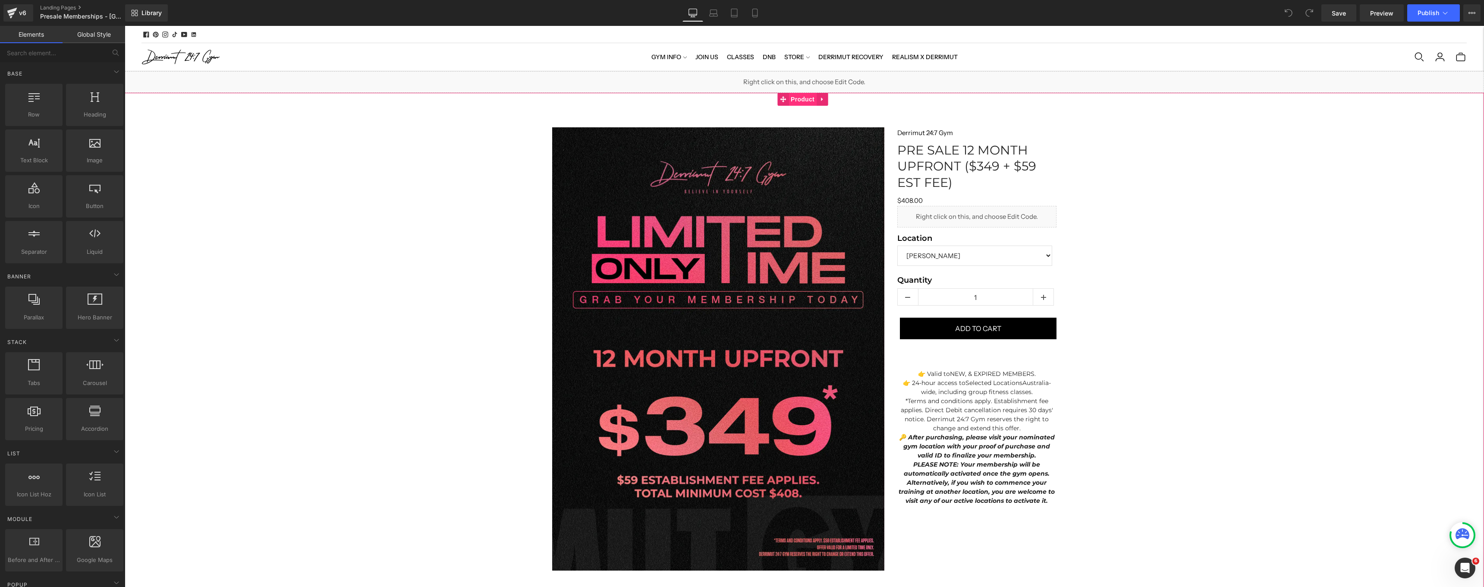
click at [799, 99] on div "Sale Off (P) Image Row Liquid Row Liquid Derrimut 24:7 Gym (P) Vendor PRE SALE …" at bounding box center [804, 405] width 1359 height 624
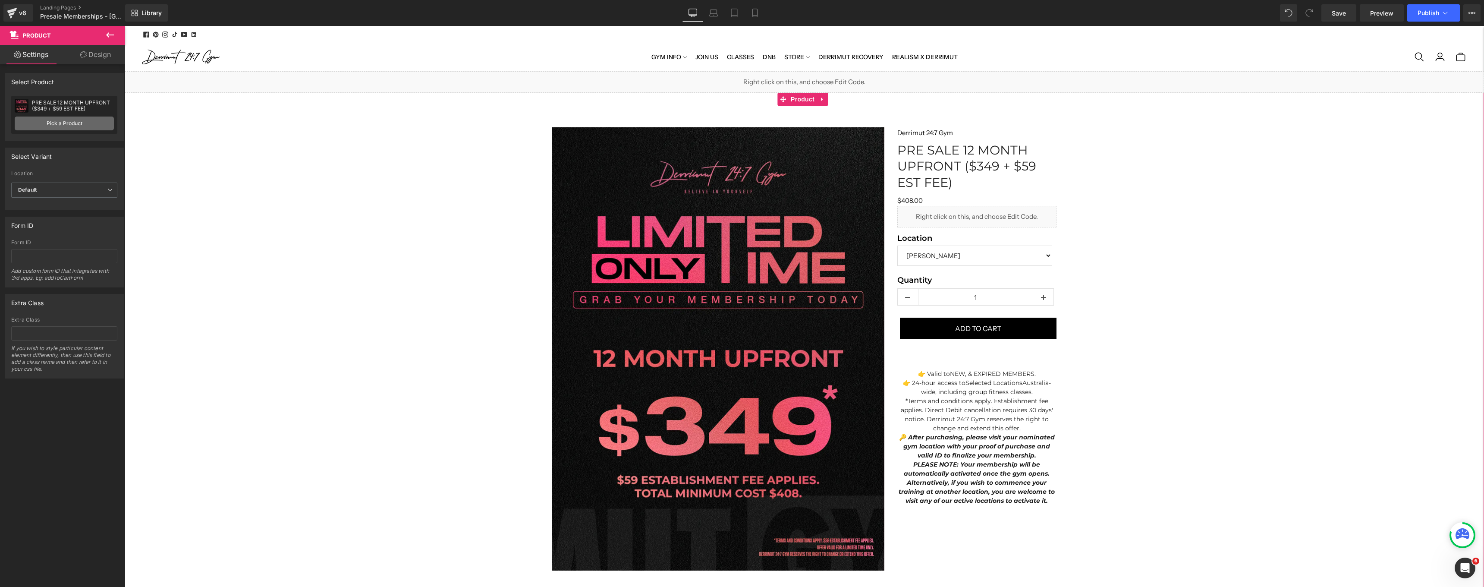
click at [100, 127] on link "Pick a Product" at bounding box center [64, 123] width 99 height 14
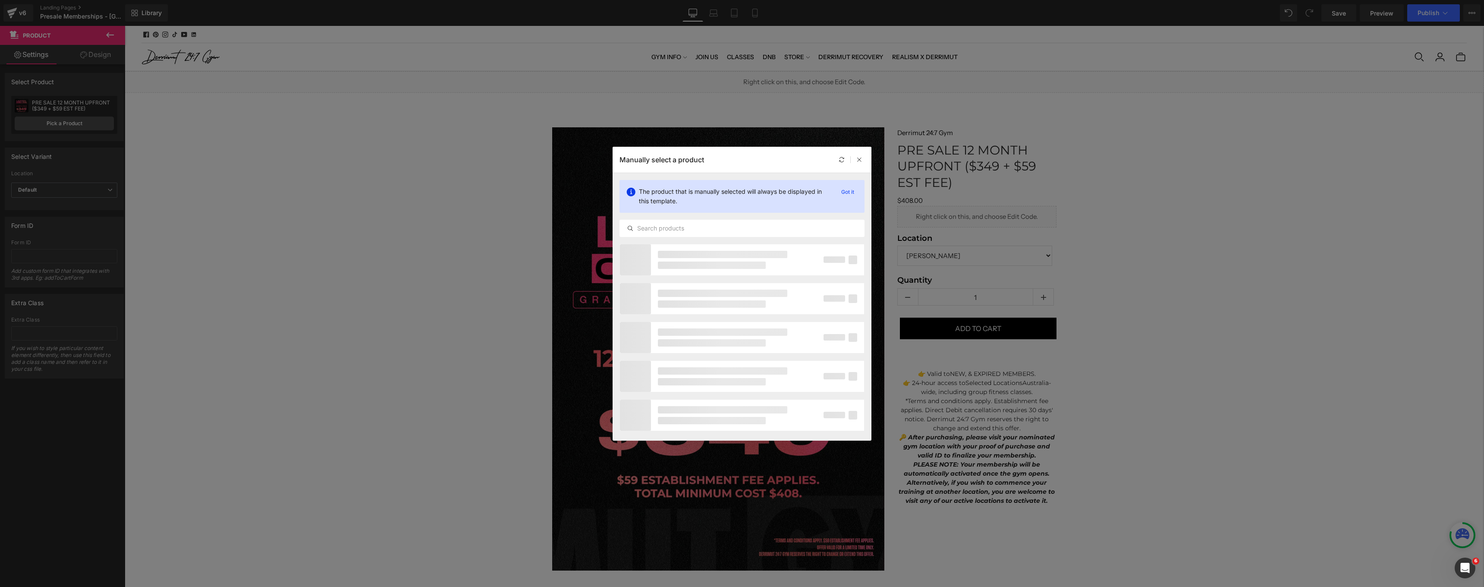
click at [707, 237] on div "The product that is manually selected will always be displayed in this template…" at bounding box center [741, 208] width 259 height 71
click at [702, 226] on input "text" at bounding box center [742, 228] width 244 height 10
paste input "12 MONTH UPFRONT ($399 + $59 EST FEE)"
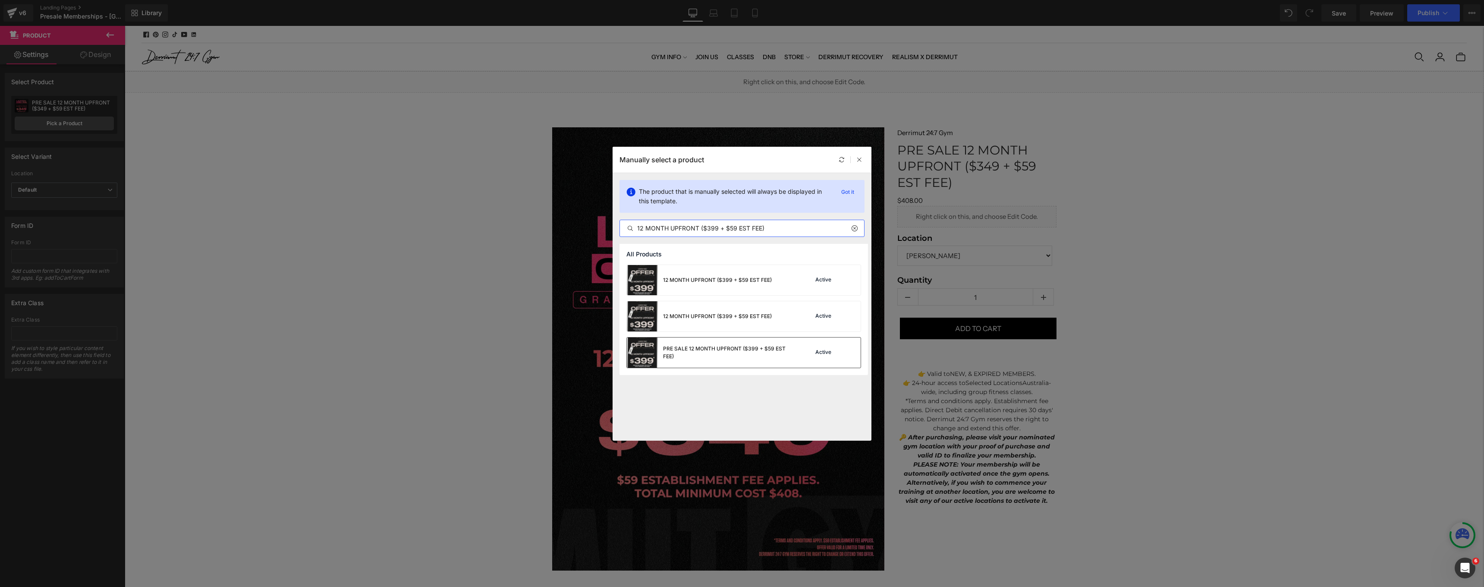
type input "12 MONTH UPFRONT ($399 + $59 EST FEE)"
click at [719, 360] on div "PRE SALE 12 MONTH UPFRONT ($399 + $59 EST FEE)" at bounding box center [710, 352] width 166 height 30
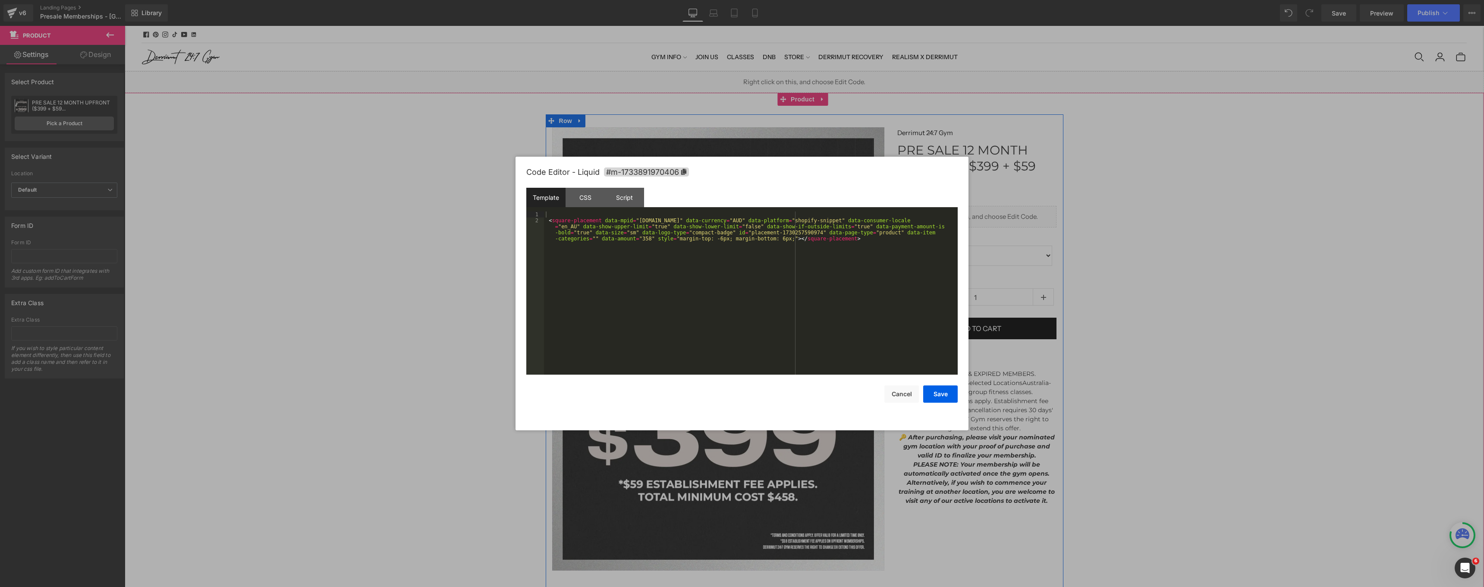
click at [983, 212] on div "Liquid" at bounding box center [977, 217] width 160 height 22
click at [646, 238] on div "< square-placement data-mpid = "derrimut-247.myshopify.com" data-currency = "AU…" at bounding box center [751, 307] width 414 height 193
click at [941, 399] on button "Save" at bounding box center [940, 393] width 35 height 17
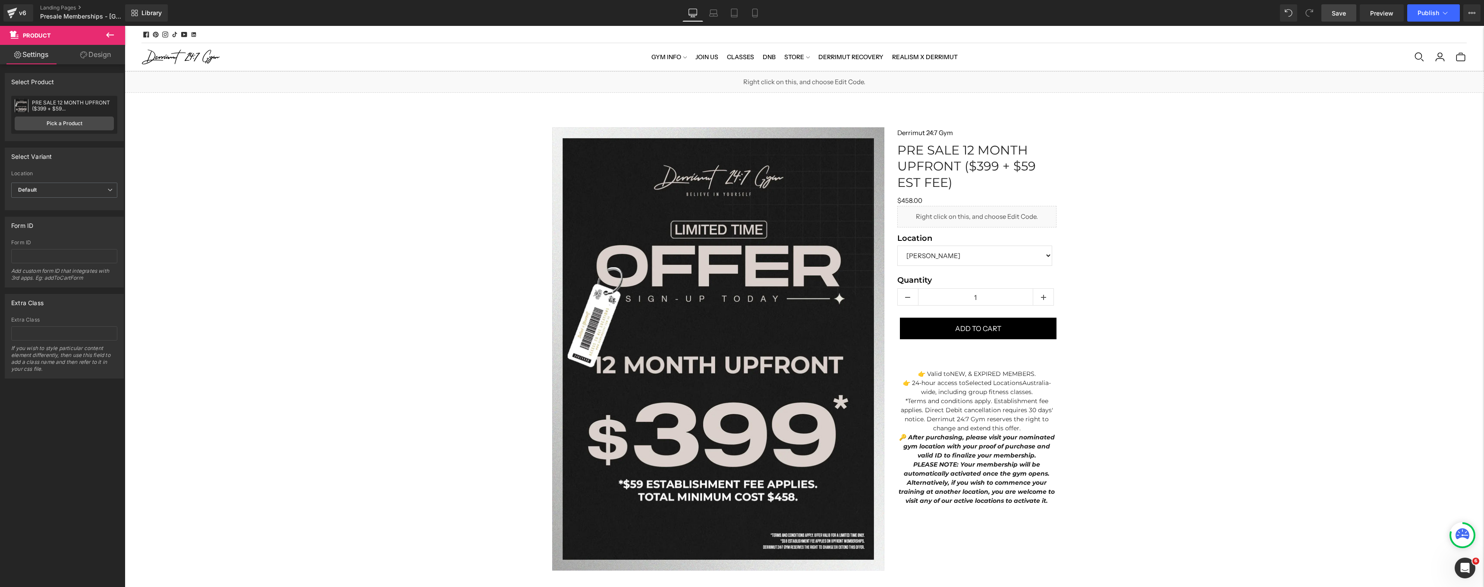
click at [1335, 16] on span "Save" at bounding box center [1339, 13] width 14 height 9
click at [1473, 14] on icon at bounding box center [1471, 12] width 7 height 7
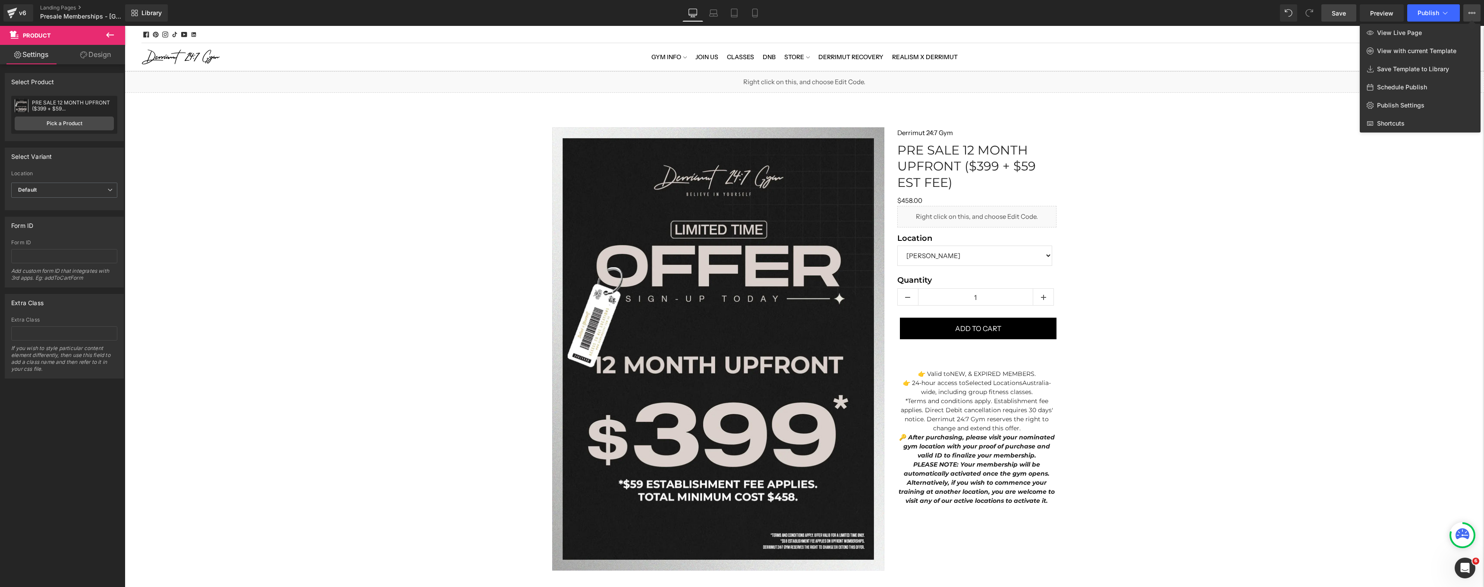
click at [1397, 87] on span "Schedule Publish" at bounding box center [1402, 87] width 50 height 8
select select
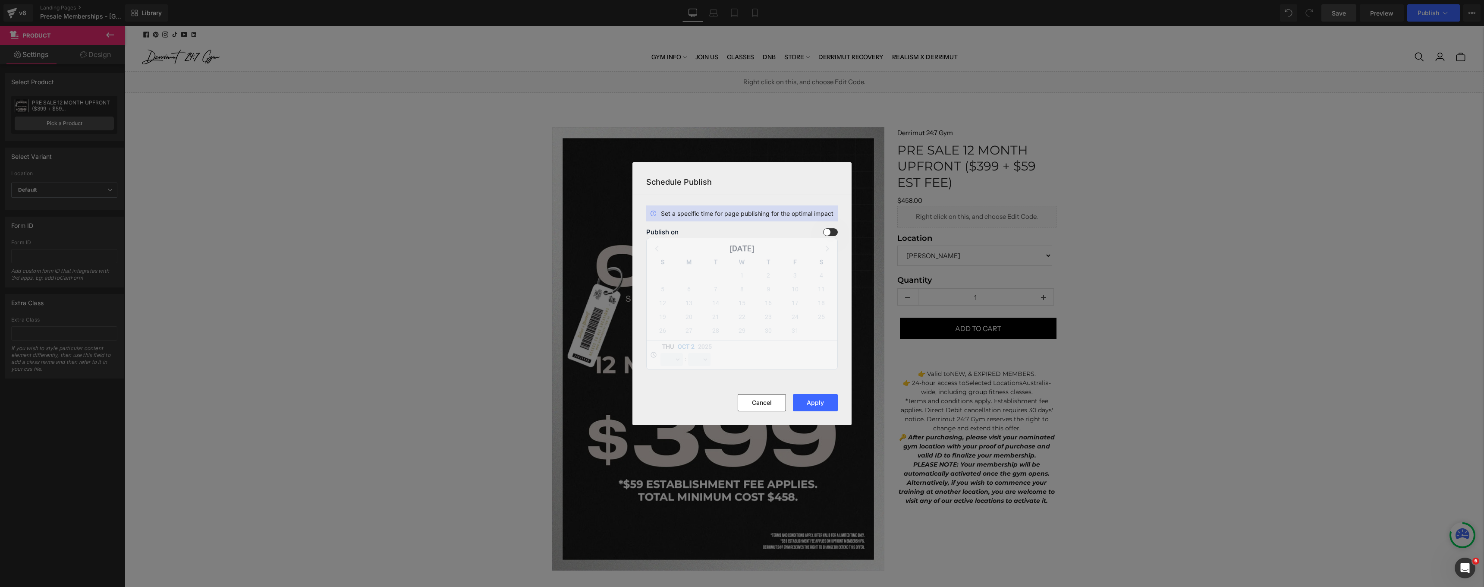
click at [826, 230] on span at bounding box center [830, 232] width 15 height 8
click at [0, 0] on input "checkbox" at bounding box center [0, 0] width 0 height 0
click at [795, 277] on span "3" at bounding box center [795, 275] width 12 height 12
select select "22"
select select "23"
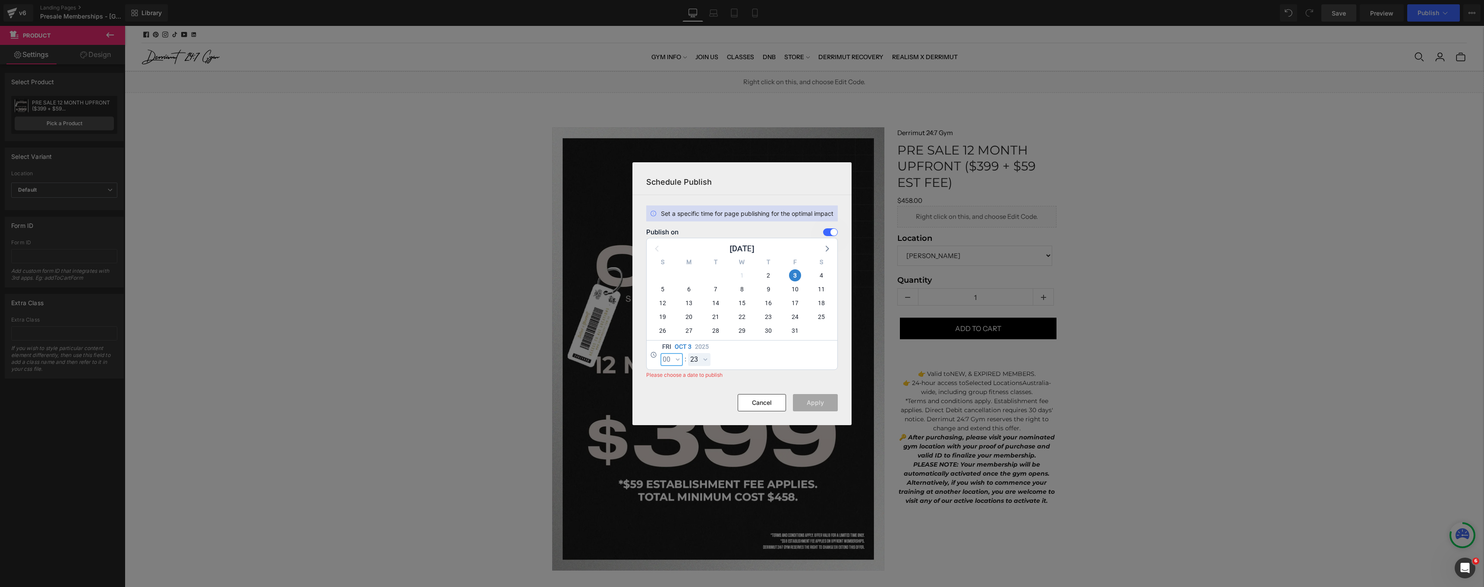
select select "0"
click at [812, 404] on button "Apply" at bounding box center [815, 402] width 45 height 17
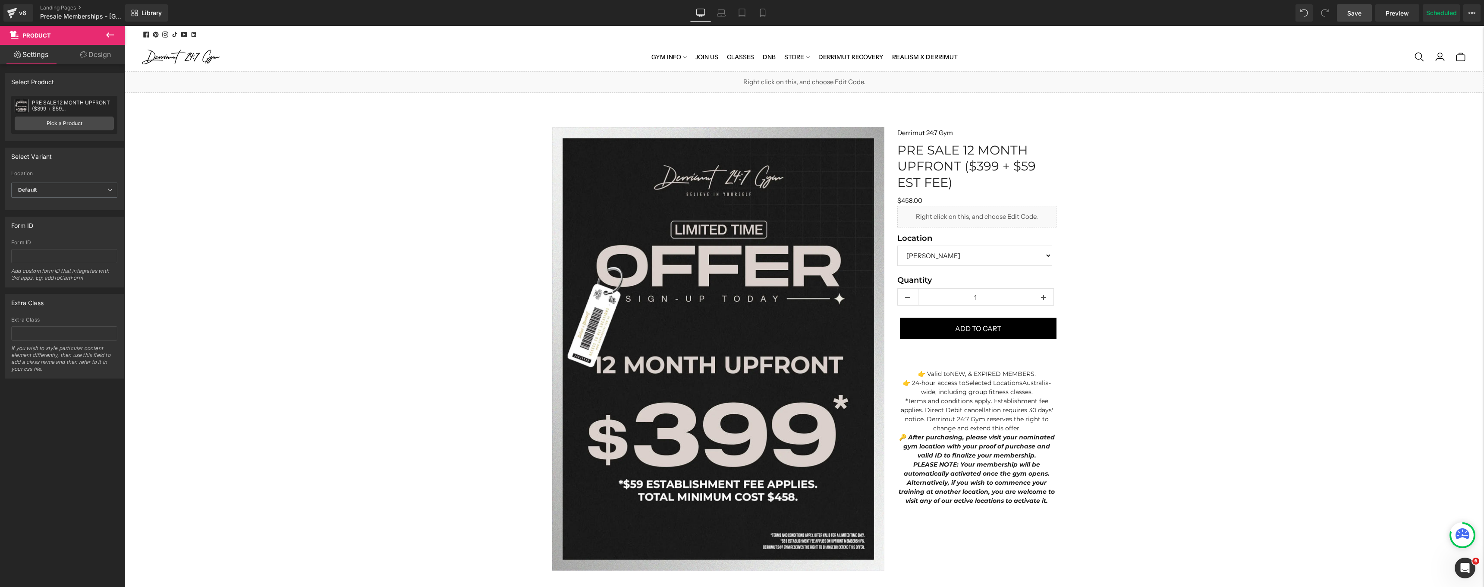
click at [1356, 19] on link "Save" at bounding box center [1354, 12] width 35 height 17
click at [1359, 19] on link "Save" at bounding box center [1354, 12] width 35 height 17
